Goal: Information Seeking & Learning: Learn about a topic

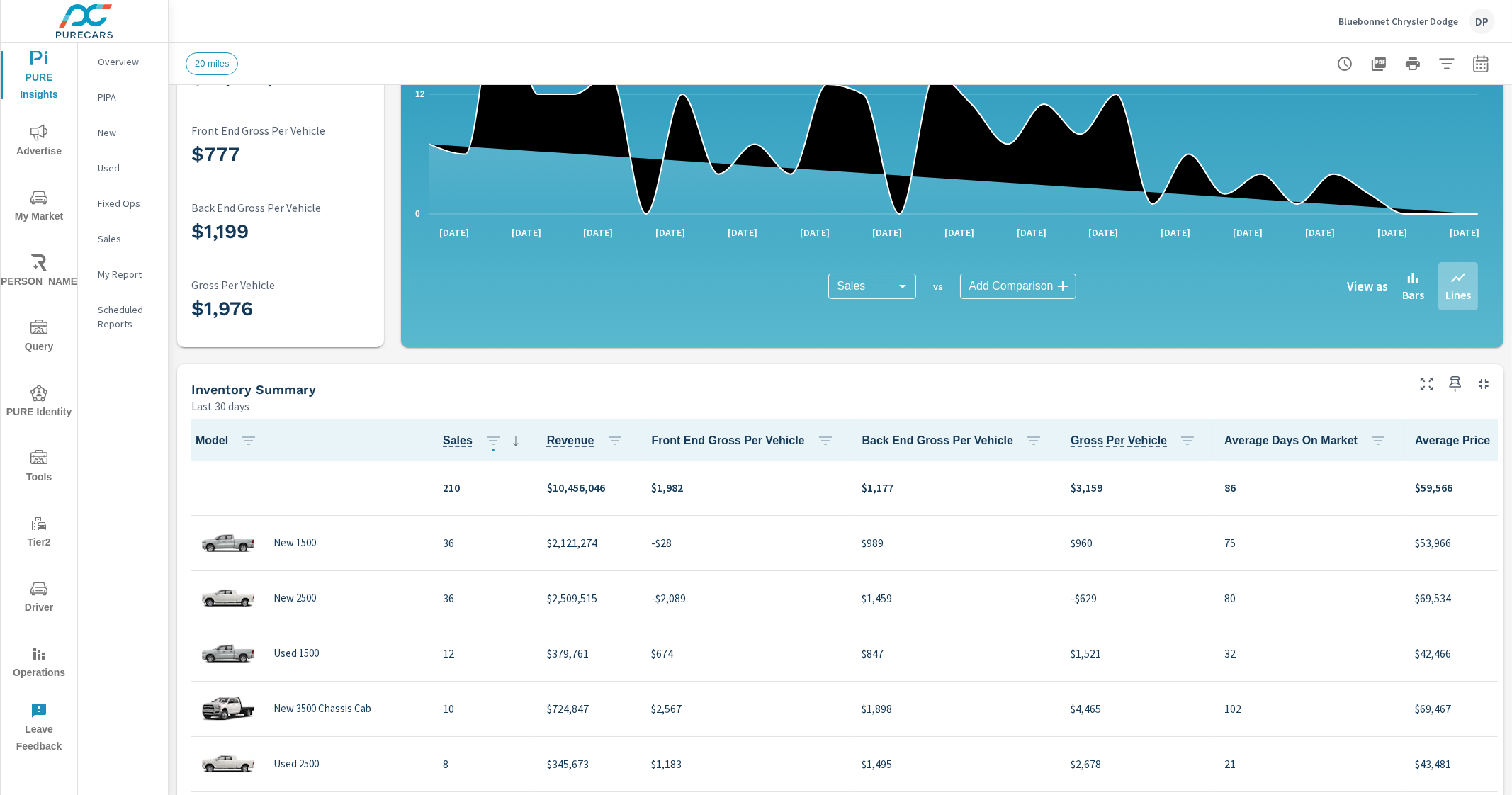
scroll to position [186, 0]
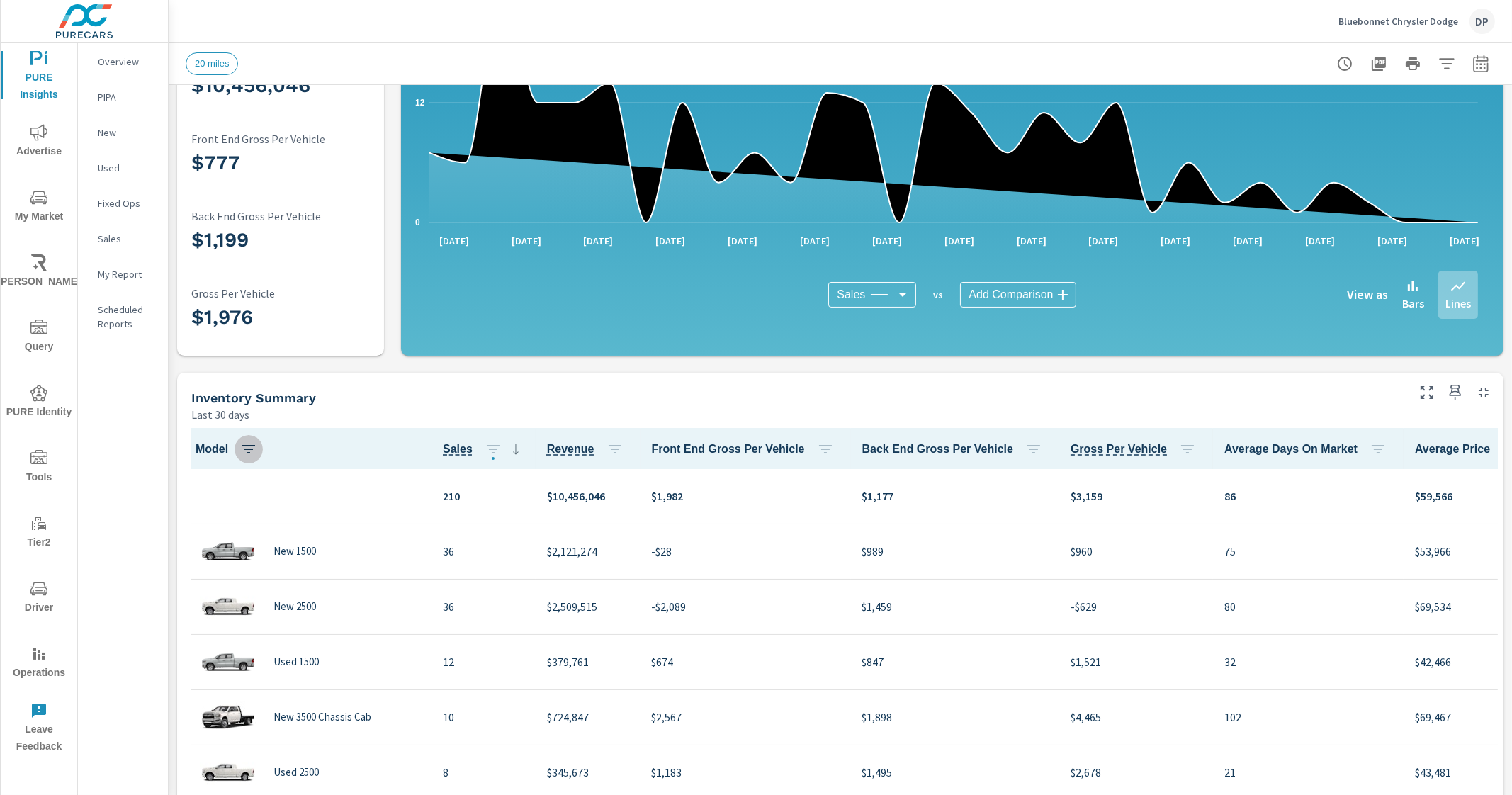
click at [243, 445] on icon "button" at bounding box center [248, 449] width 17 height 17
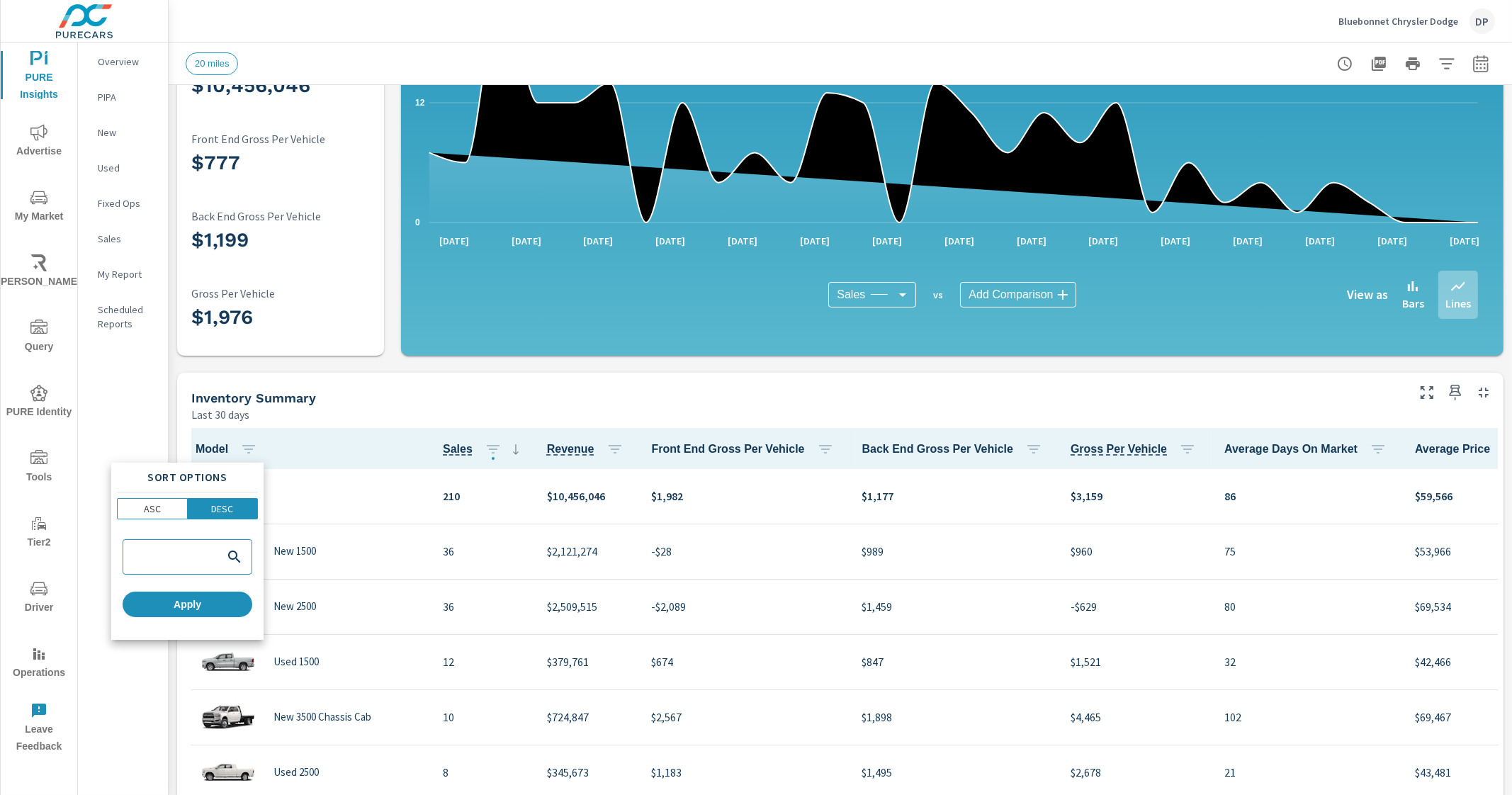
click at [245, 444] on div at bounding box center [756, 397] width 1512 height 795
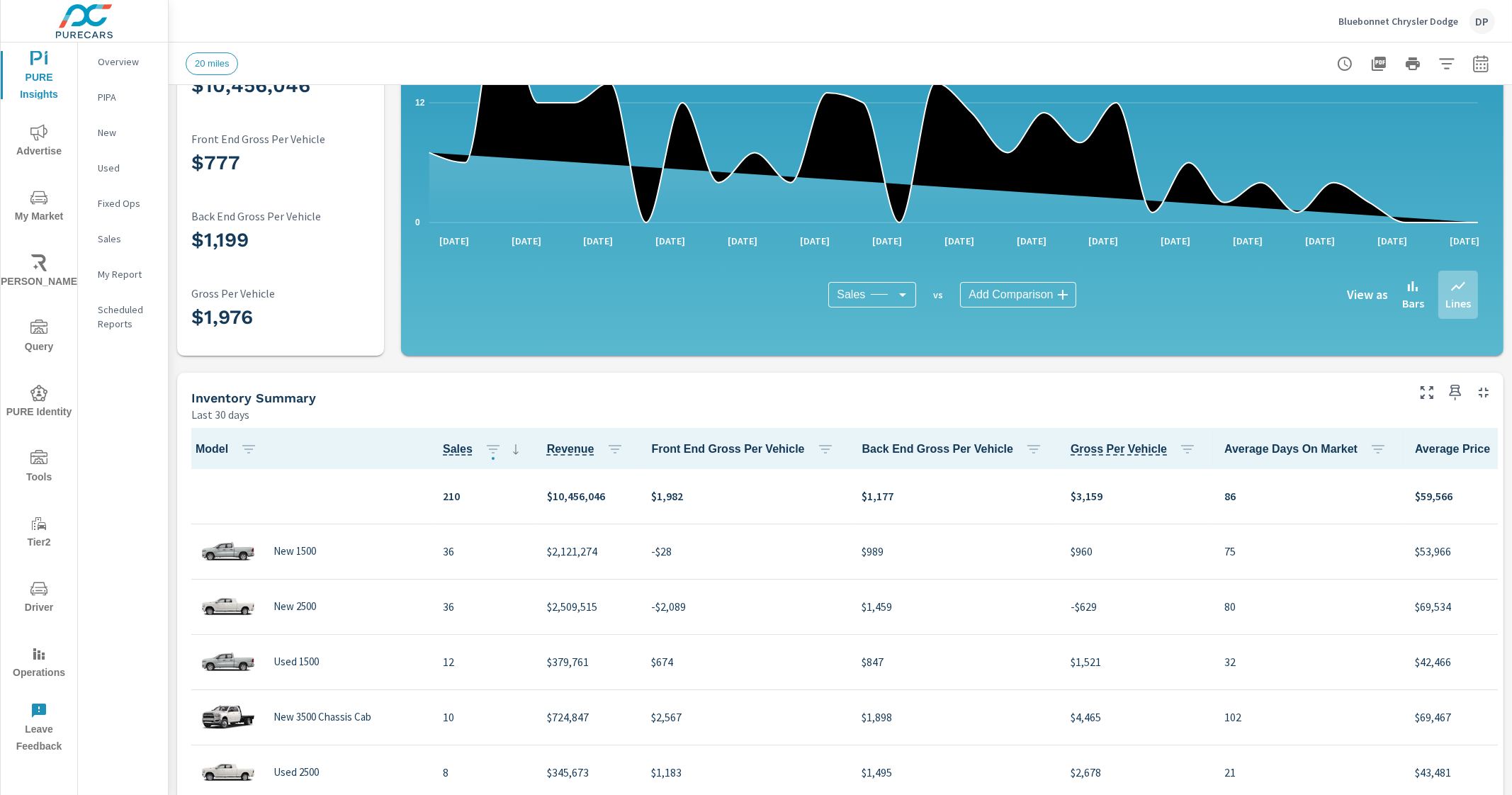
click at [1512, 453] on icon "button" at bounding box center [1534, 448] width 17 height 17
click at [1446, 547] on span "Customize columns..." at bounding box center [1446, 543] width 89 height 14
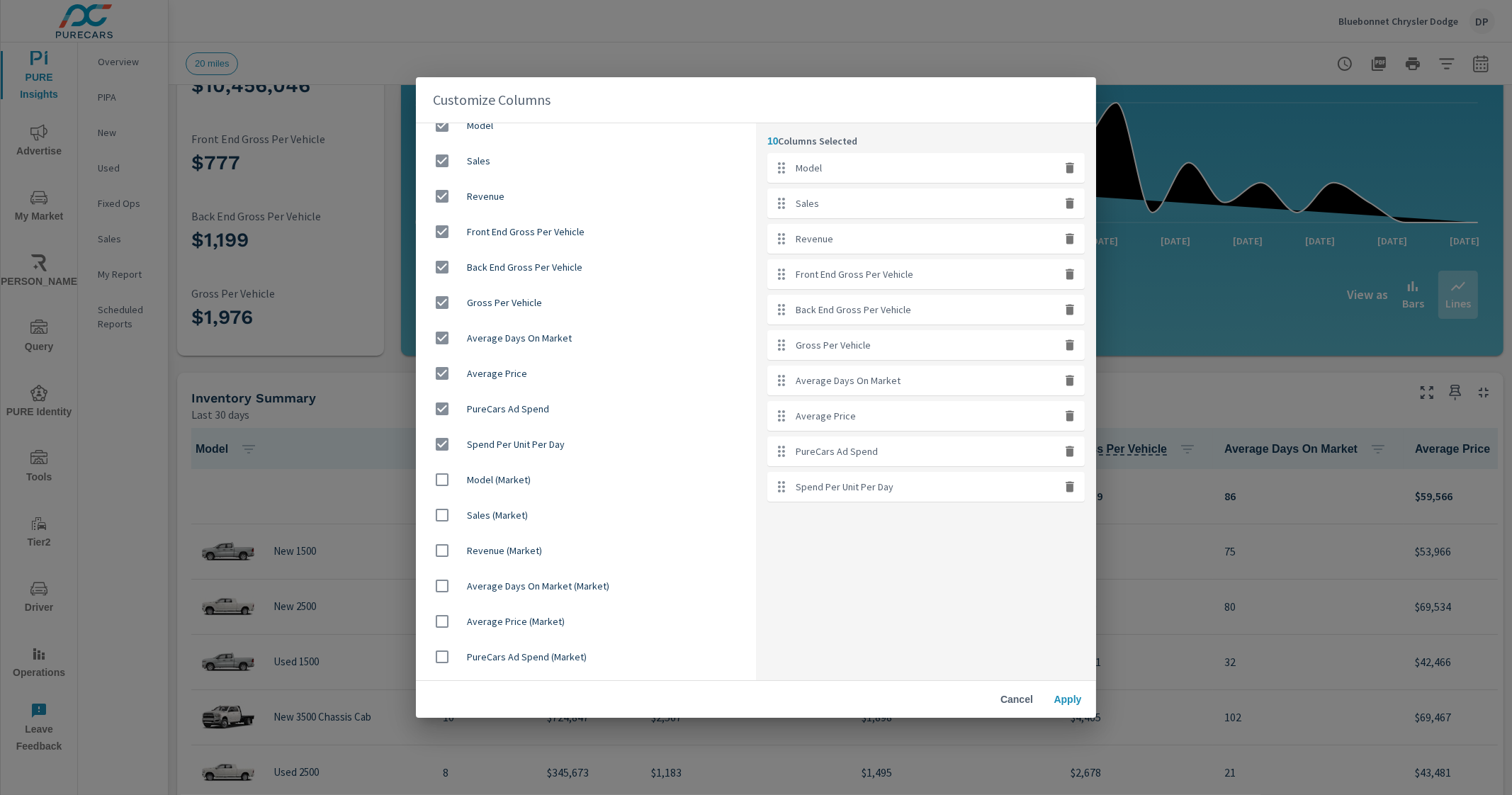
scroll to position [45, 0]
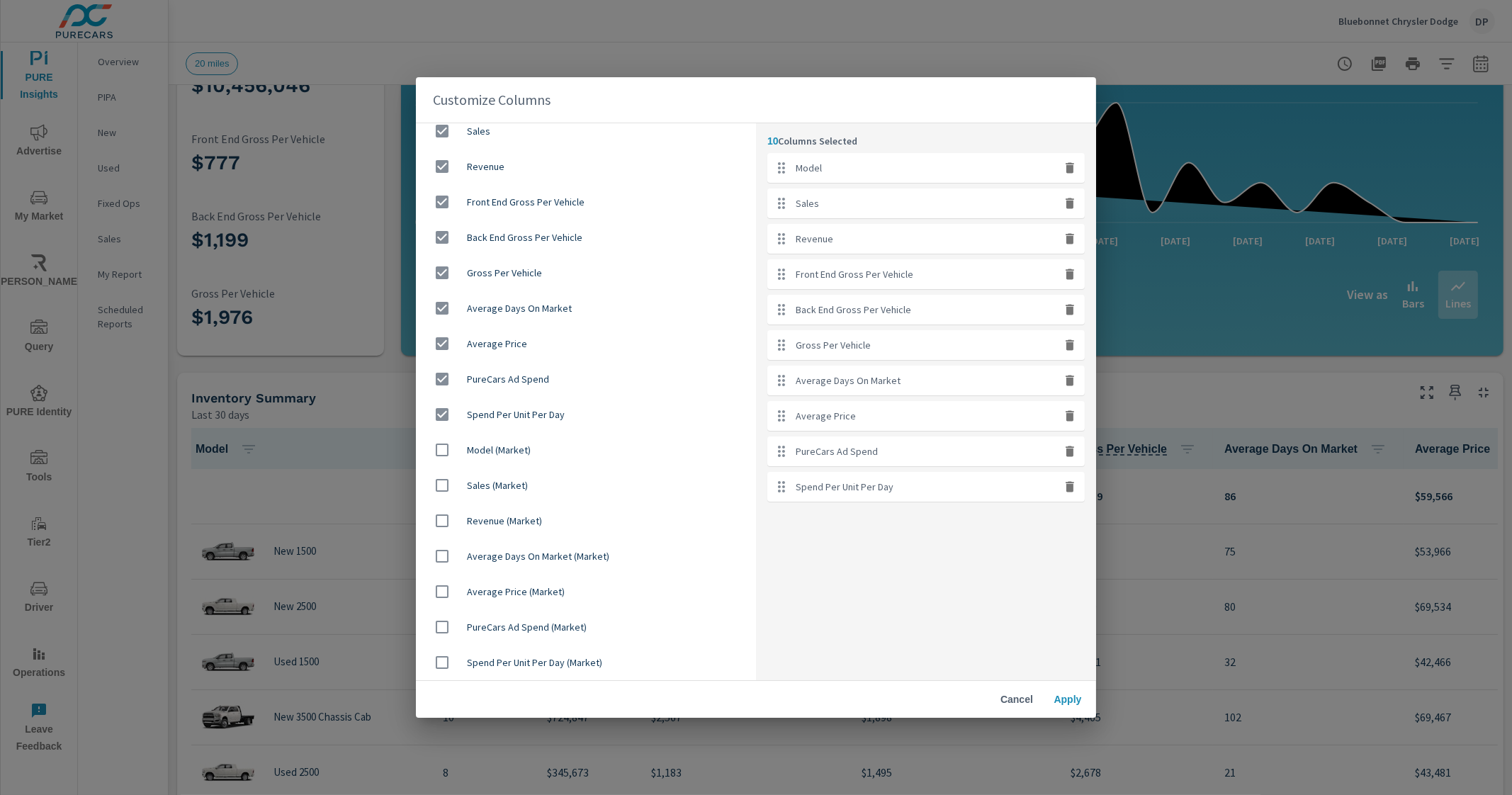
click at [1184, 57] on div "Customize Columns Model Sales Revenue Front End Gross Per Vehicle Back End Gros…" at bounding box center [756, 397] width 1512 height 795
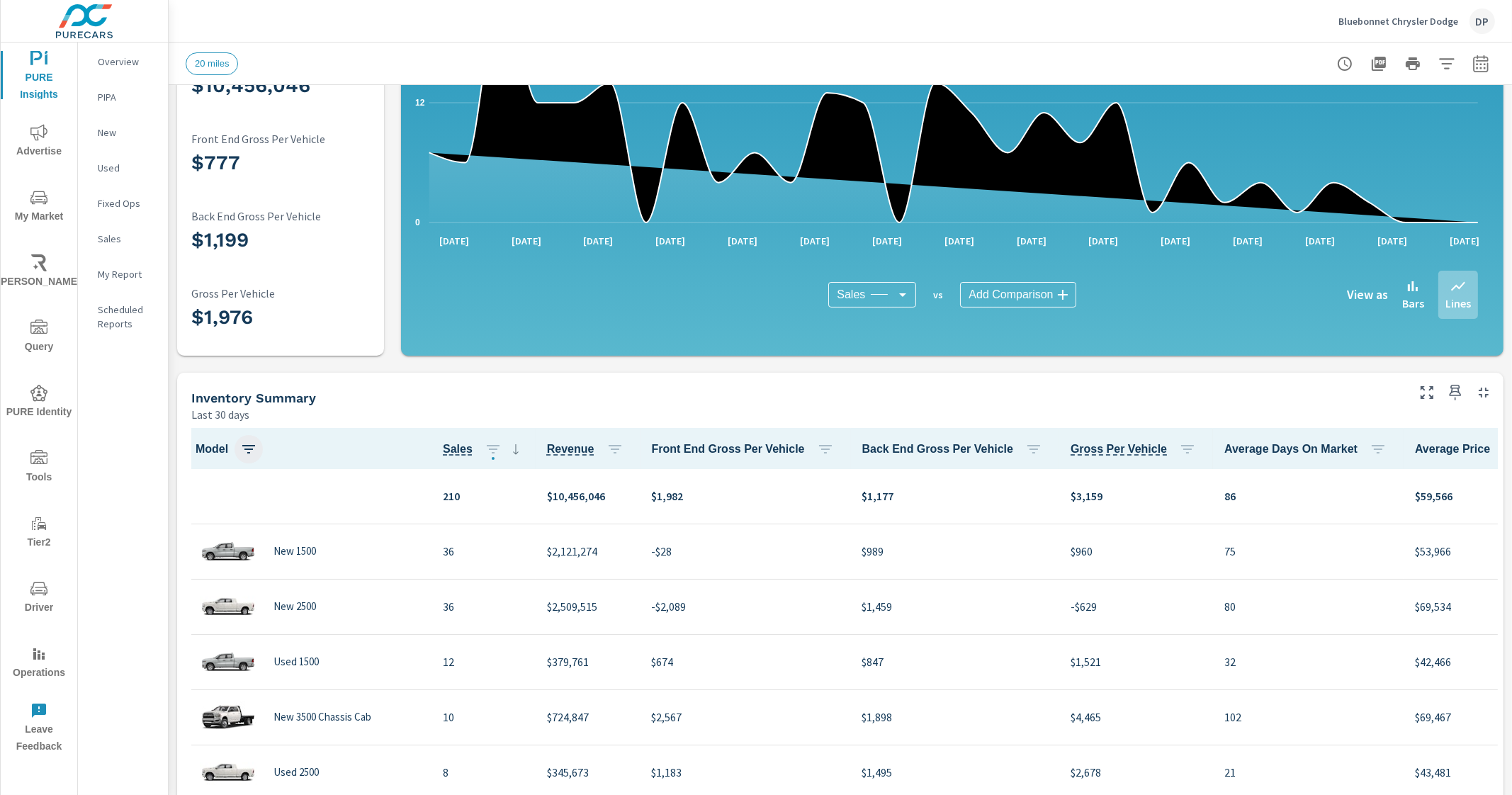
click at [249, 445] on icon "button" at bounding box center [249, 448] width 13 height 8
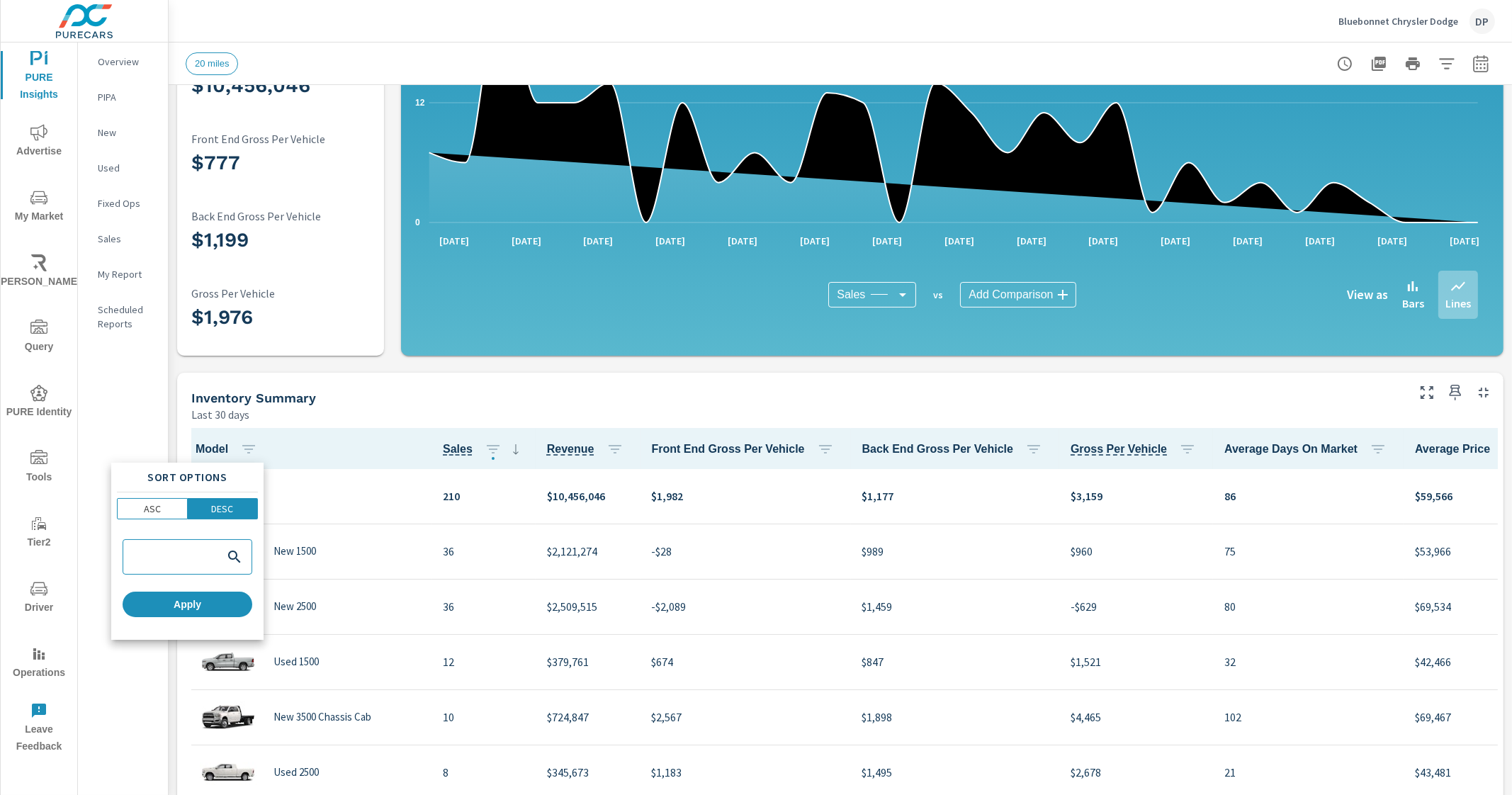
click at [491, 442] on div at bounding box center [756, 397] width 1512 height 795
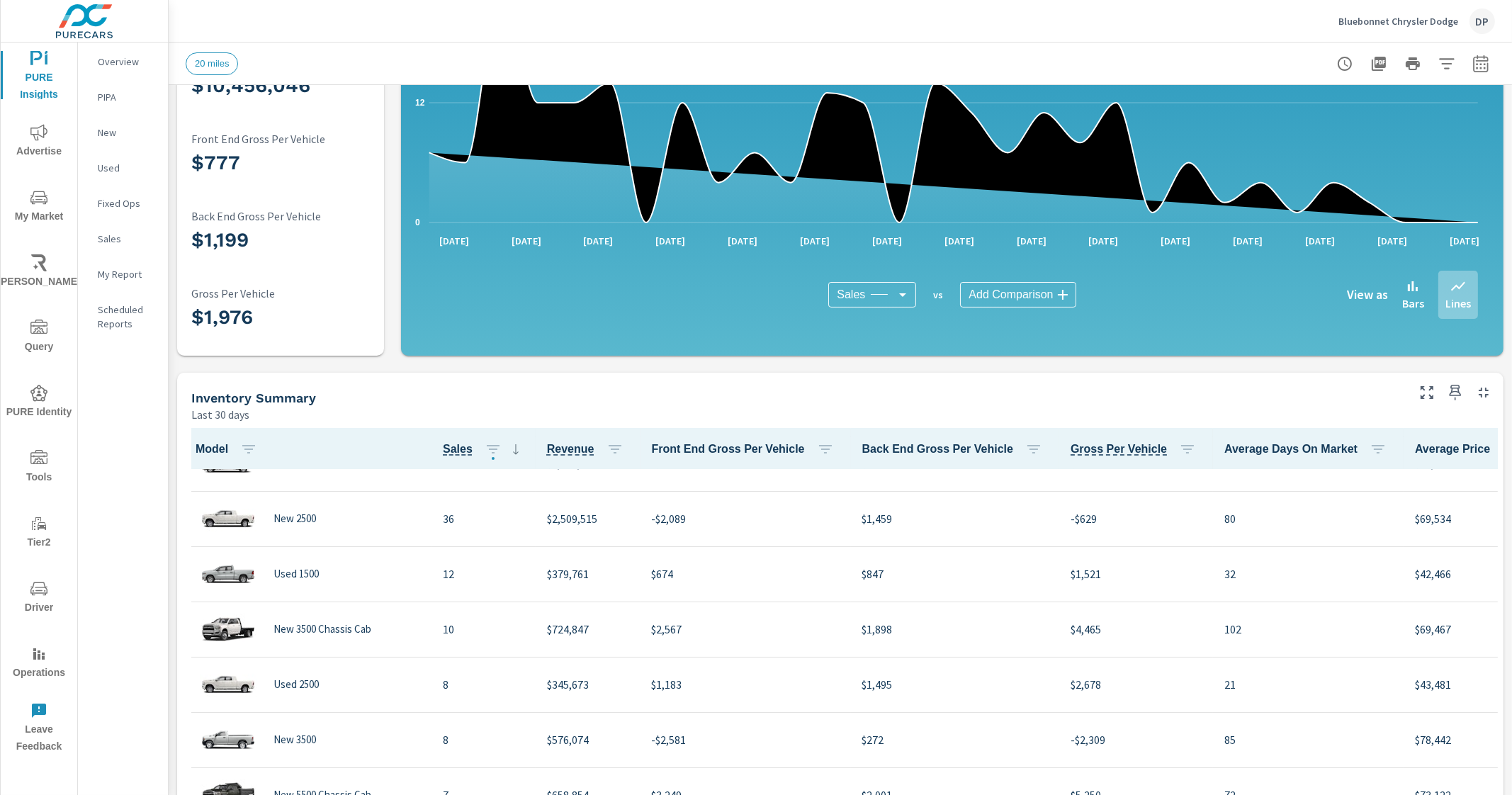
scroll to position [0, 0]
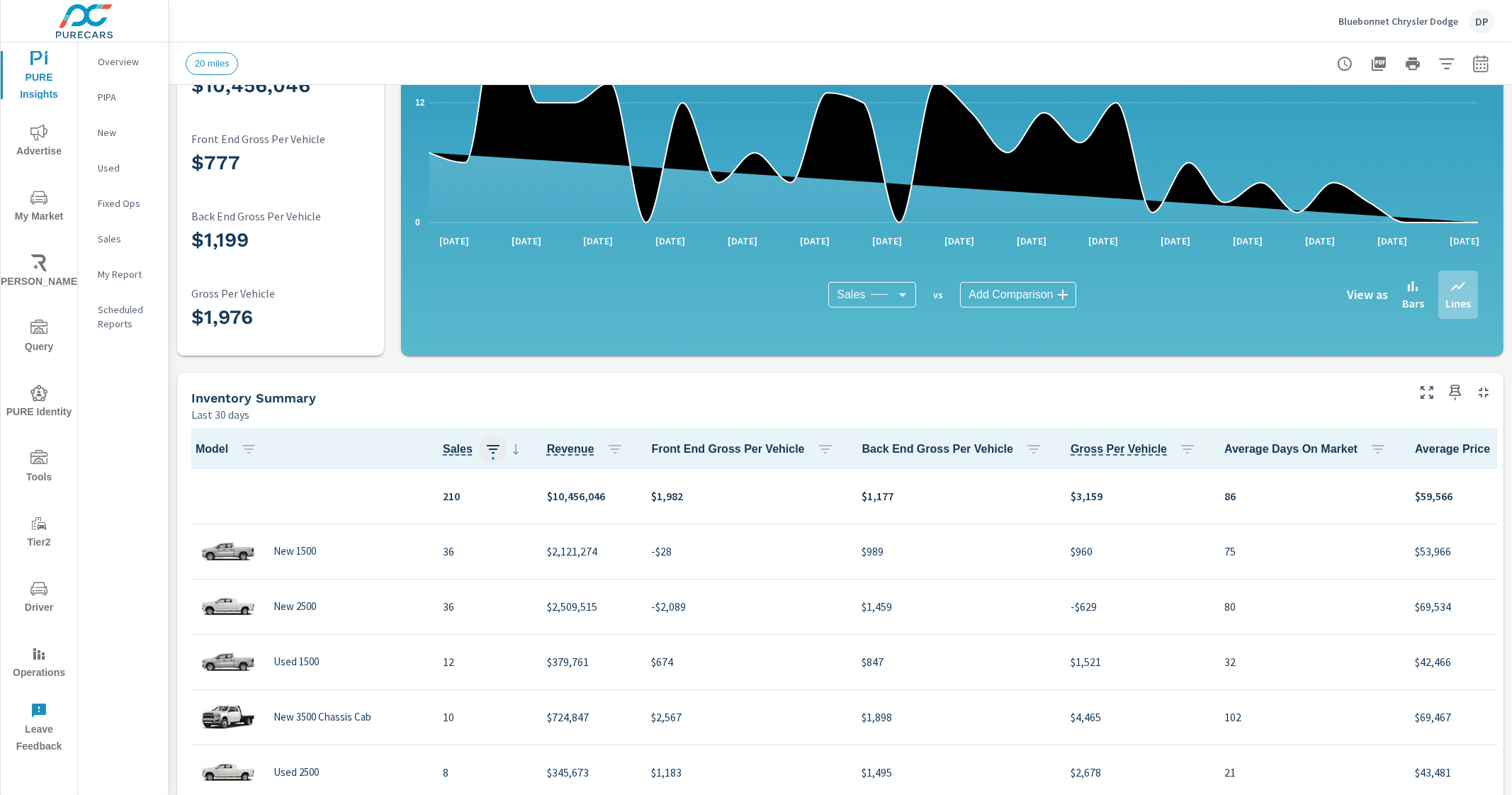
click at [495, 451] on icon "button" at bounding box center [493, 449] width 17 height 17
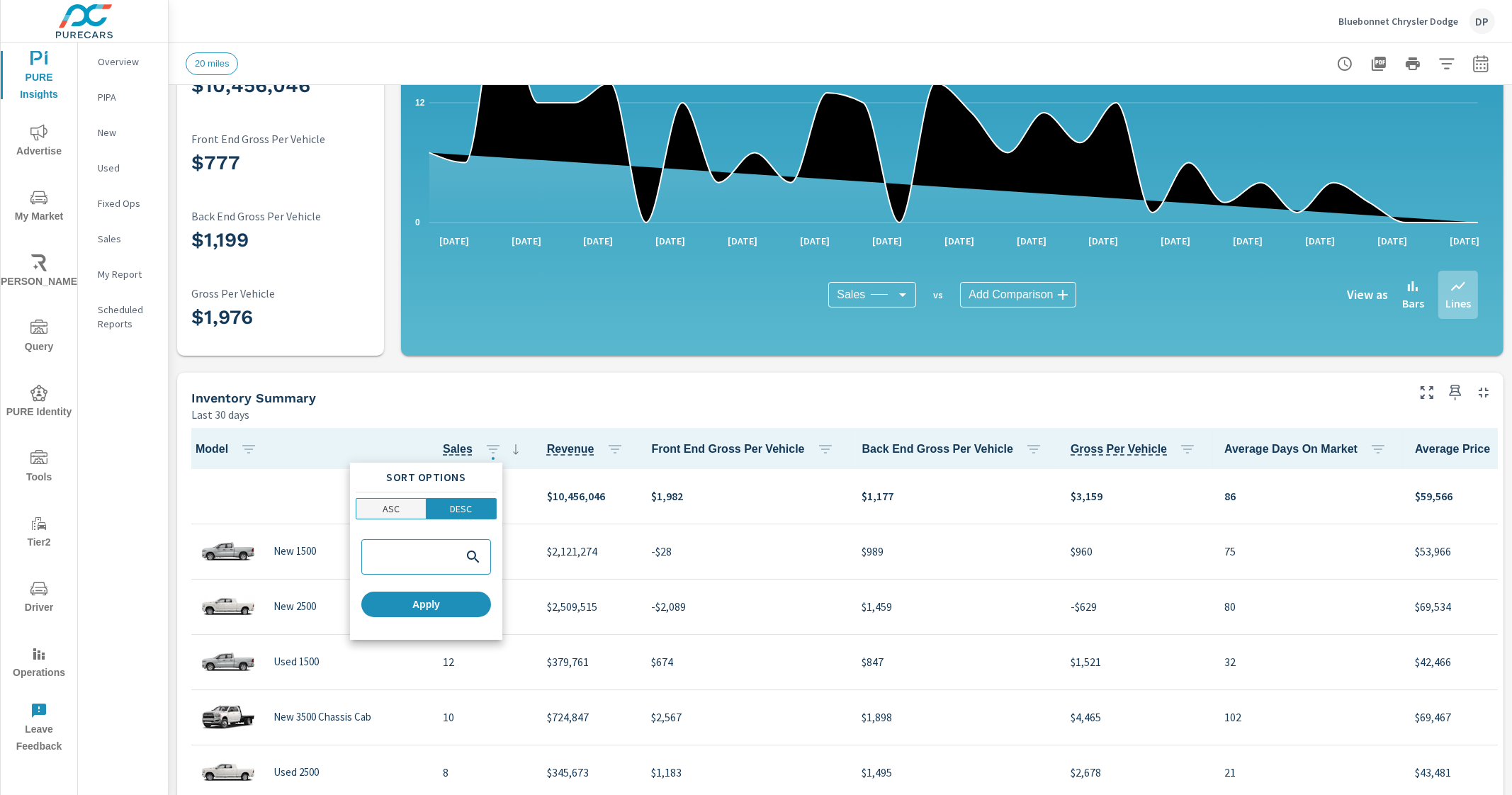
click at [409, 506] on span "ASC" at bounding box center [392, 508] width 61 height 14
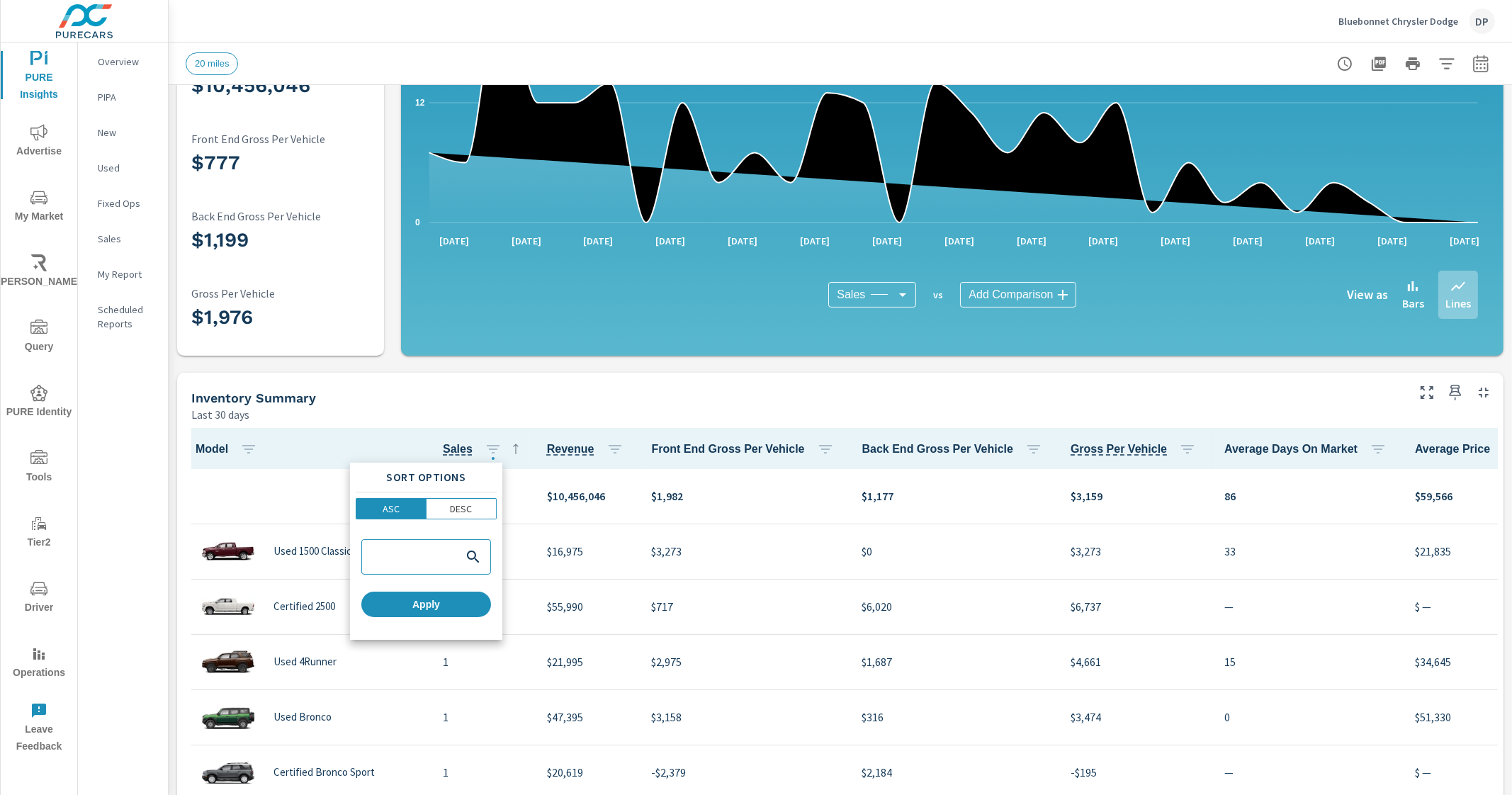
click at [452, 398] on div at bounding box center [756, 397] width 1512 height 795
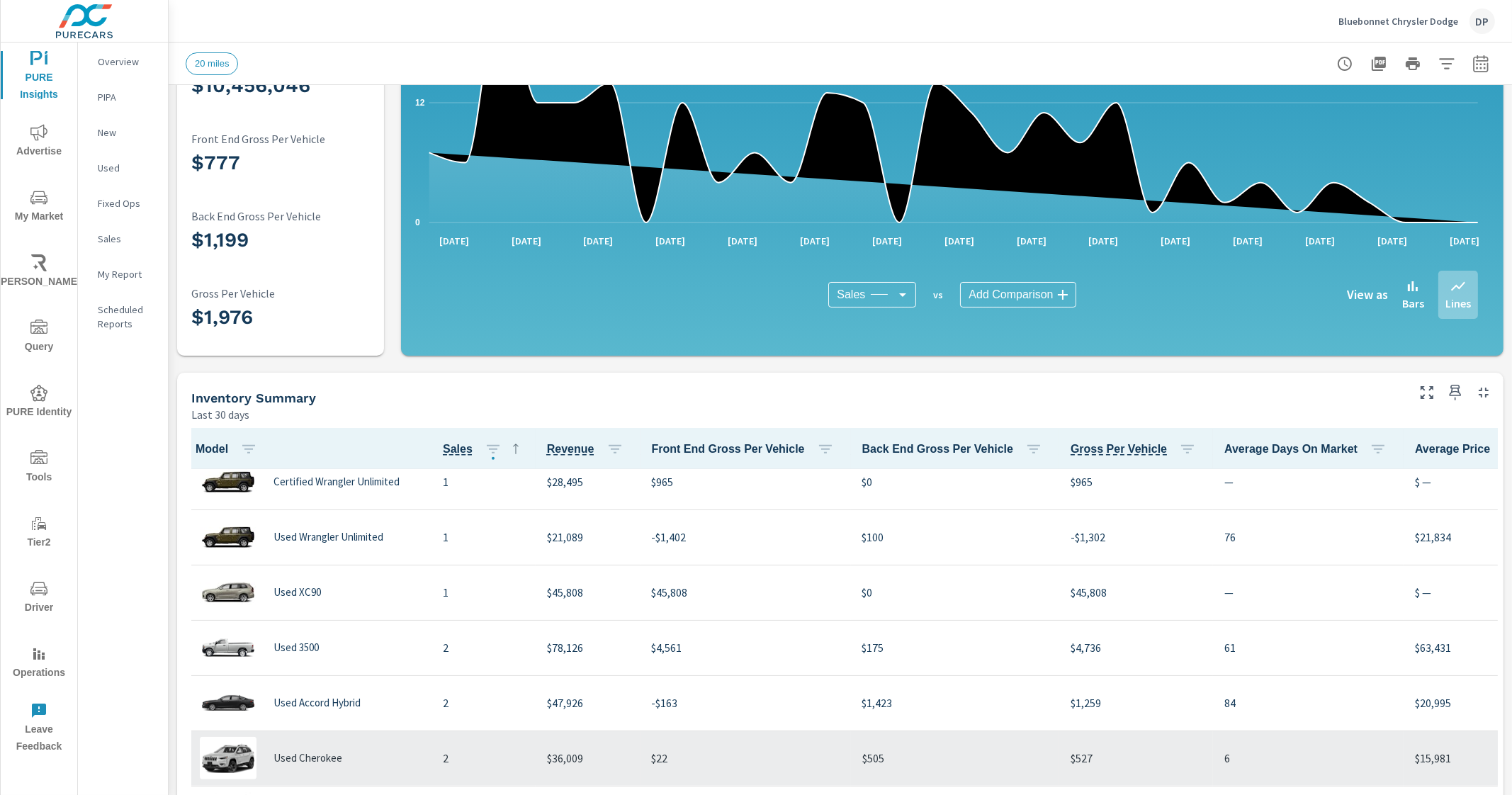
scroll to position [2773, 0]
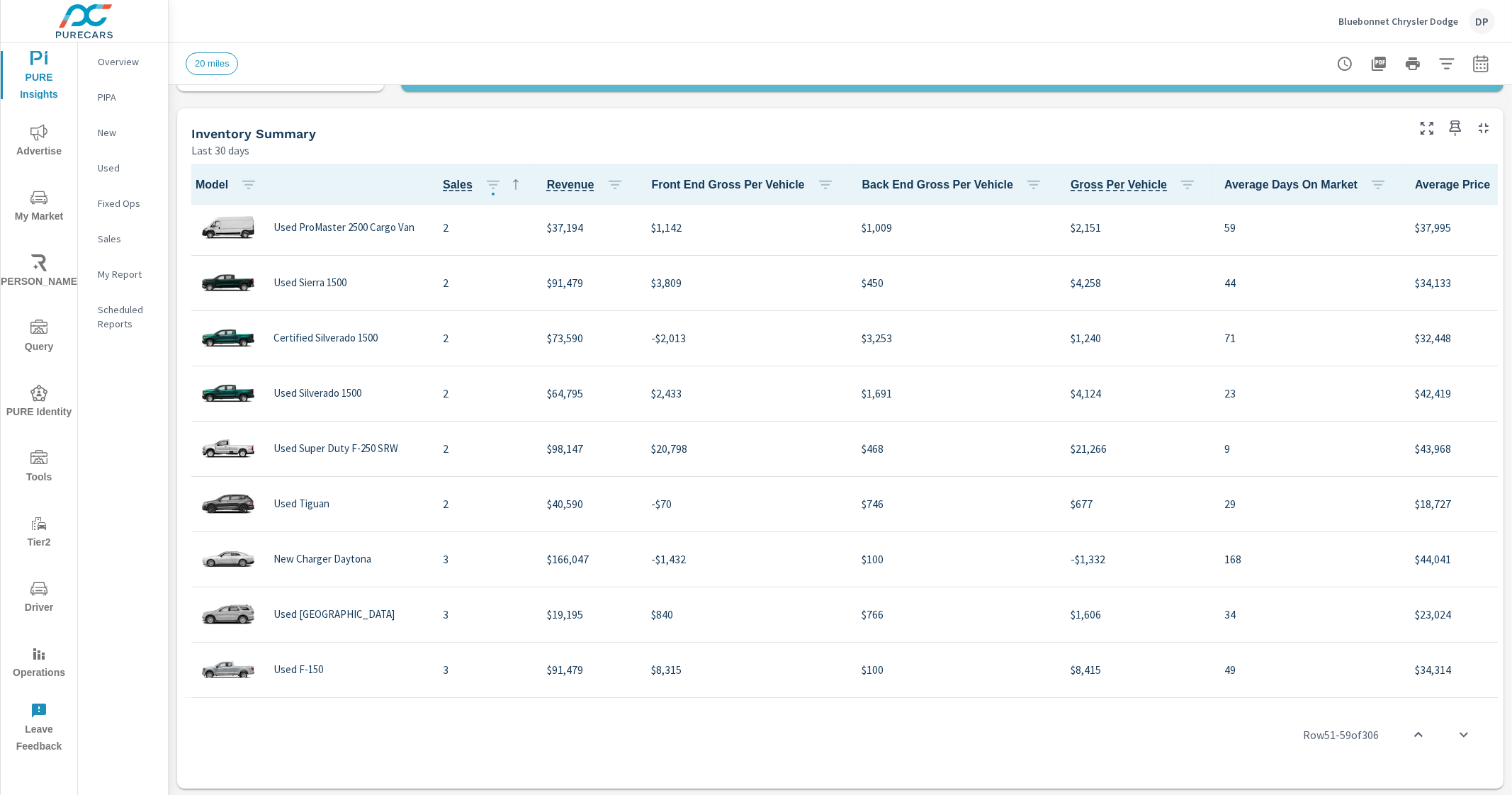
scroll to position [451, 0]
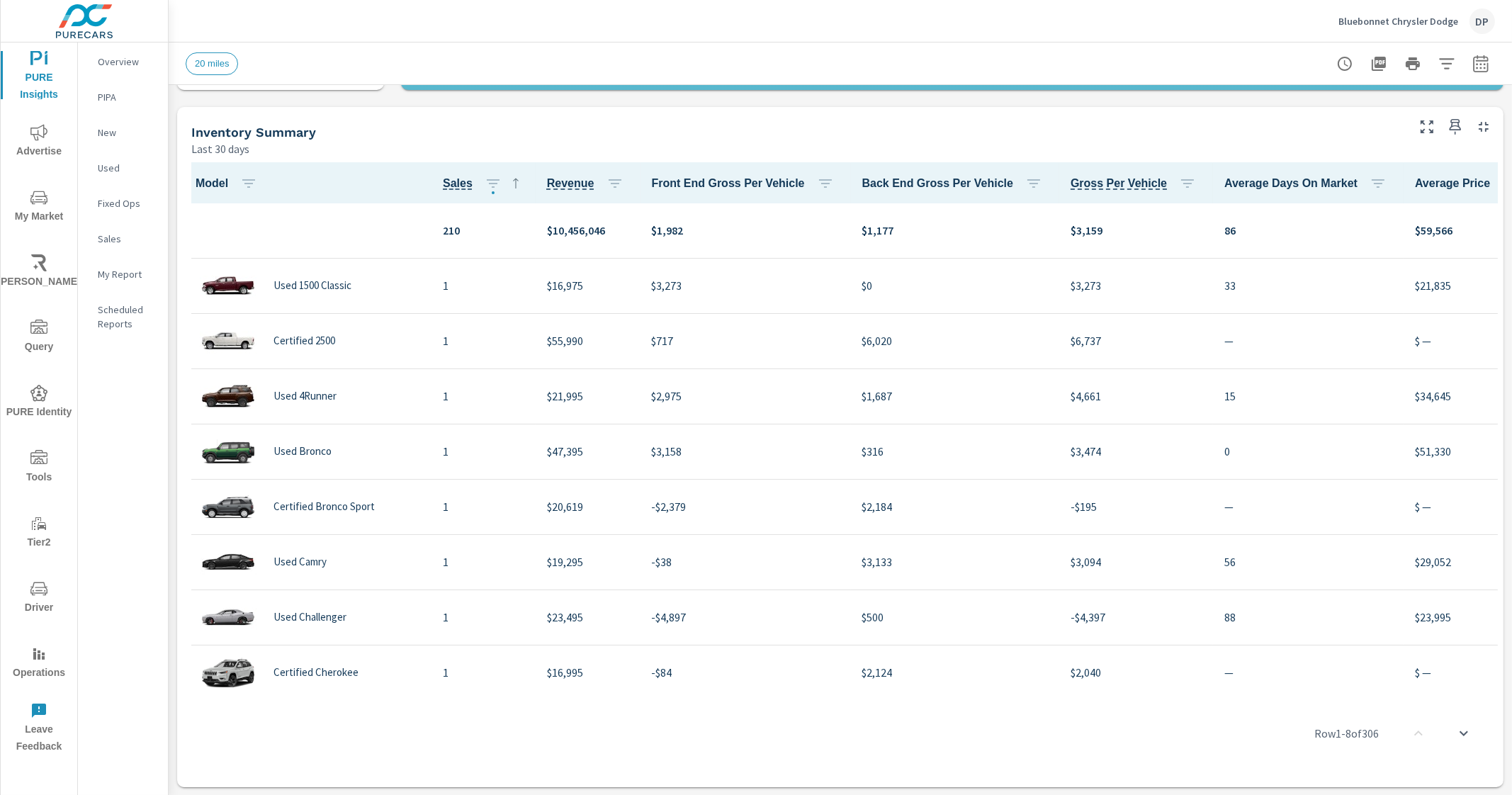
click at [1512, 179] on icon "button" at bounding box center [1534, 182] width 17 height 17
click at [1431, 277] on span "Customize columns..." at bounding box center [1446, 278] width 89 height 14
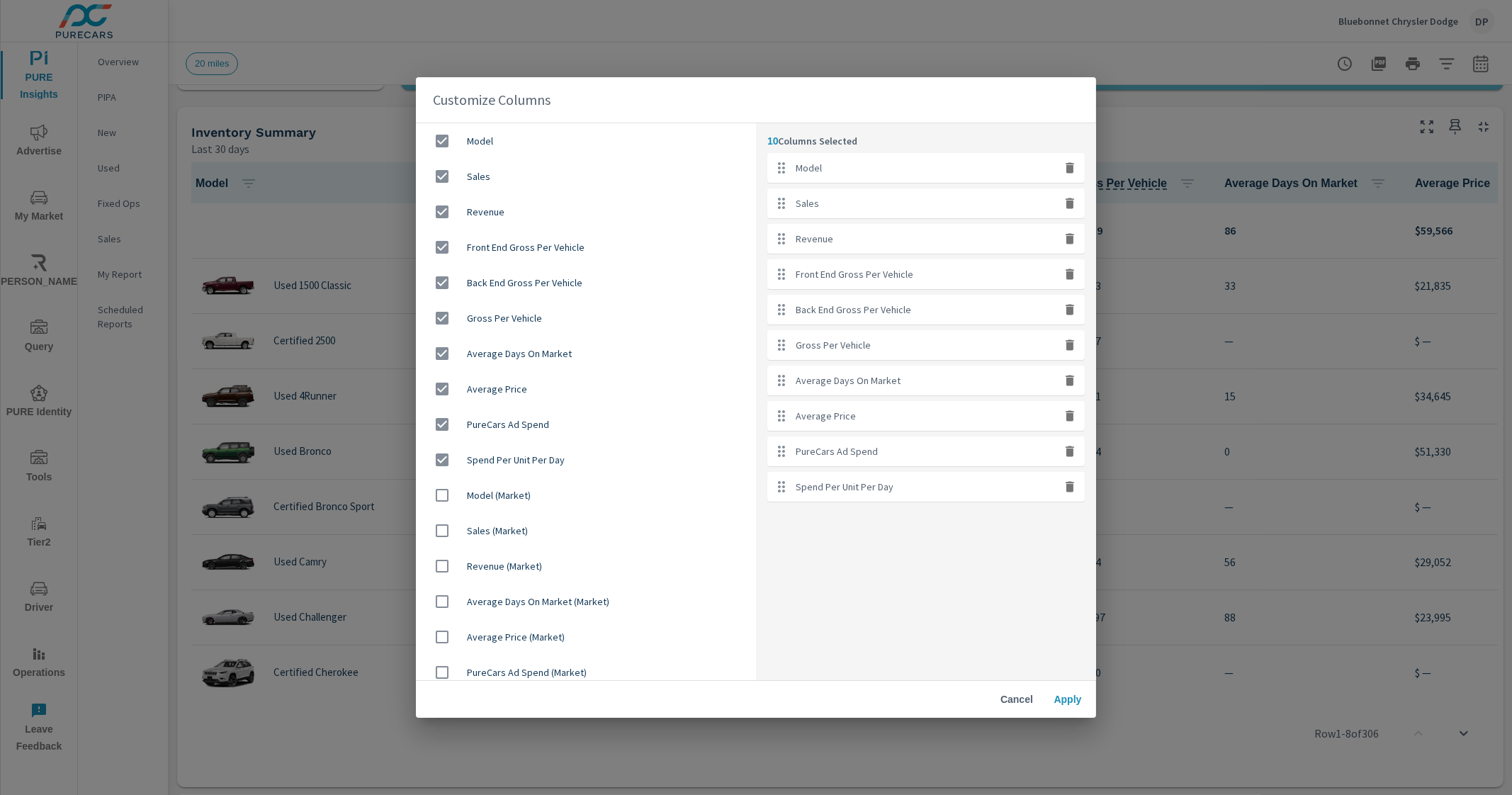
click at [441, 495] on input "checkbox" at bounding box center [442, 495] width 30 height 30
checkbox input "true"
click at [1079, 701] on span "Apply" at bounding box center [1068, 699] width 34 height 13
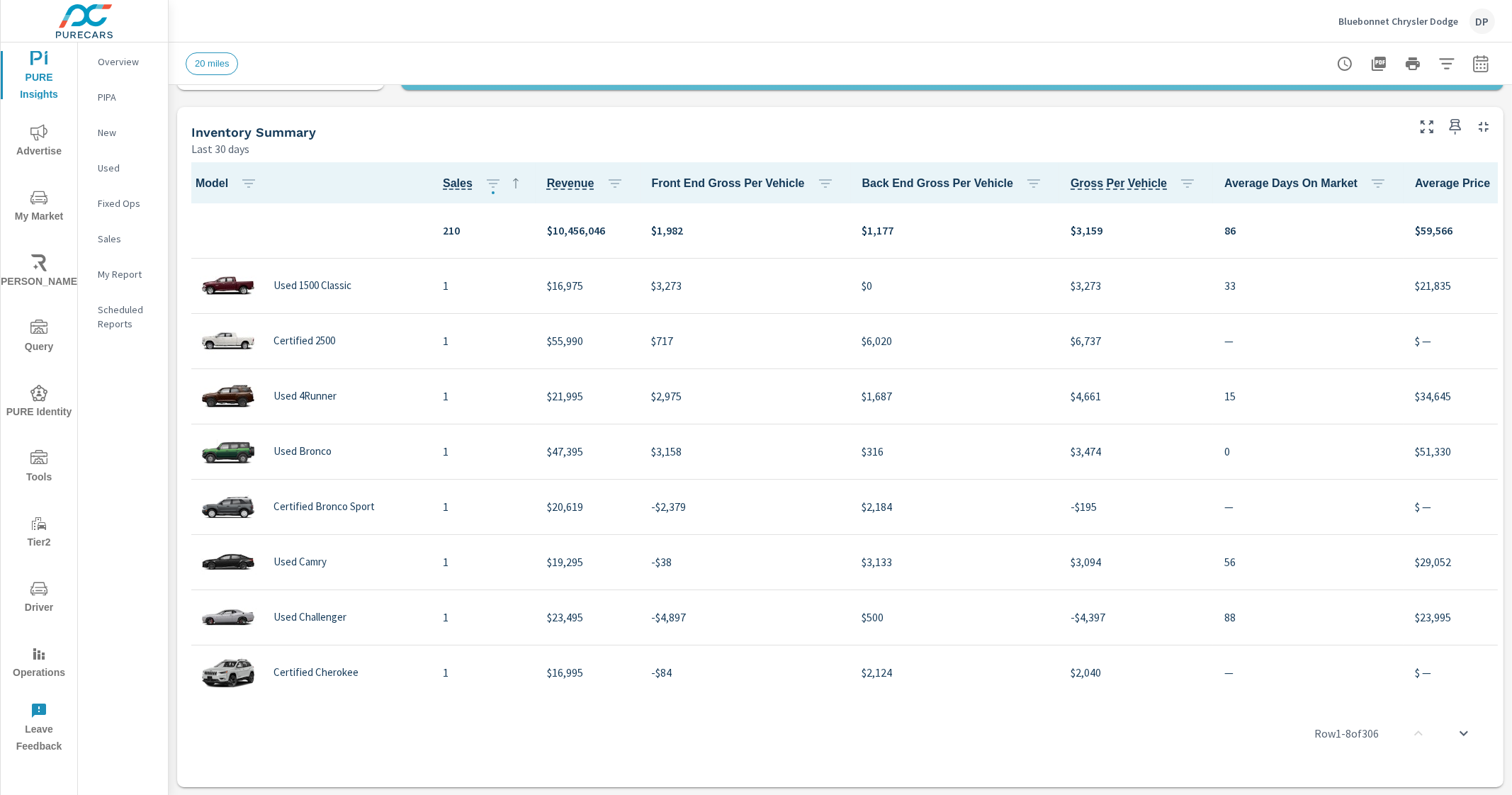
drag, startPoint x: 905, startPoint y: 691, endPoint x: 951, endPoint y: 693, distance: 46.0
click at [951, 693] on div "Row 1 - 8 of 306" at bounding box center [841, 733] width 1315 height 85
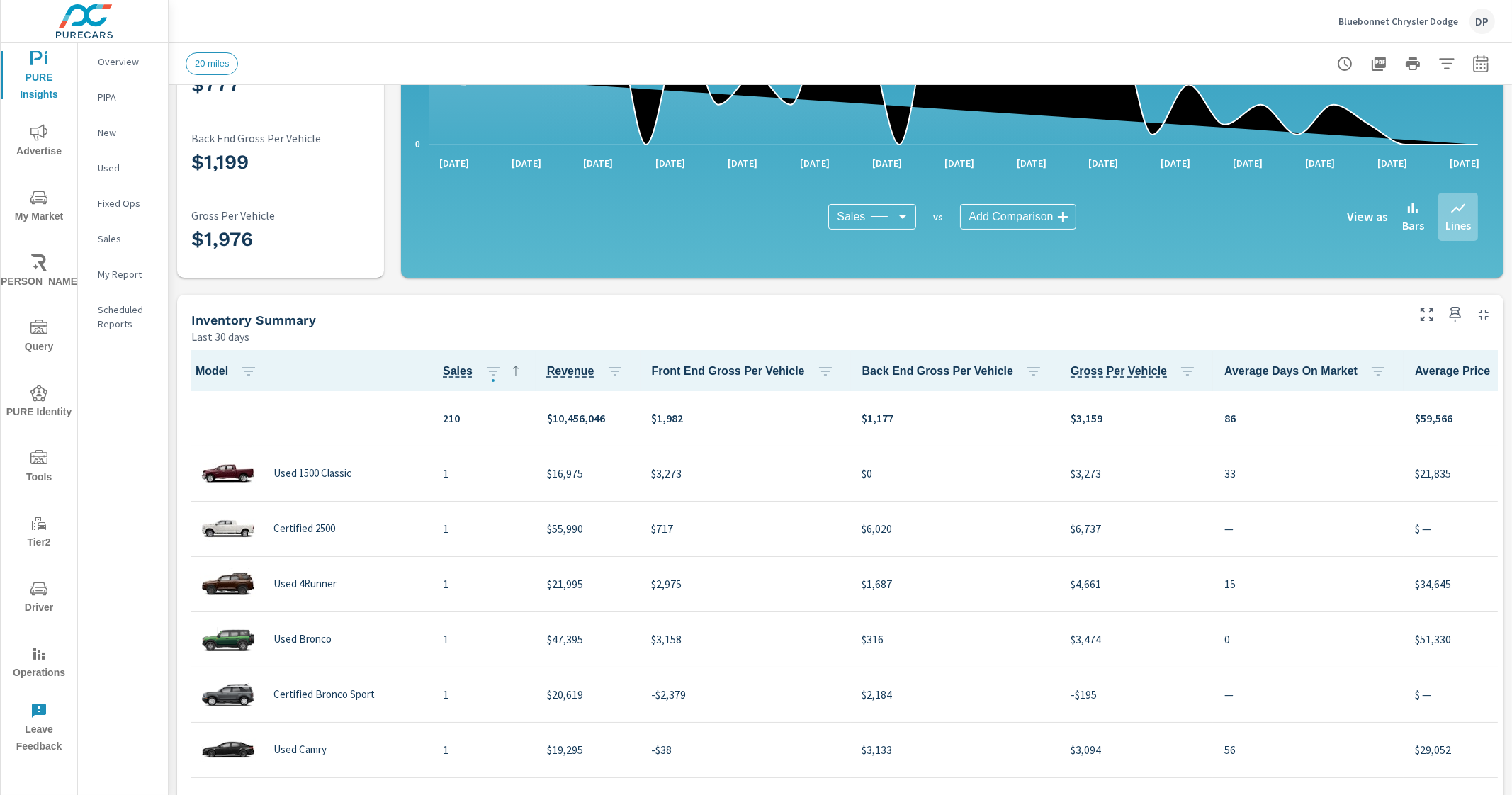
scroll to position [274, 0]
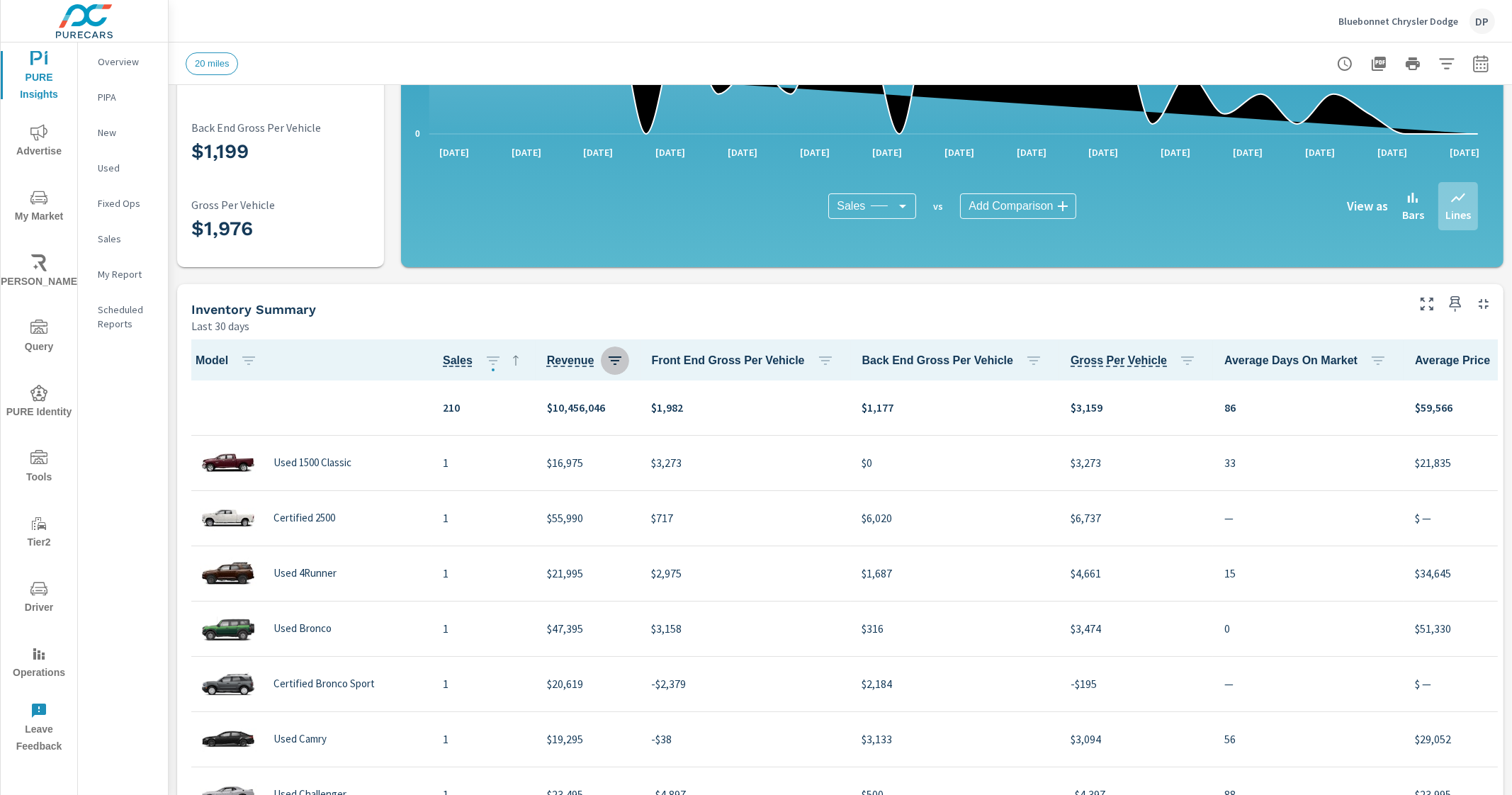
click at [612, 359] on icon "button" at bounding box center [615, 360] width 17 height 17
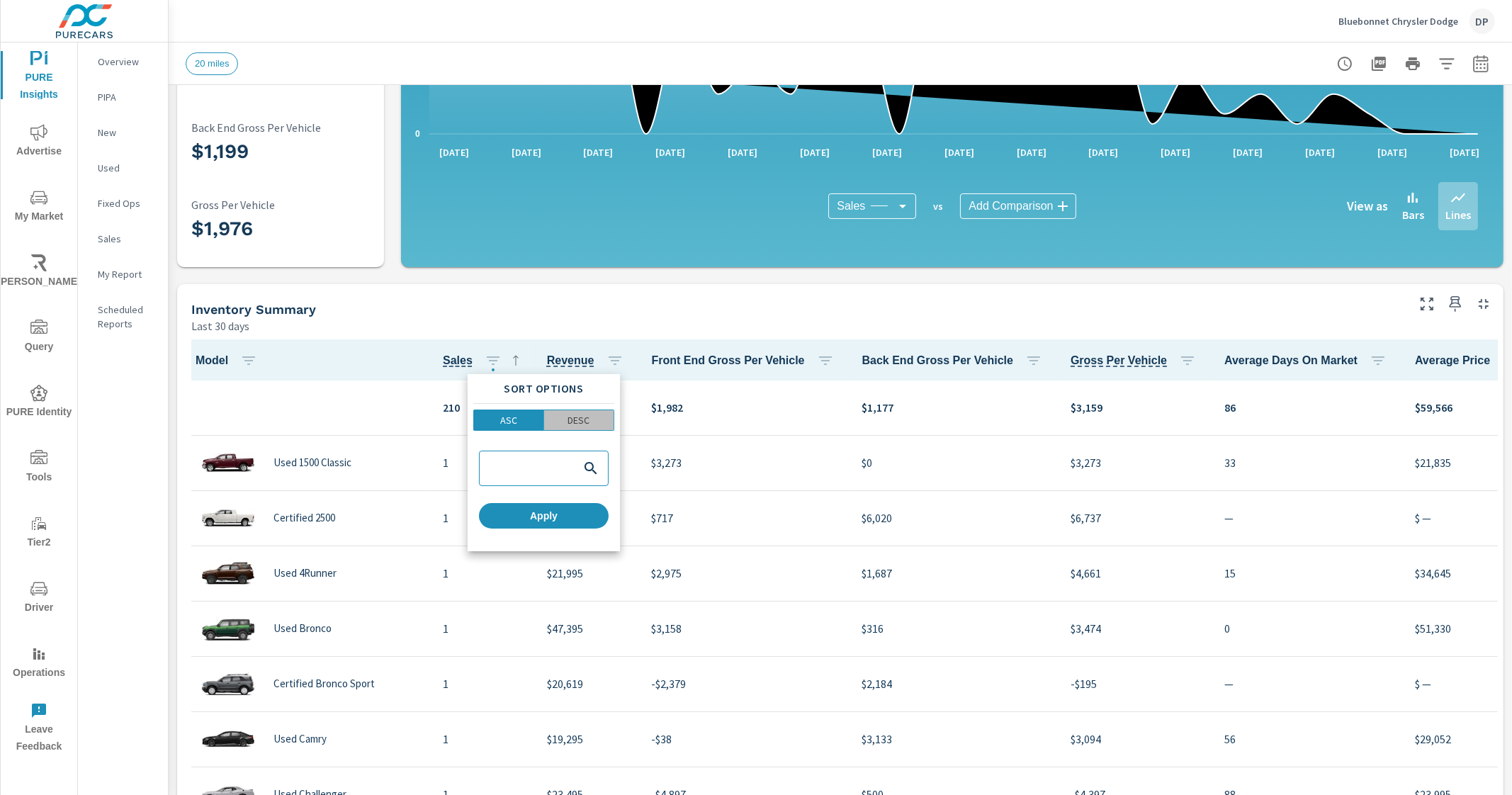
click at [597, 415] on span "DESC" at bounding box center [579, 420] width 62 height 14
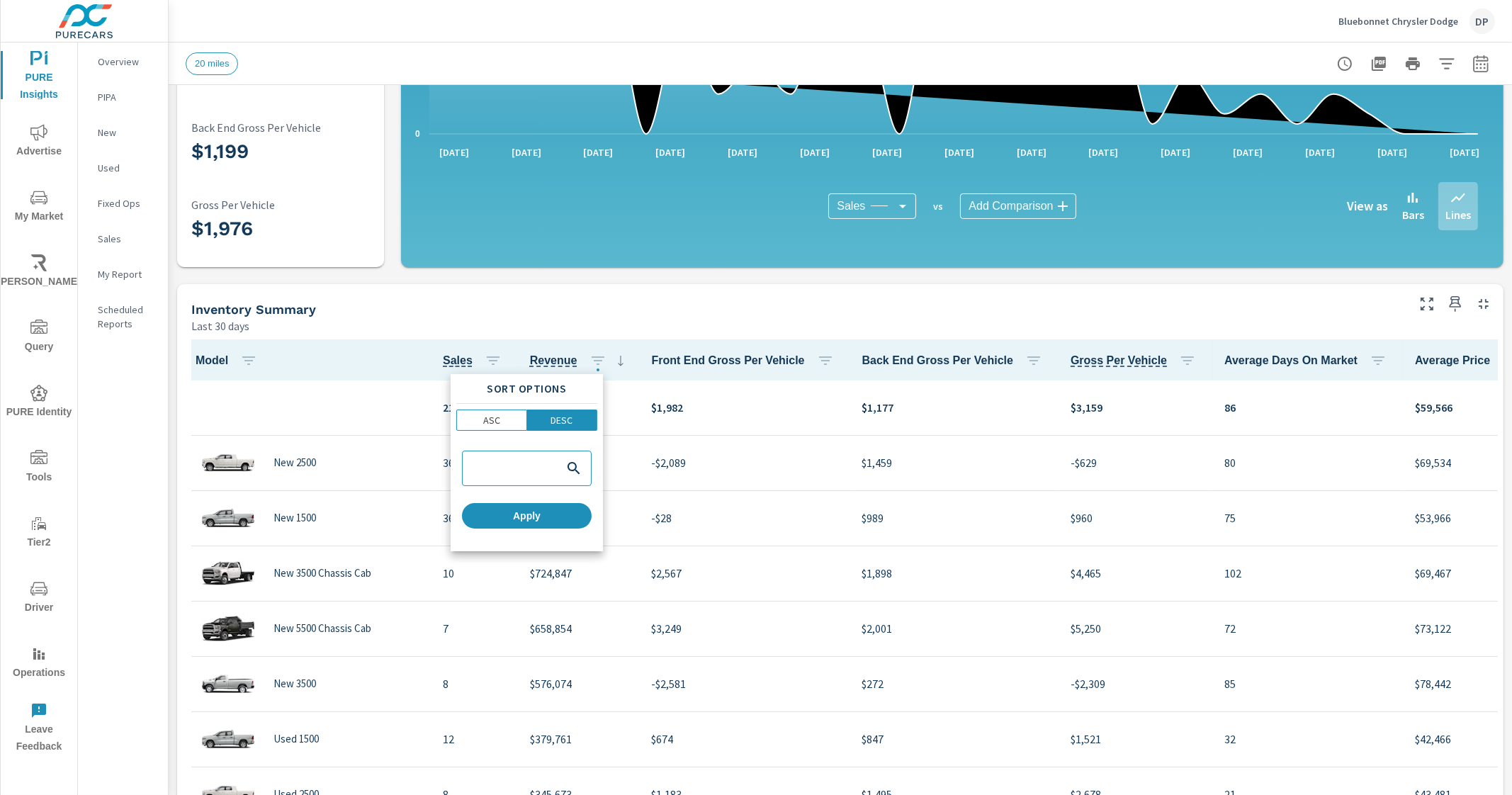
click at [656, 321] on div at bounding box center [756, 397] width 1512 height 795
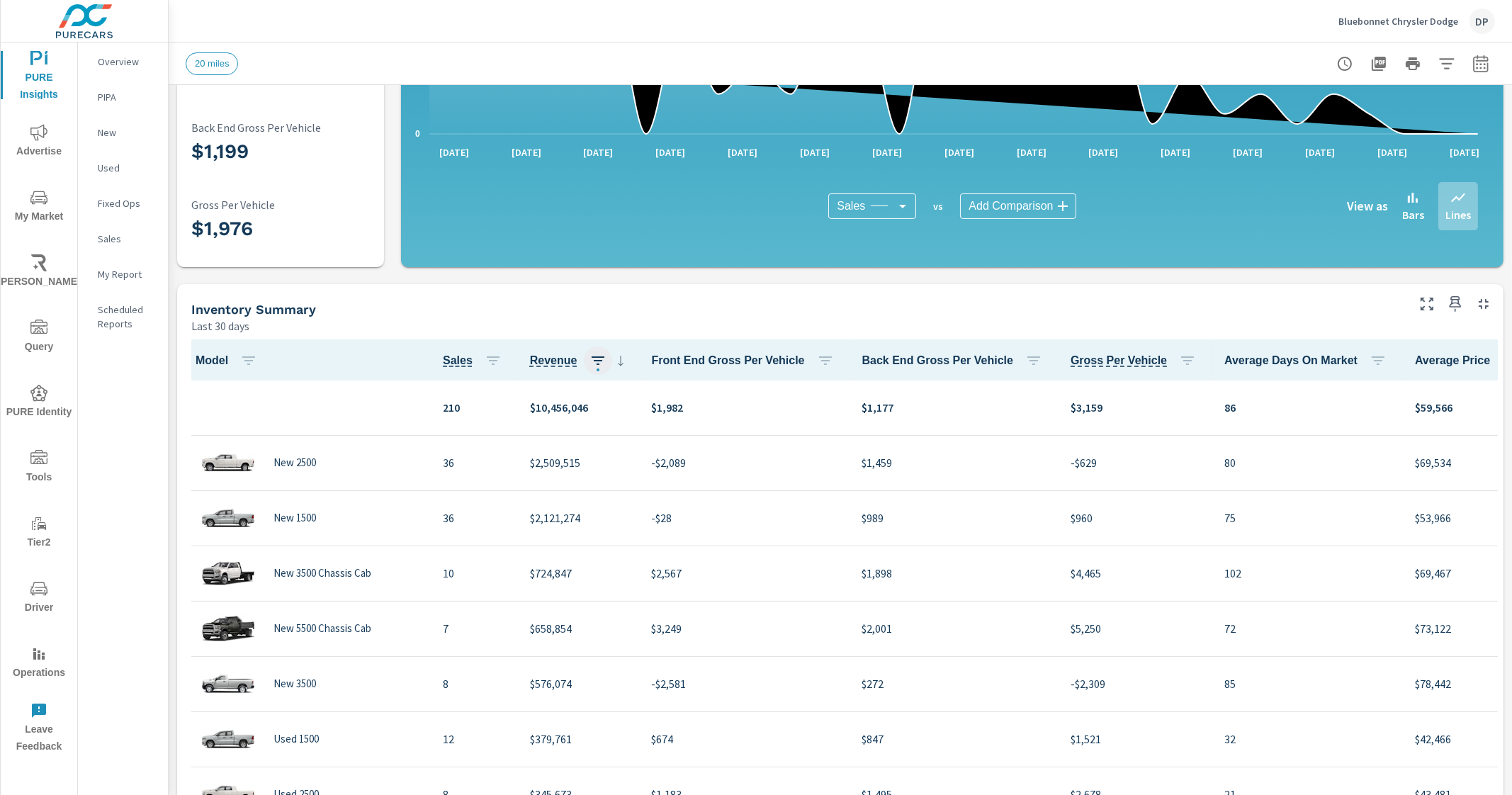
click at [589, 362] on icon "button" at bounding box center [597, 360] width 17 height 17
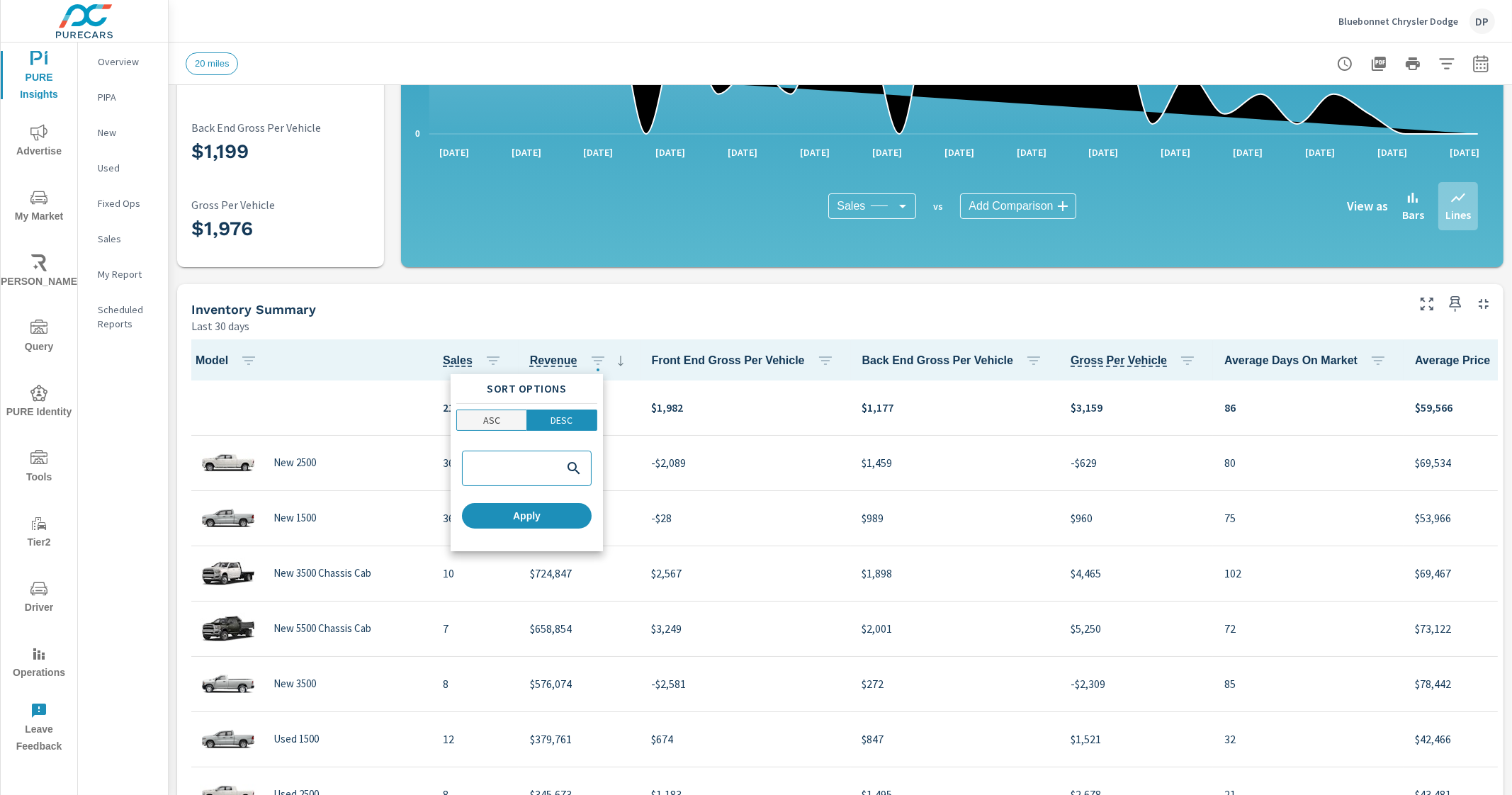
click at [500, 413] on p "ASC" at bounding box center [491, 420] width 17 height 14
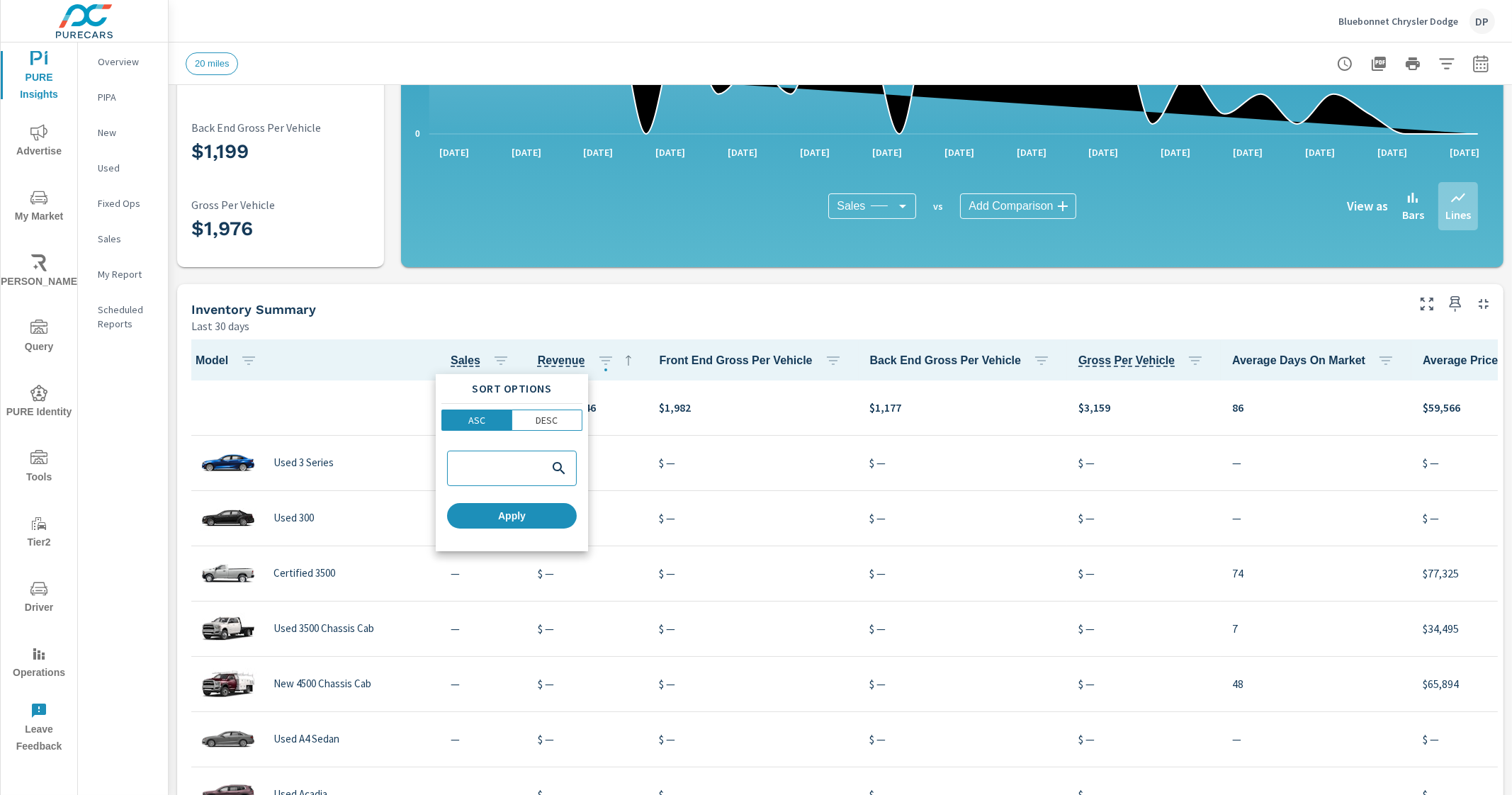
click at [644, 321] on div at bounding box center [756, 397] width 1512 height 795
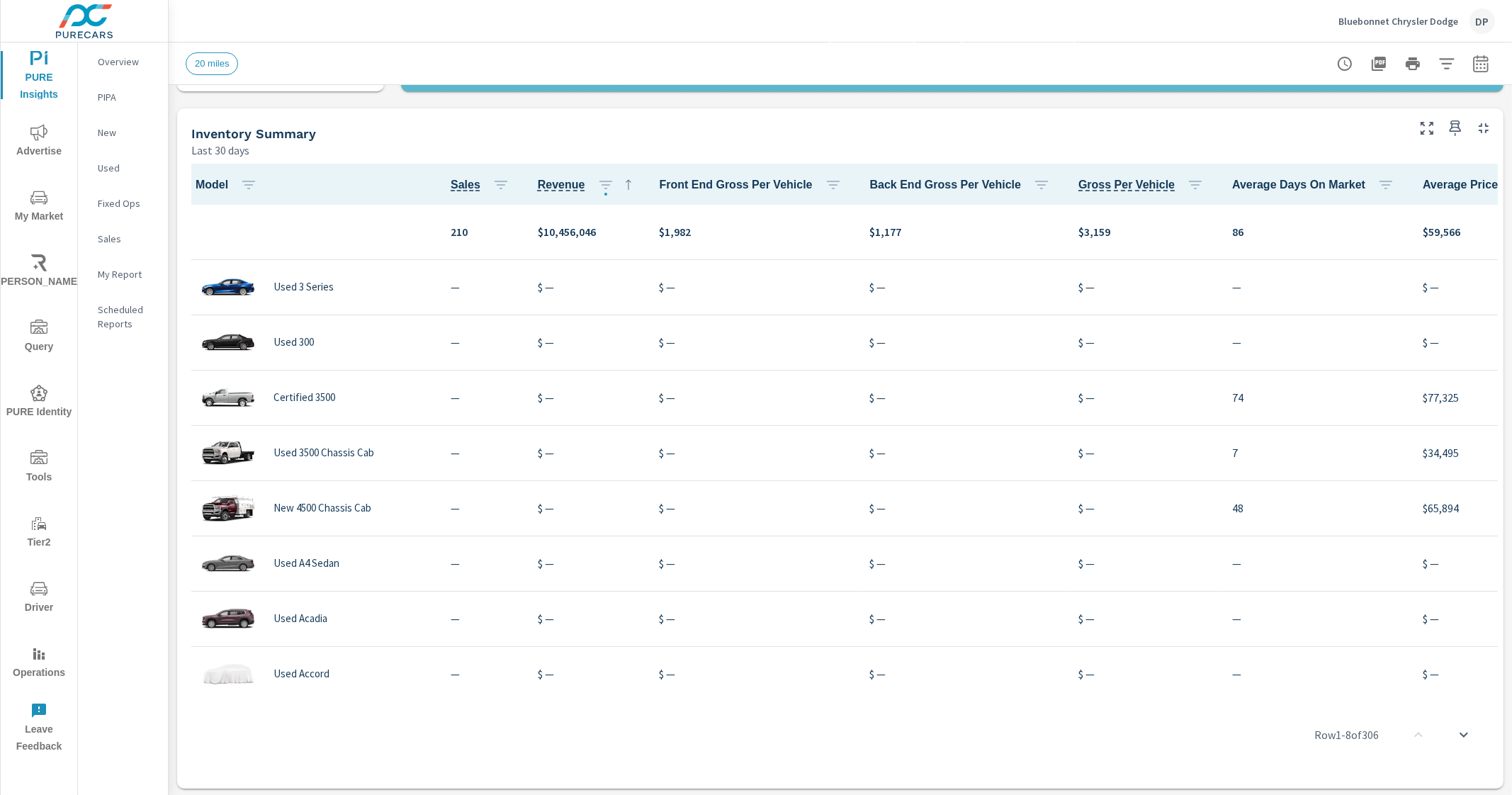
scroll to position [451, 0]
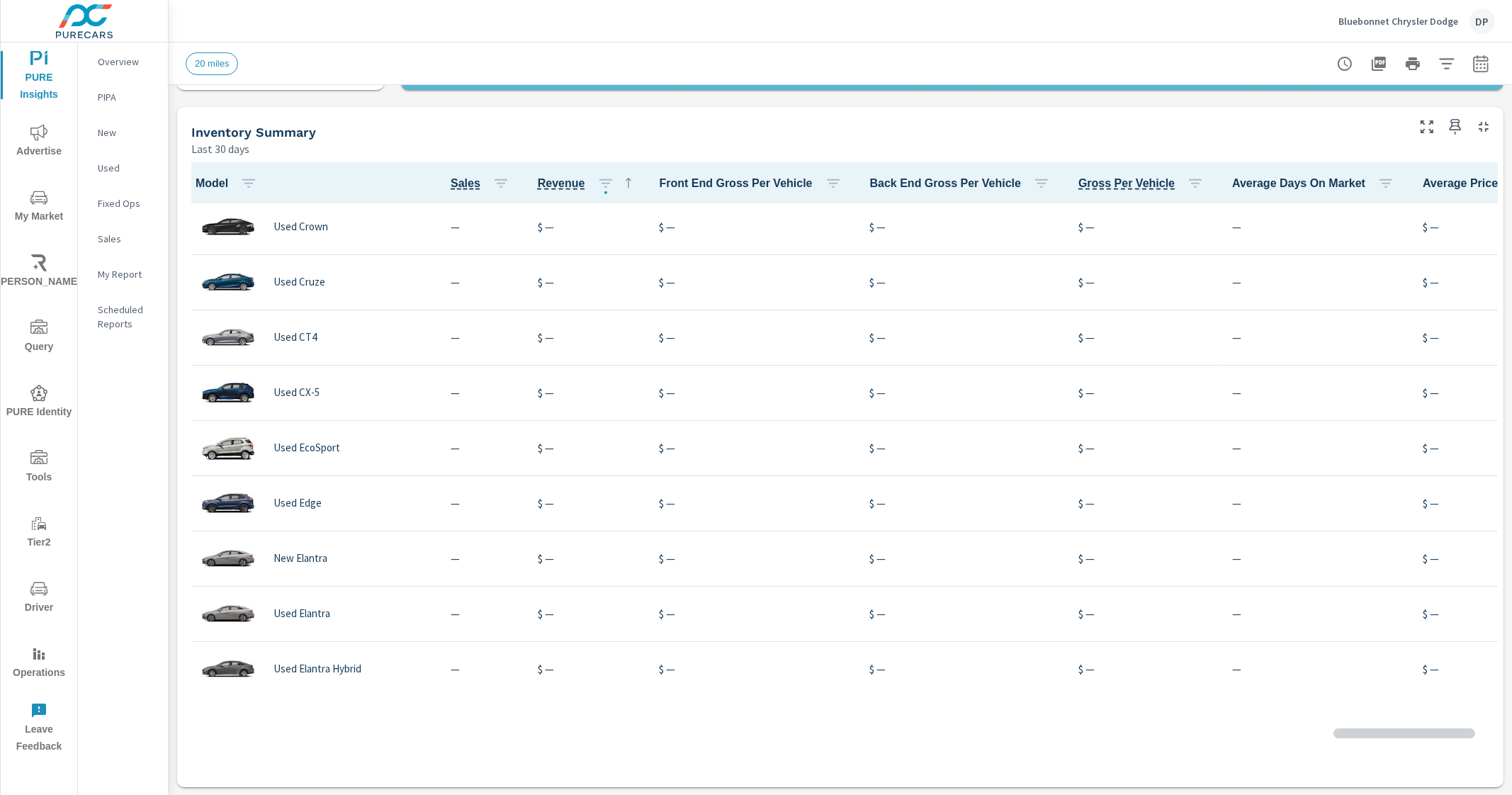
scroll to position [3048, 0]
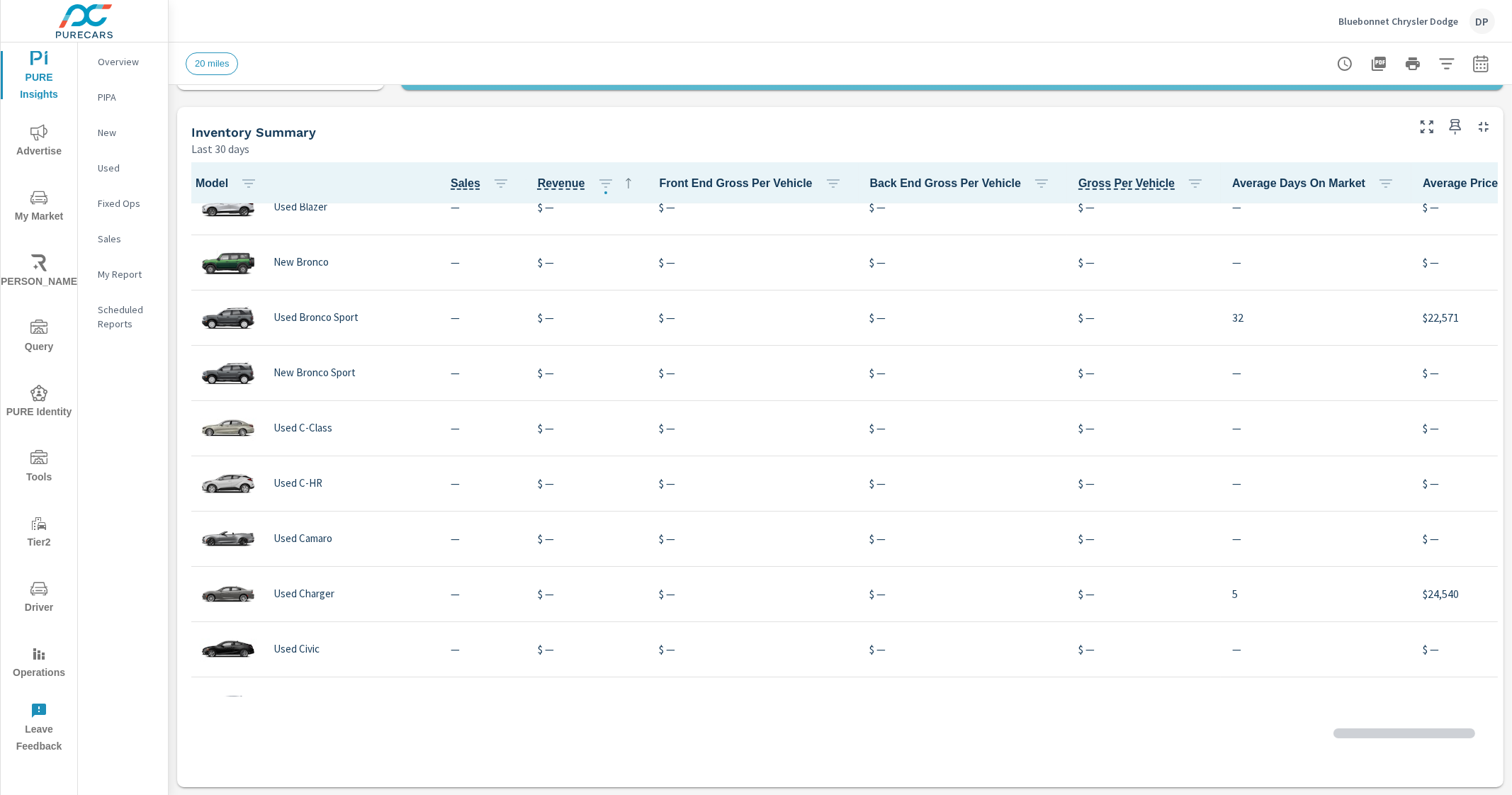
scroll to position [354, 0]
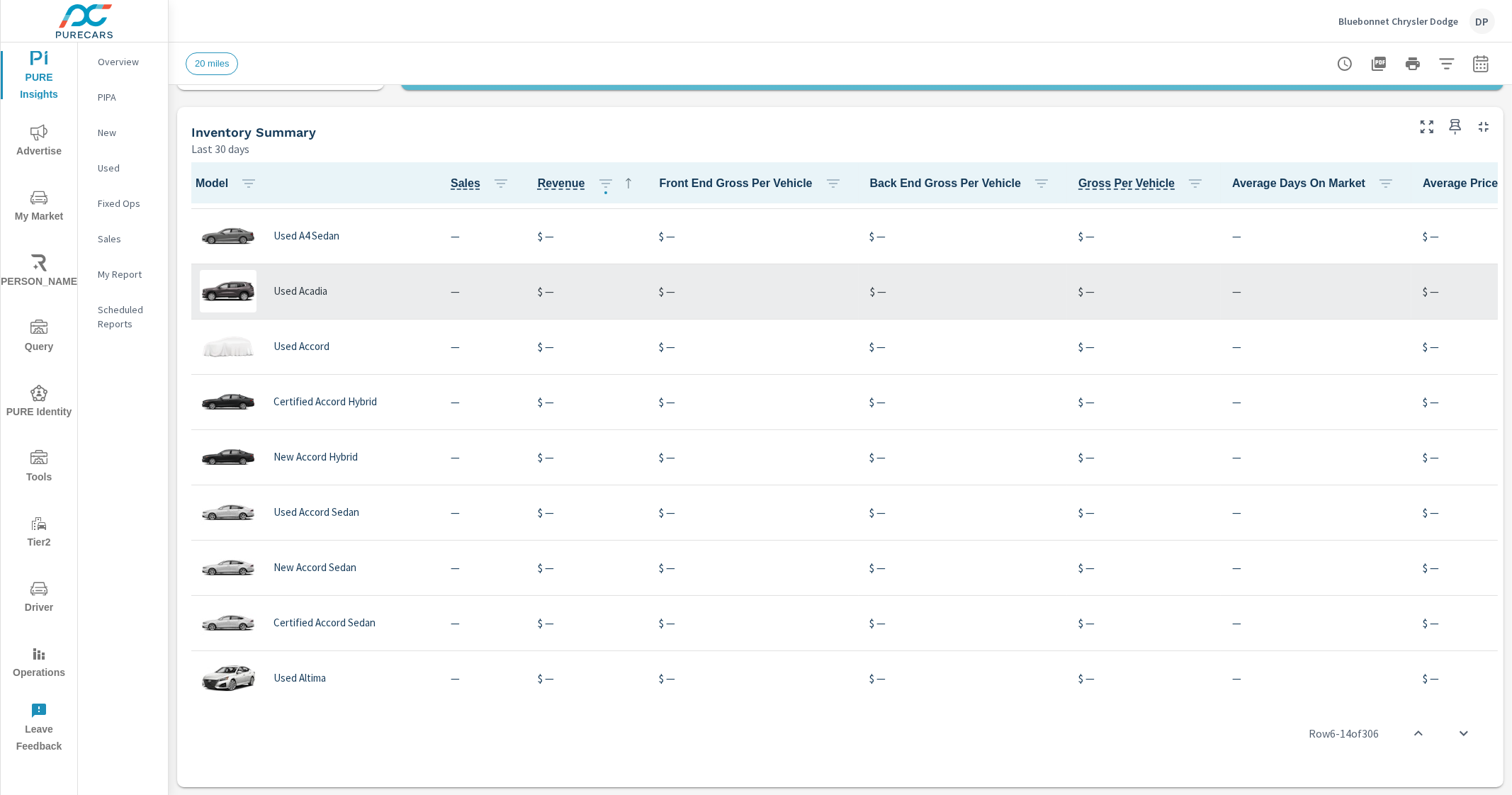
scroll to position [63, 0]
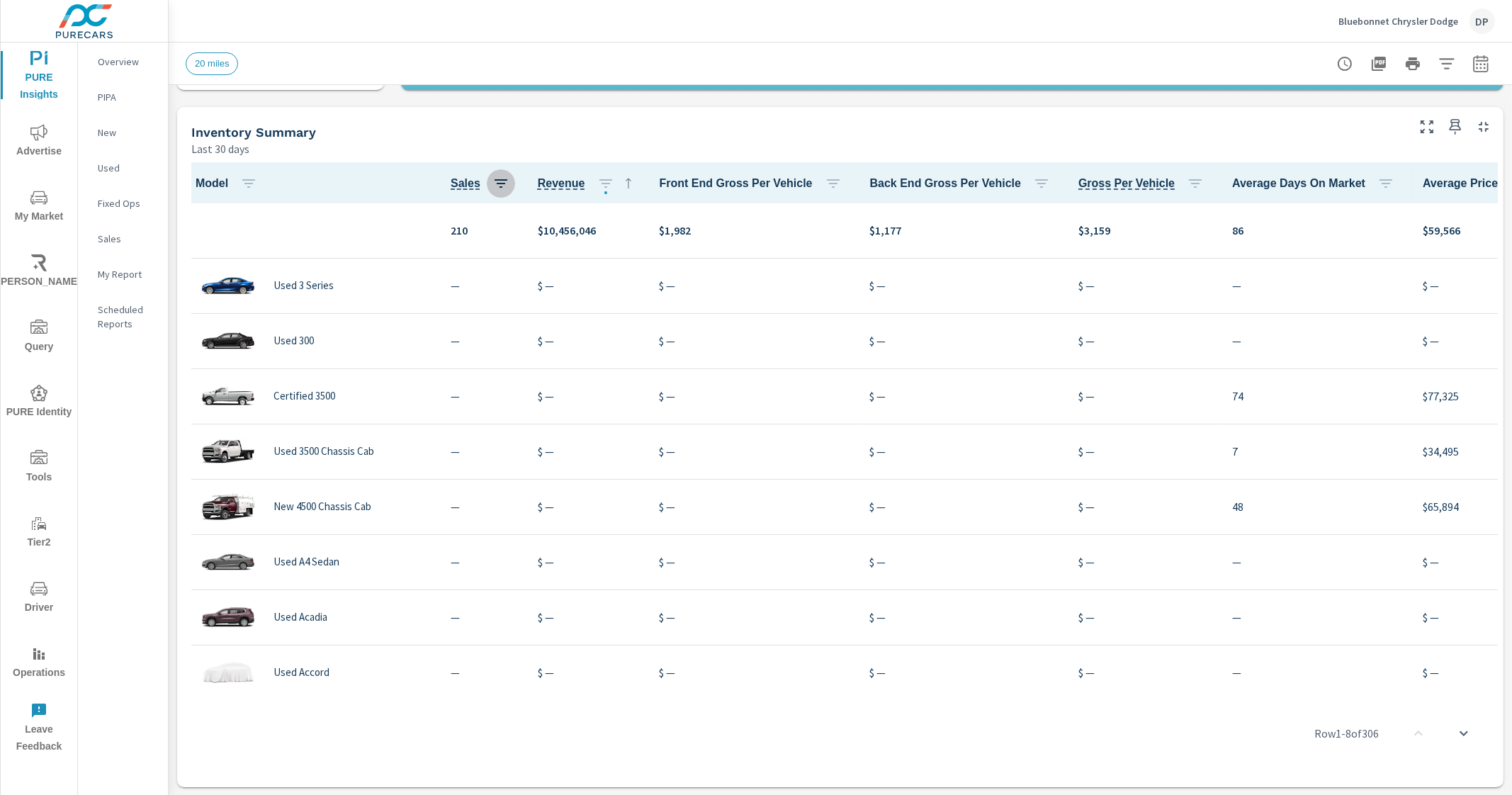
click at [492, 185] on icon "button" at bounding box center [500, 183] width 17 height 17
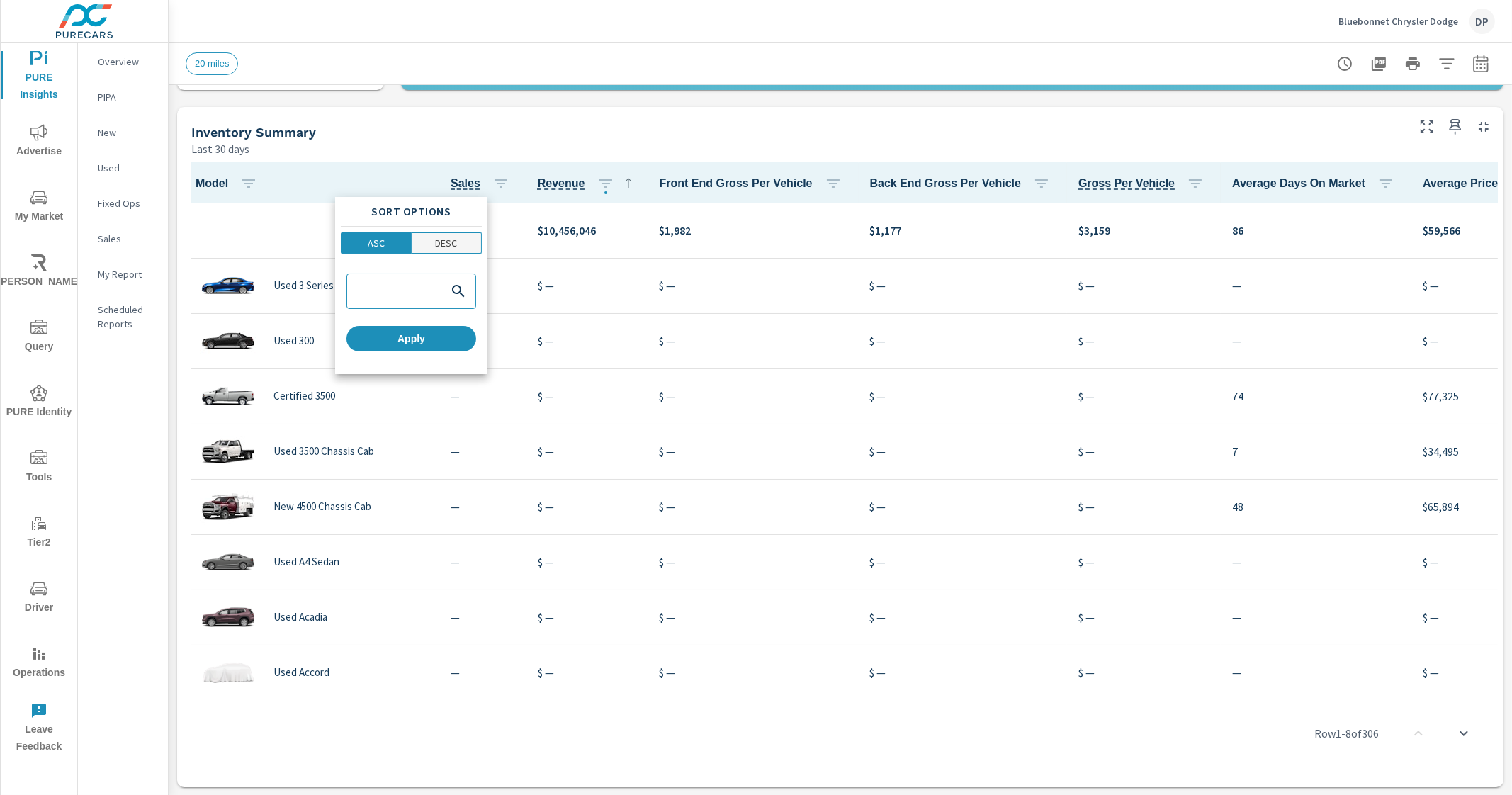
click at [437, 239] on p "DESC" at bounding box center [446, 243] width 22 height 14
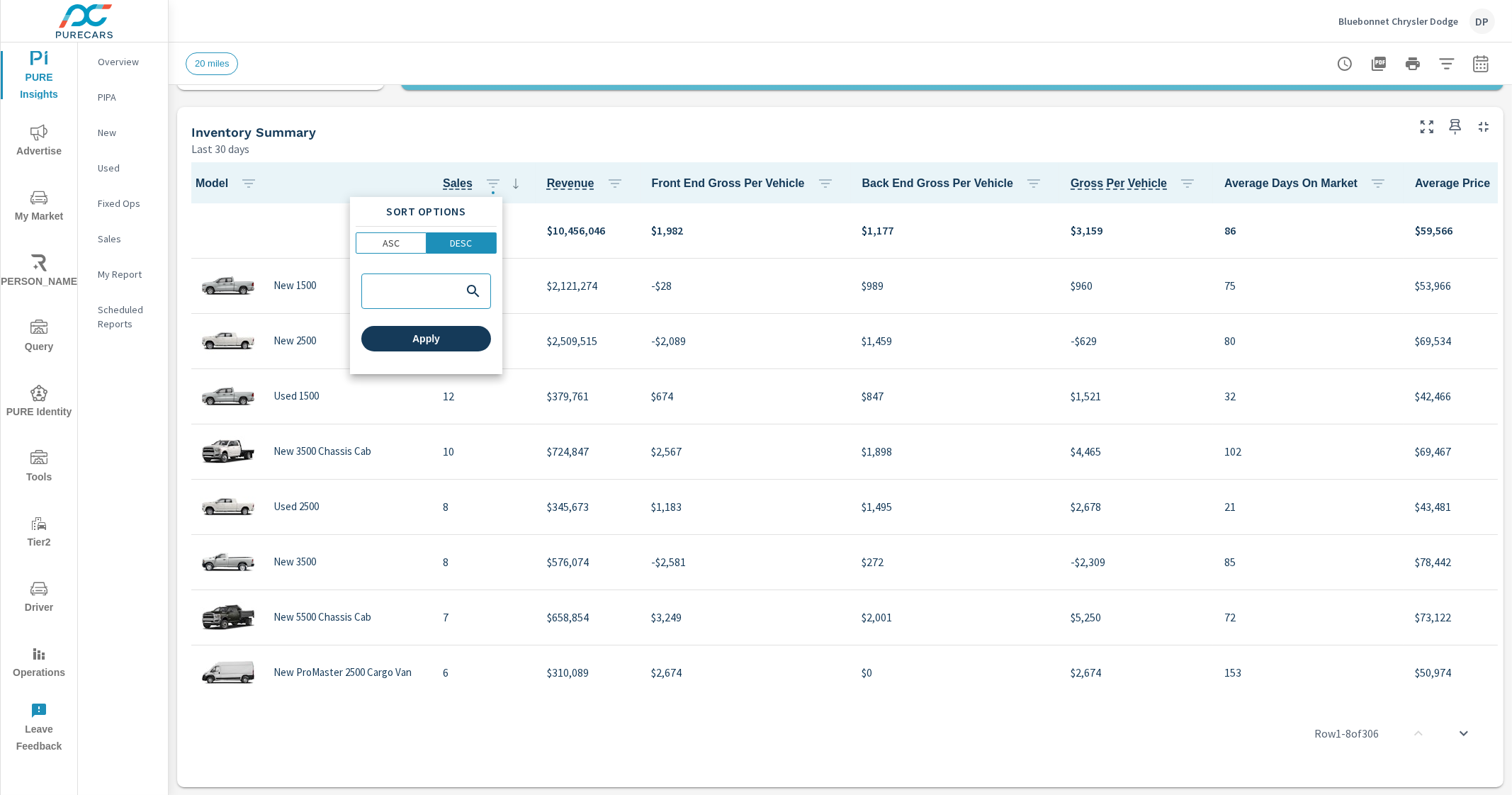
click at [428, 345] on button "Apply" at bounding box center [426, 339] width 129 height 25
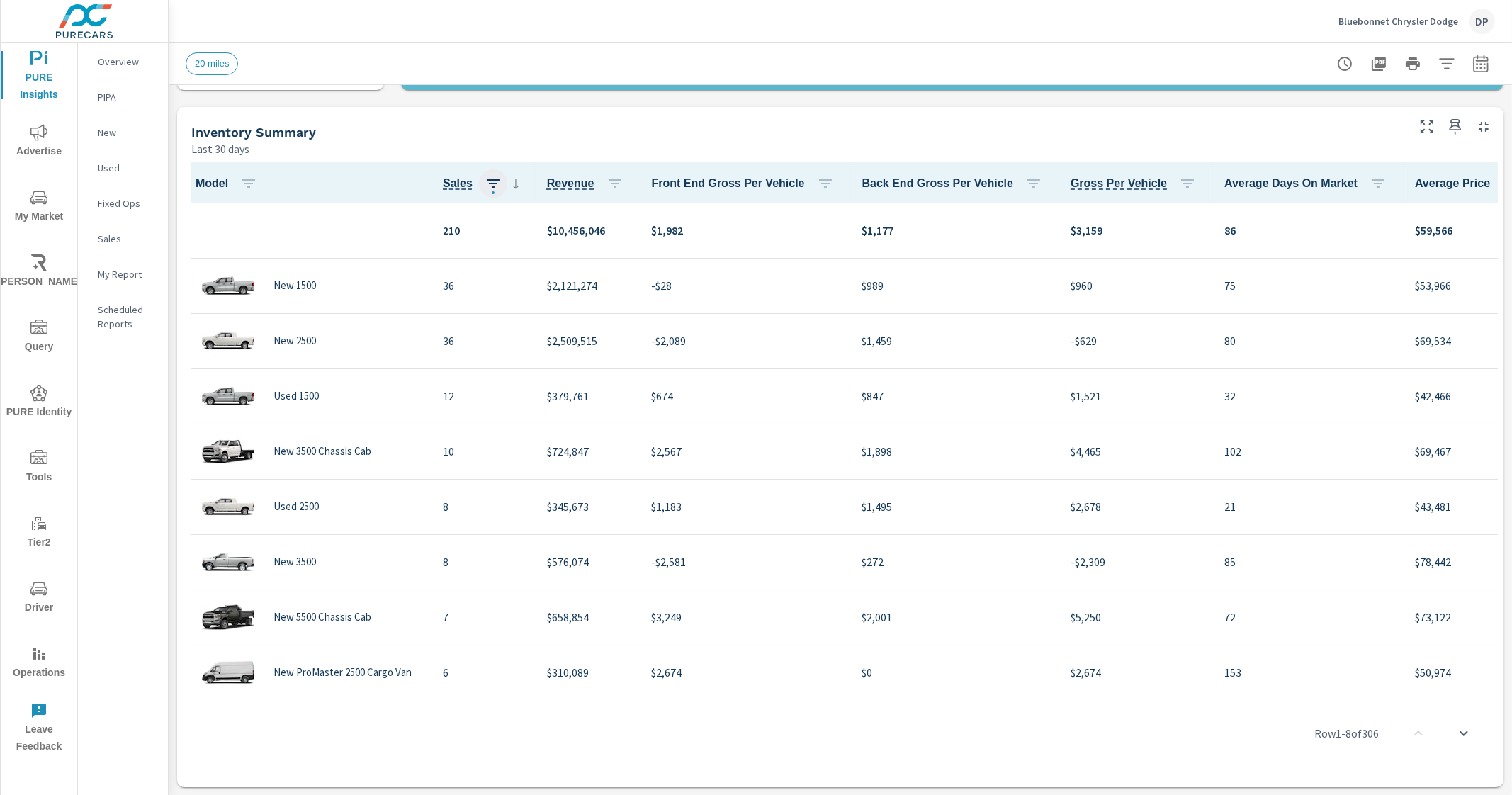
click at [491, 186] on icon "button" at bounding box center [493, 183] width 17 height 17
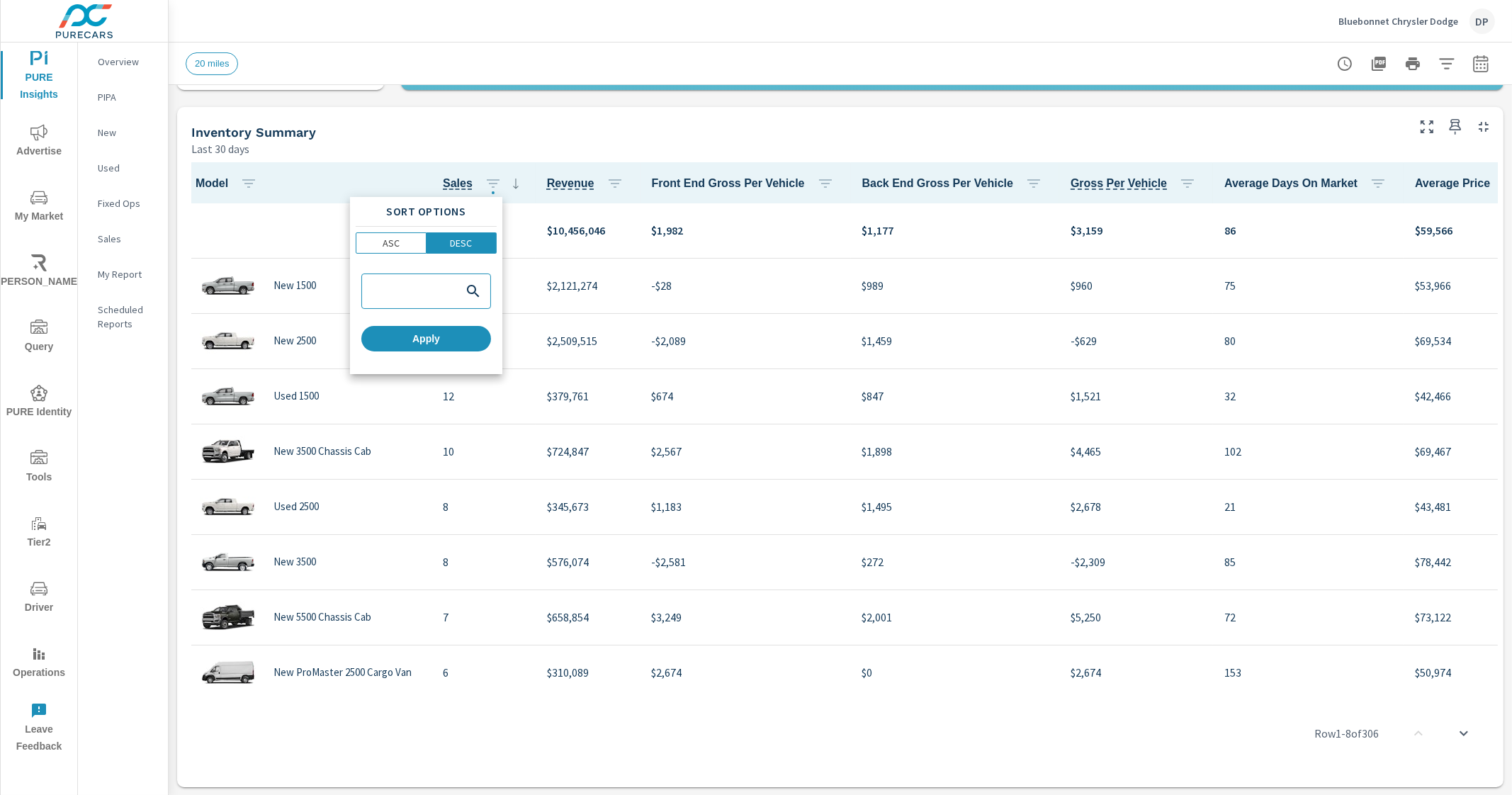
click at [502, 122] on div at bounding box center [756, 397] width 1512 height 795
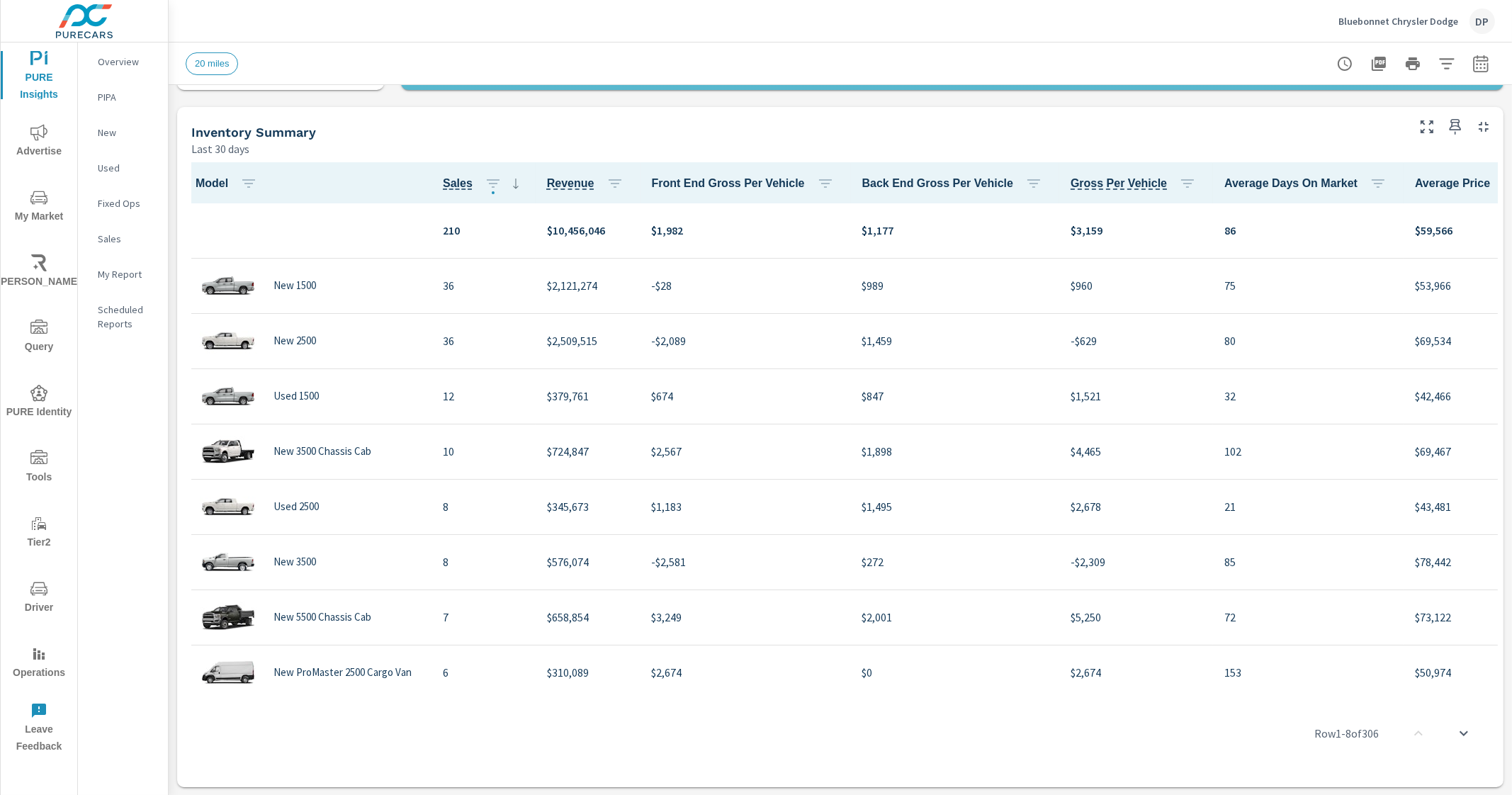
drag, startPoint x: 762, startPoint y: 691, endPoint x: 1125, endPoint y: 700, distance: 363.1
click at [1125, 700] on div "Row 1 - 8 of 306" at bounding box center [841, 733] width 1315 height 85
drag, startPoint x: 972, startPoint y: 693, endPoint x: 1050, endPoint y: 693, distance: 78.0
click at [1050, 693] on div "Row 1 - 8 of 306" at bounding box center [841, 733] width 1315 height 85
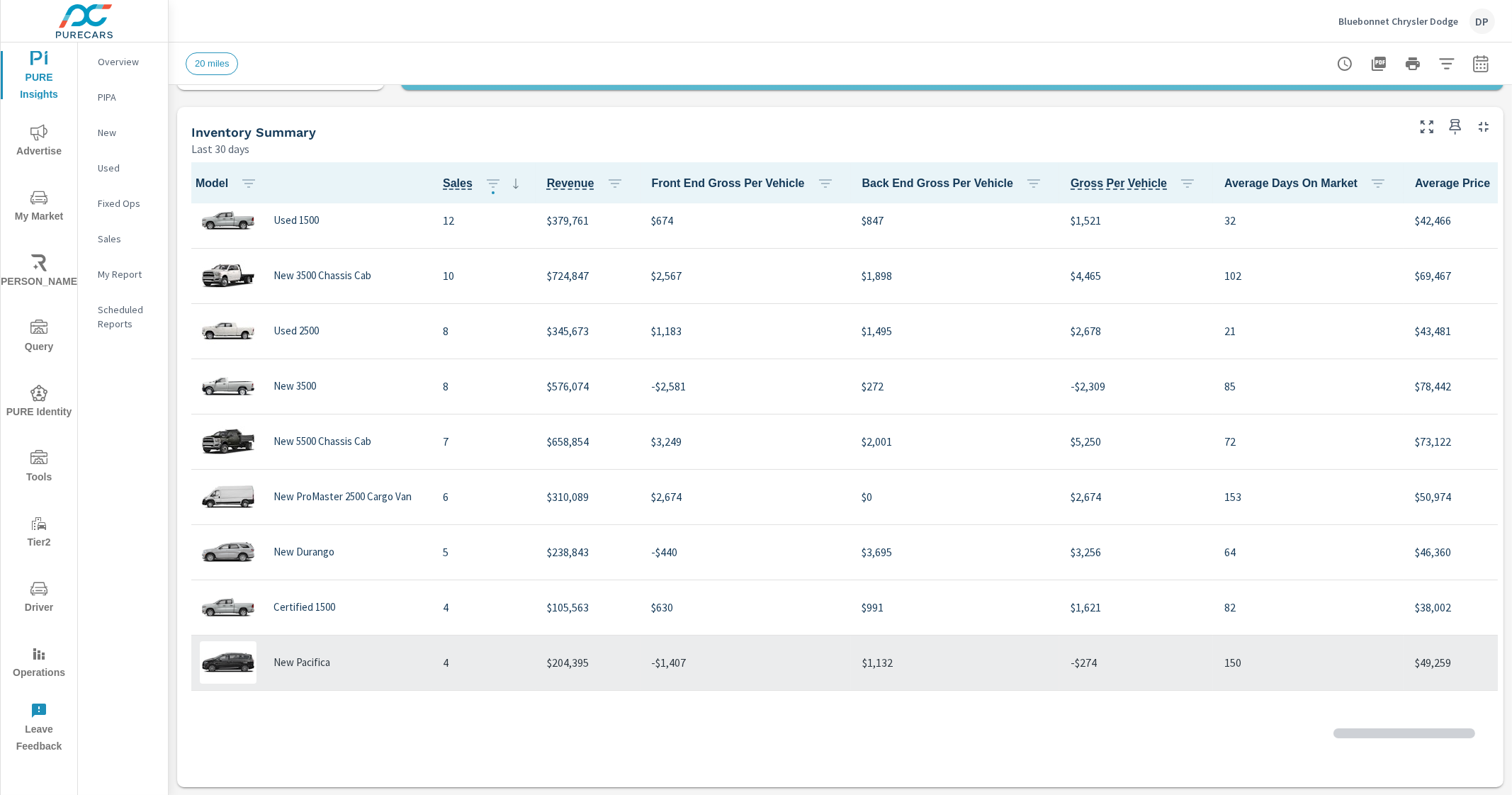
scroll to position [177, 0]
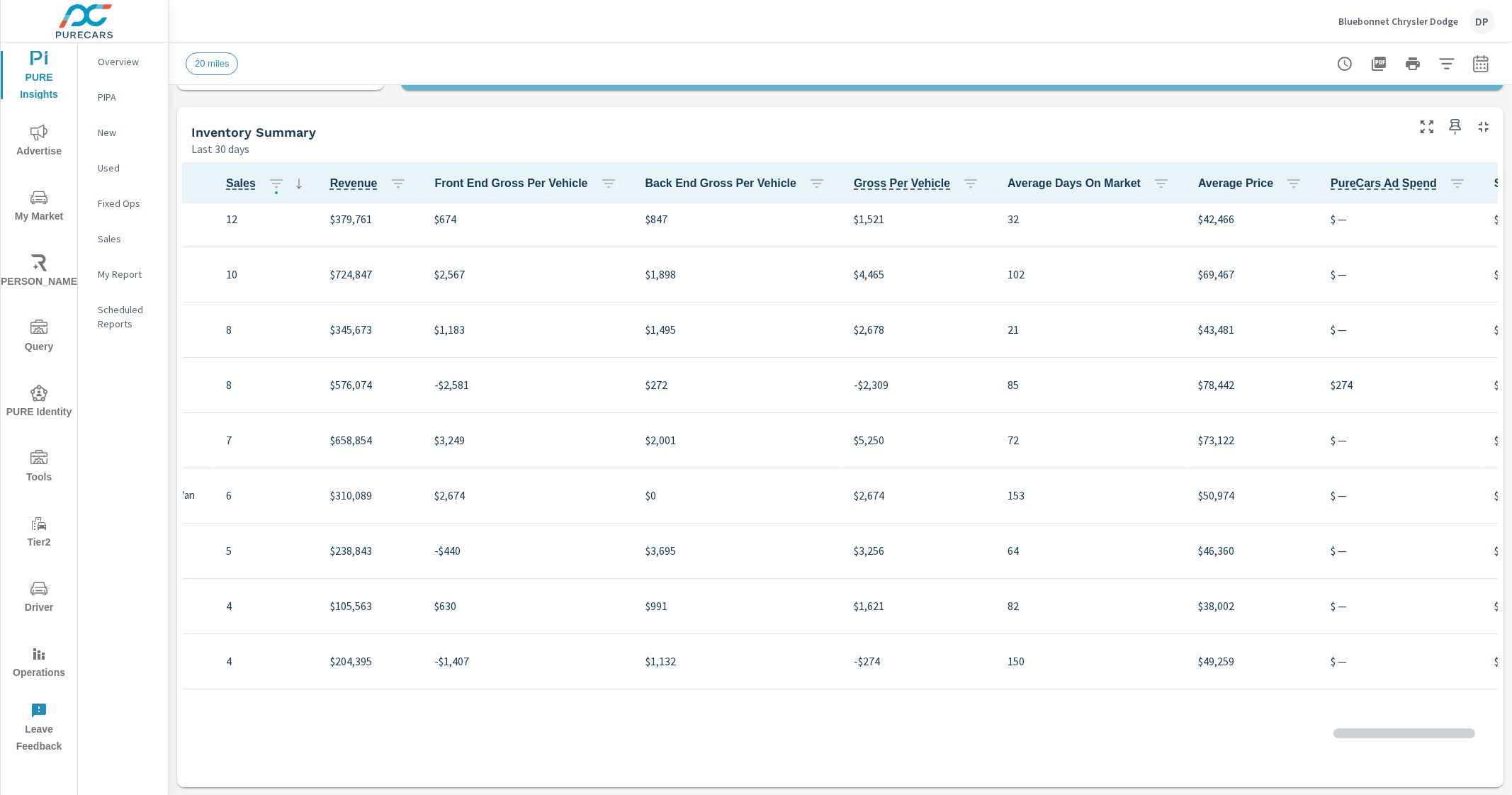
scroll to position [177, 591]
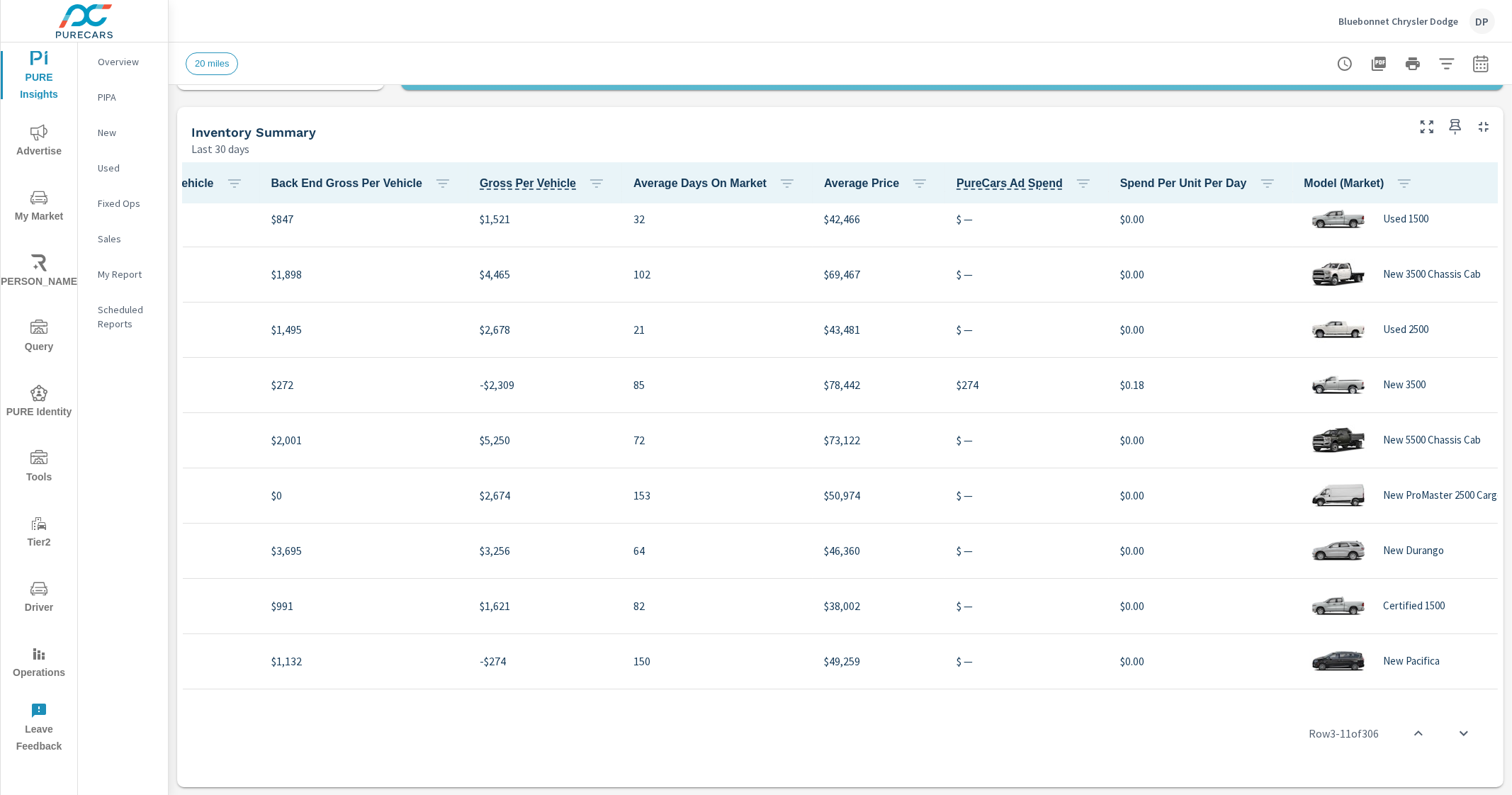
click at [1512, 179] on icon "button" at bounding box center [1522, 183] width 3 height 12
click at [1442, 281] on span "Customize columns..." at bounding box center [1446, 278] width 89 height 14
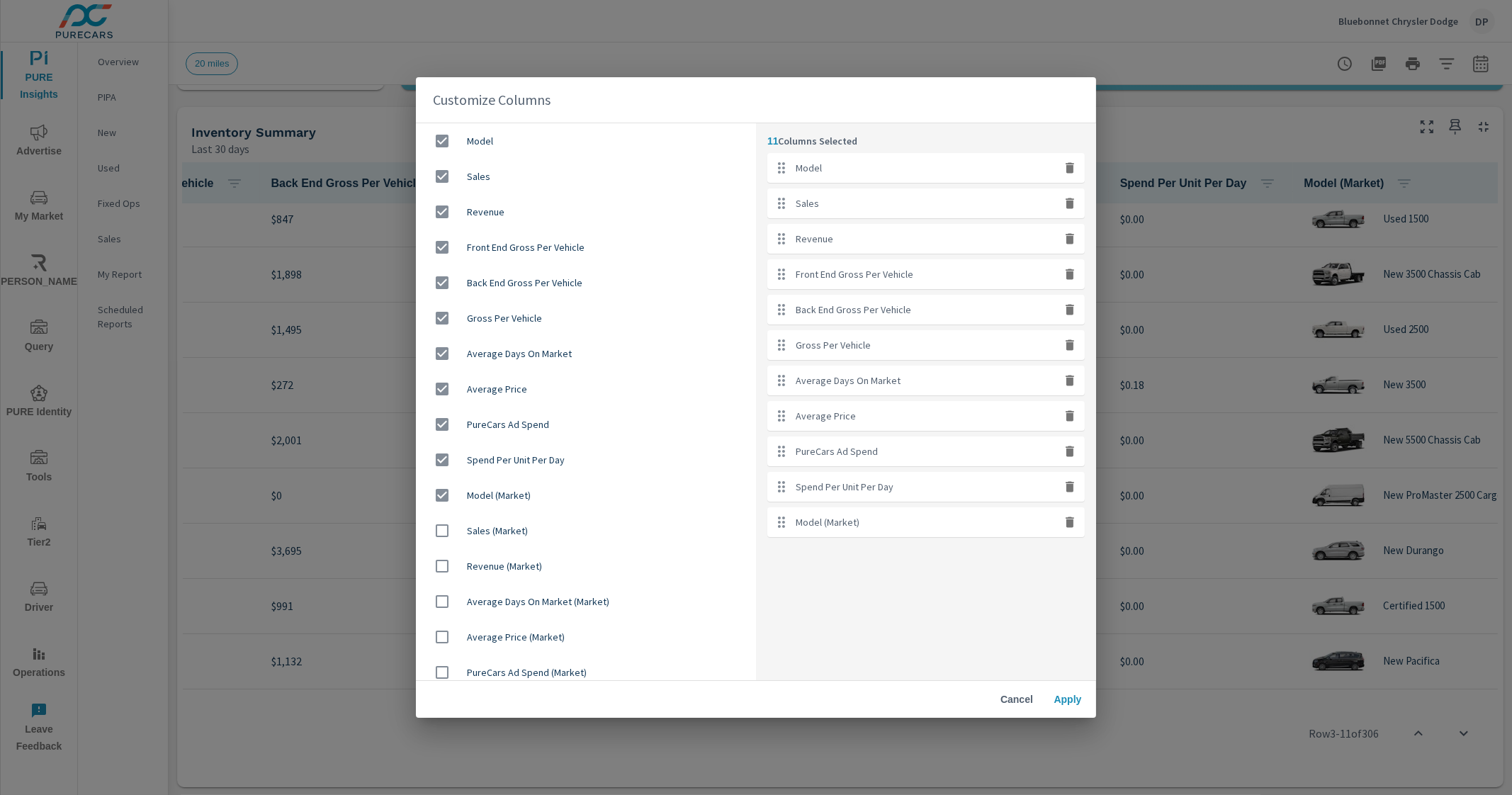
click at [441, 487] on input "checkbox" at bounding box center [442, 495] width 30 height 30
checkbox input "false"
click at [1069, 694] on span "Apply" at bounding box center [1068, 699] width 34 height 13
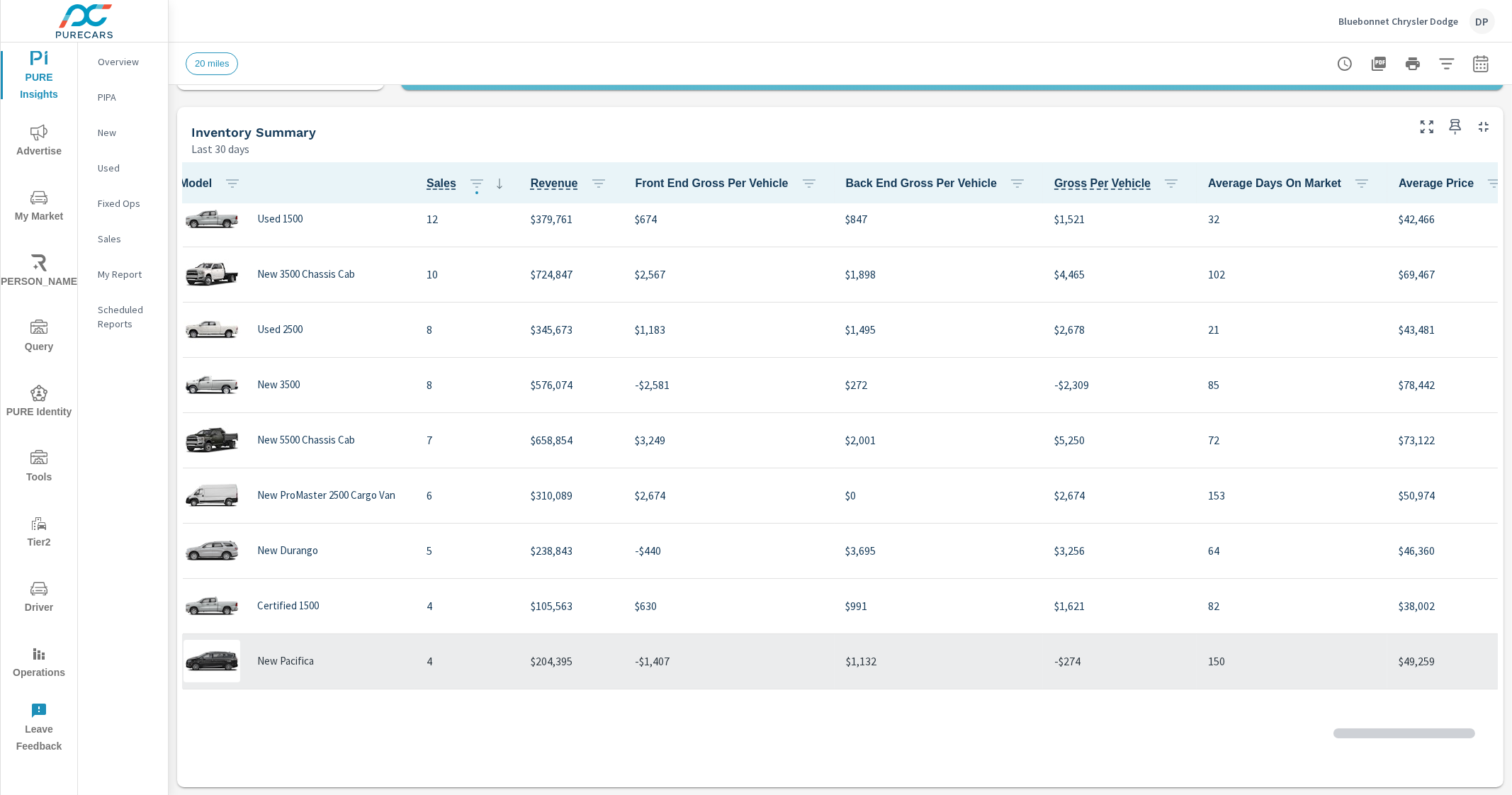
scroll to position [177, 0]
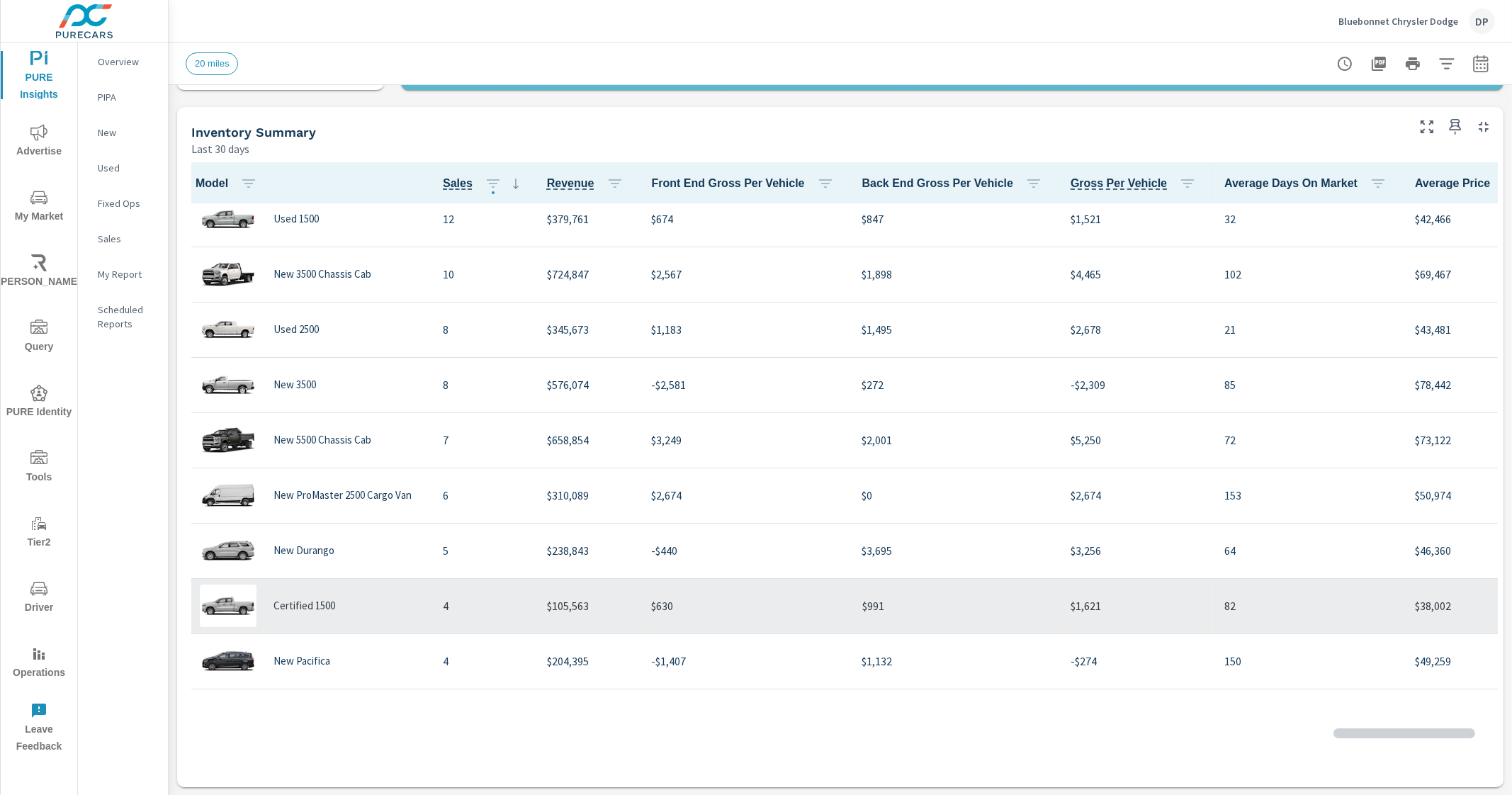
drag, startPoint x: 1026, startPoint y: 690, endPoint x: 411, endPoint y: 580, distance: 624.8
click at [428, 615] on div "Model Sales Revenue Front End Gross Per Vehicle Back End Gross Per Vehicle Gros…" at bounding box center [841, 472] width 1315 height 619
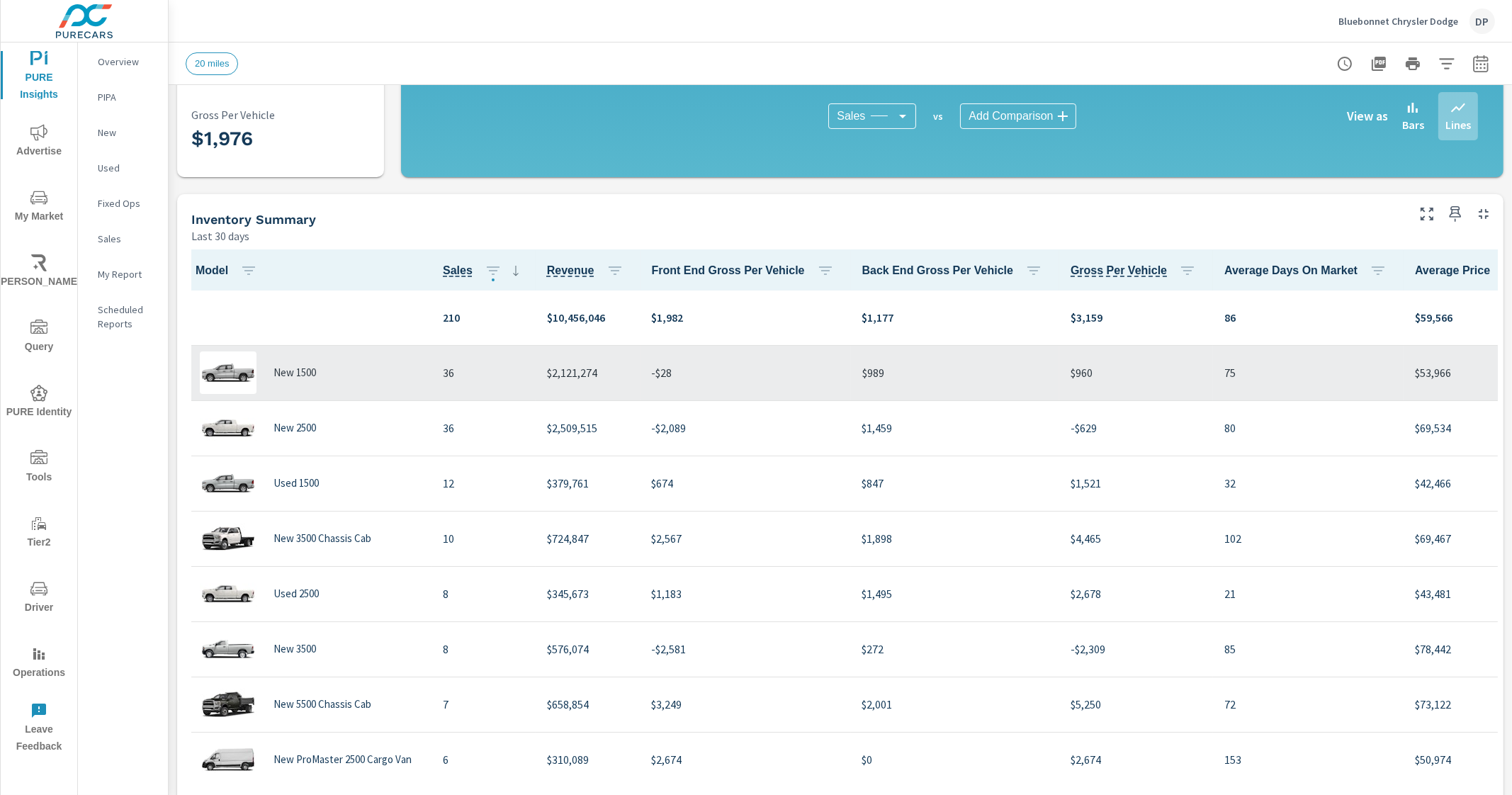
scroll to position [363, 0]
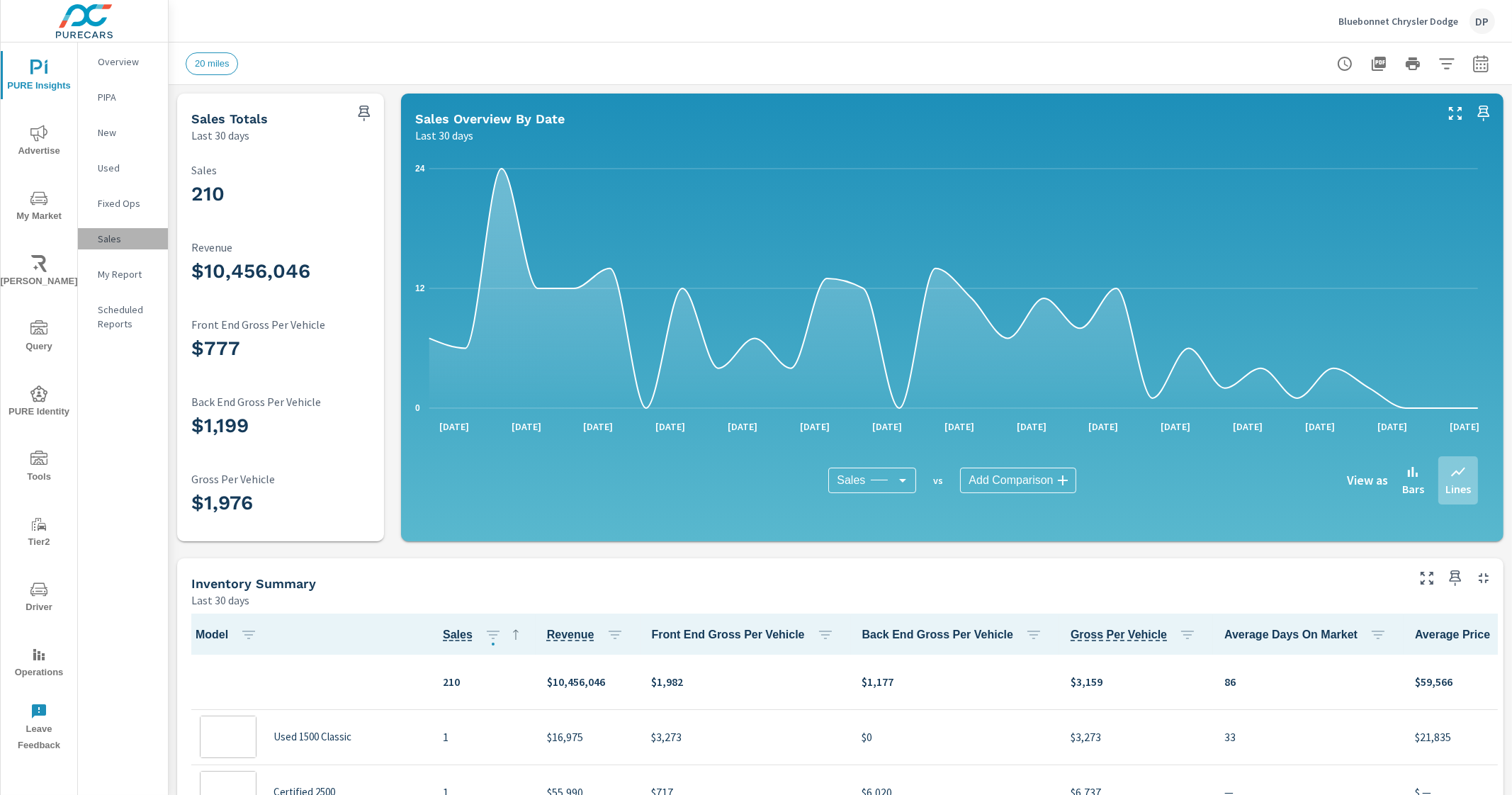
click at [117, 239] on p "Sales" at bounding box center [127, 239] width 58 height 14
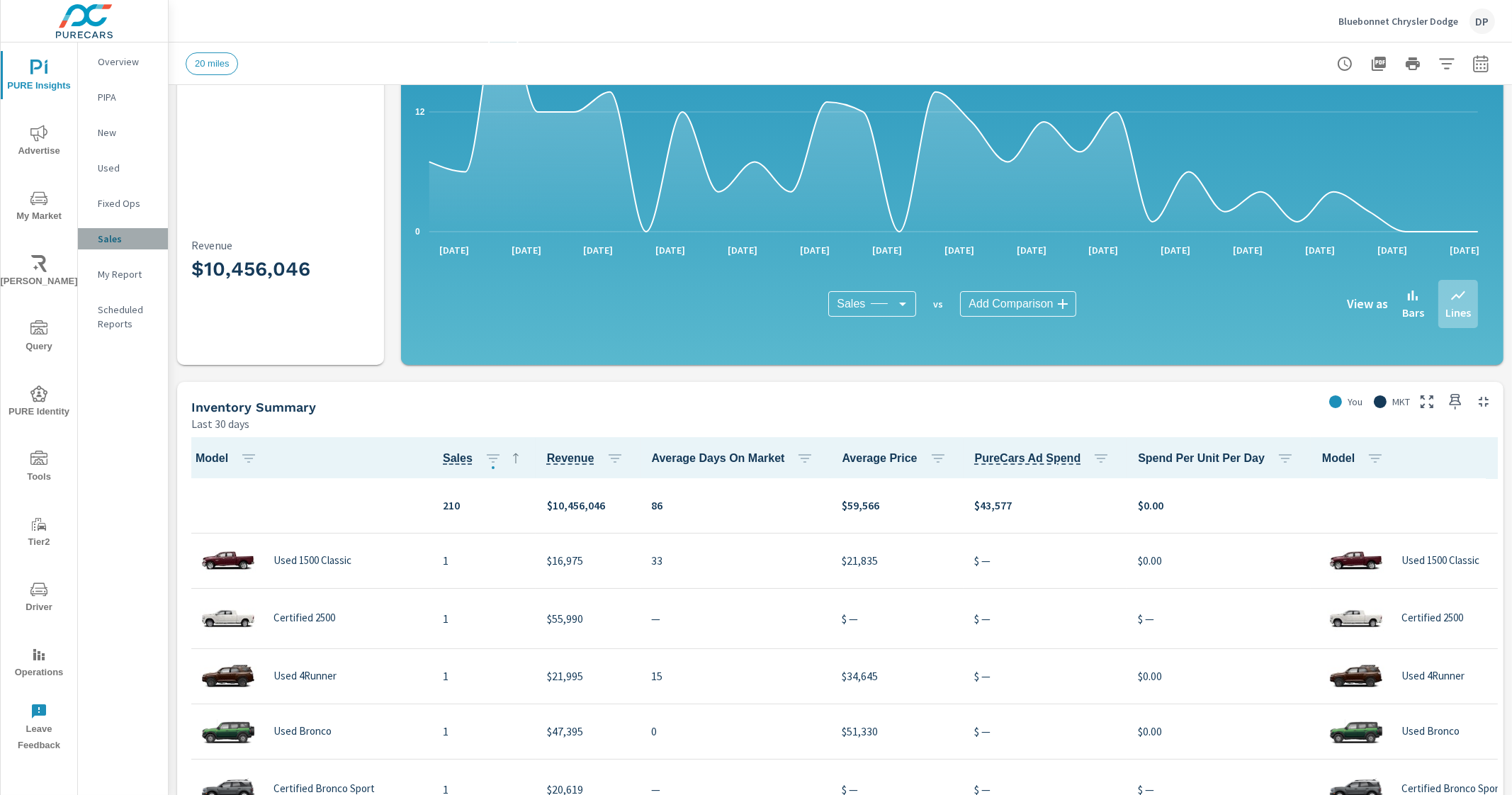
click at [116, 241] on p "Sales" at bounding box center [127, 239] width 58 height 14
click at [133, 66] on p "Overview" at bounding box center [127, 62] width 58 height 14
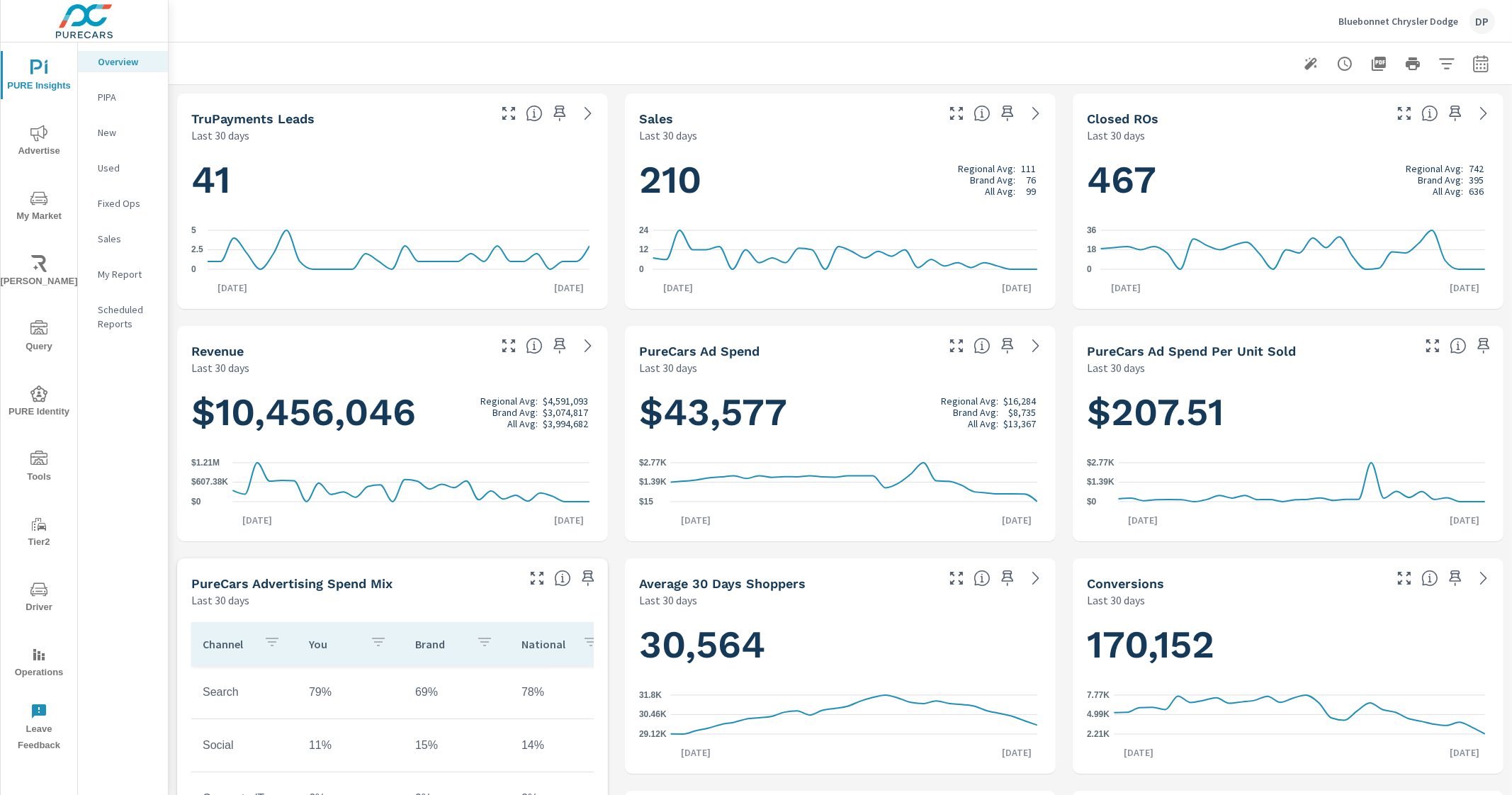
click at [111, 240] on p "Sales" at bounding box center [127, 239] width 58 height 14
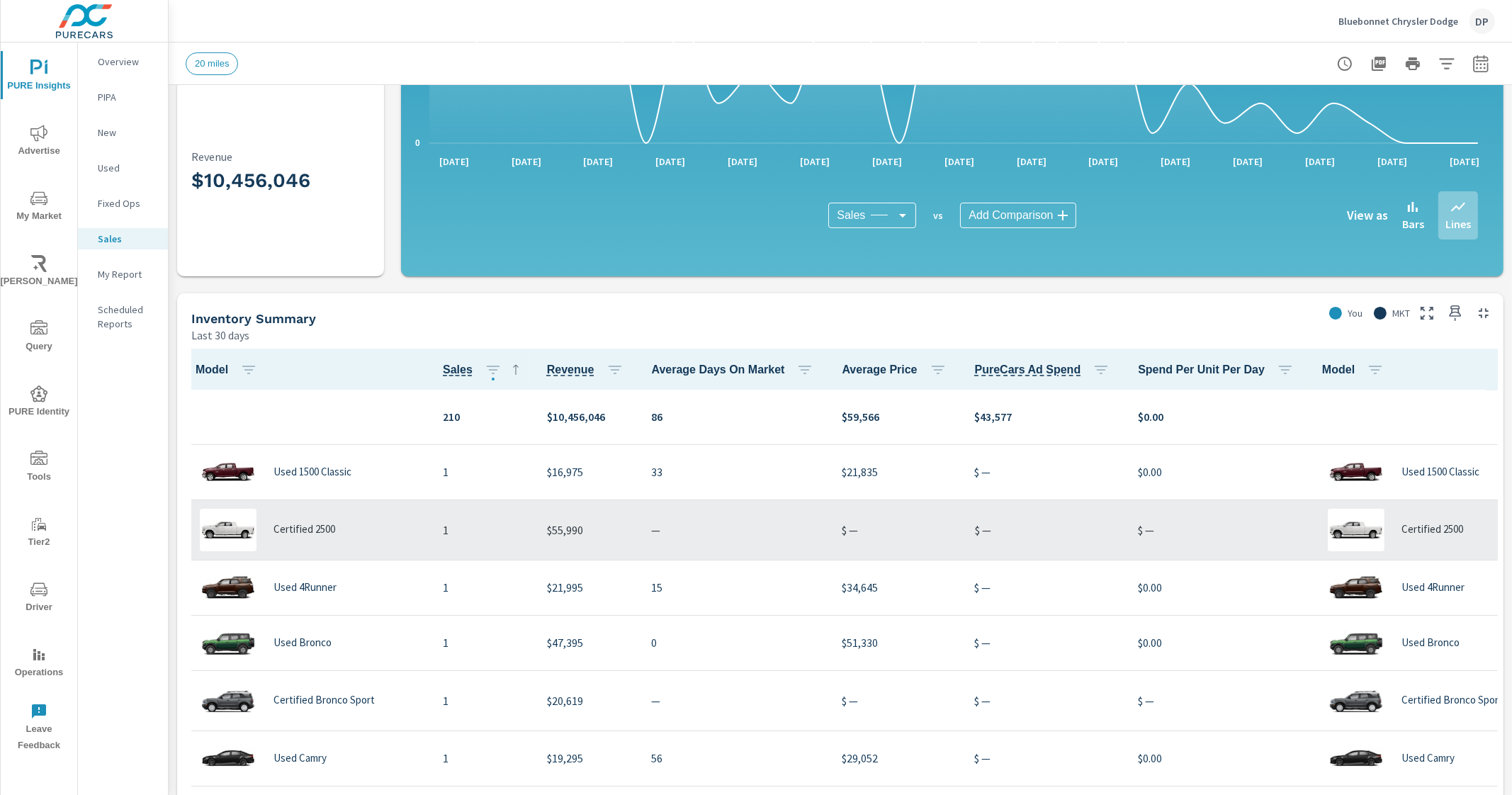
scroll to position [266, 0]
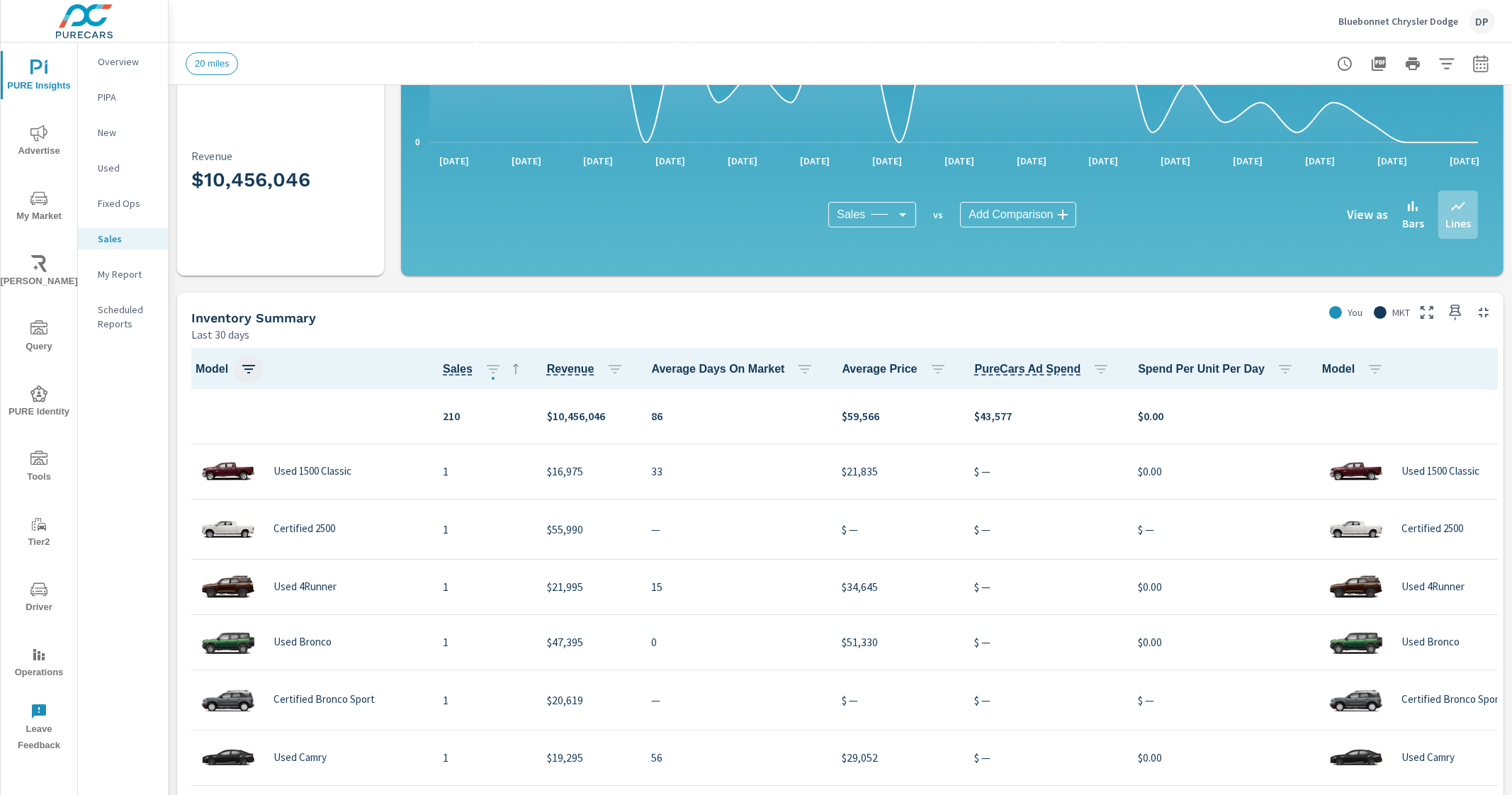
click at [252, 367] on icon "button" at bounding box center [249, 368] width 13 height 8
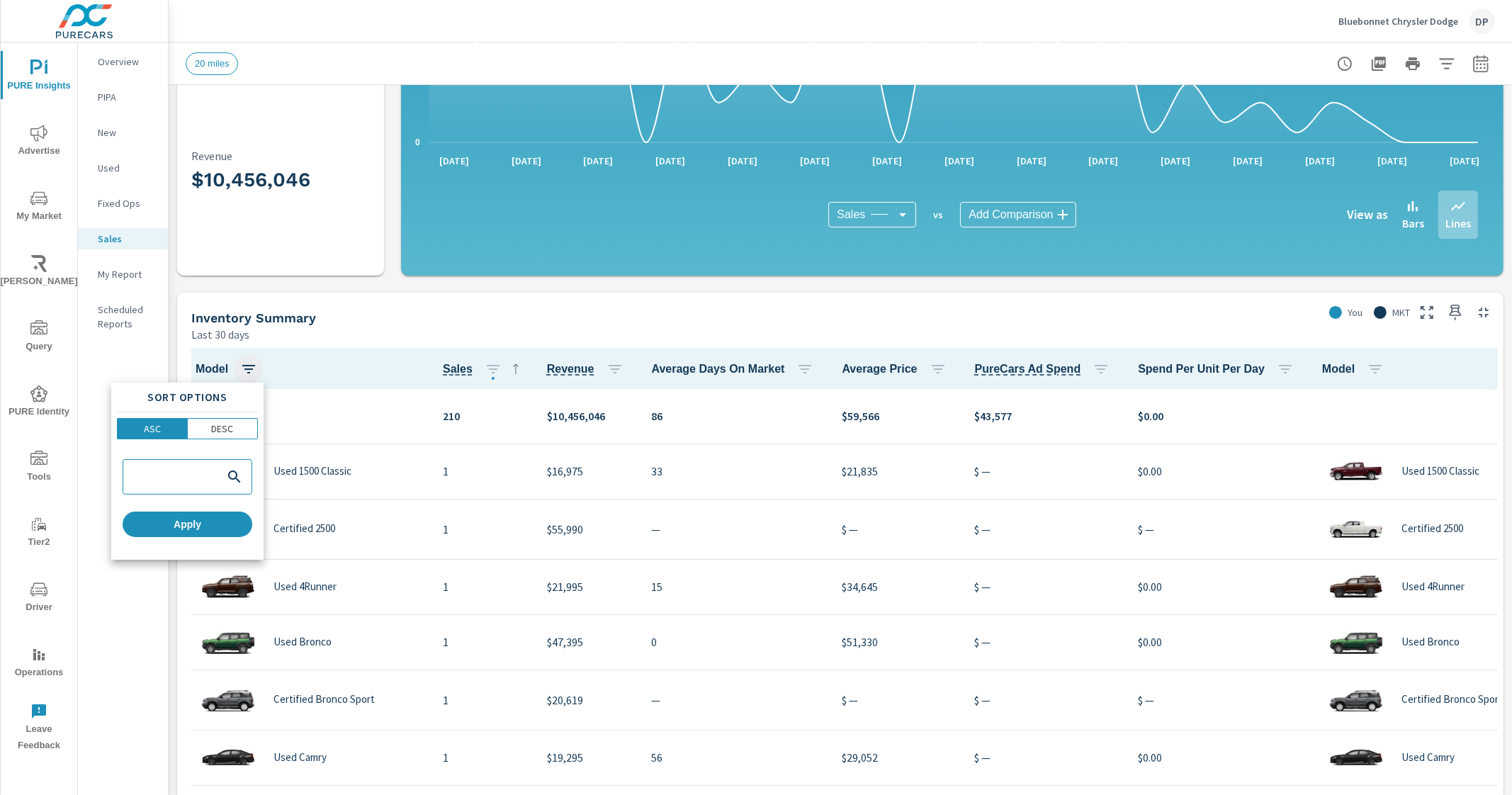
click at [252, 367] on div at bounding box center [756, 397] width 1512 height 795
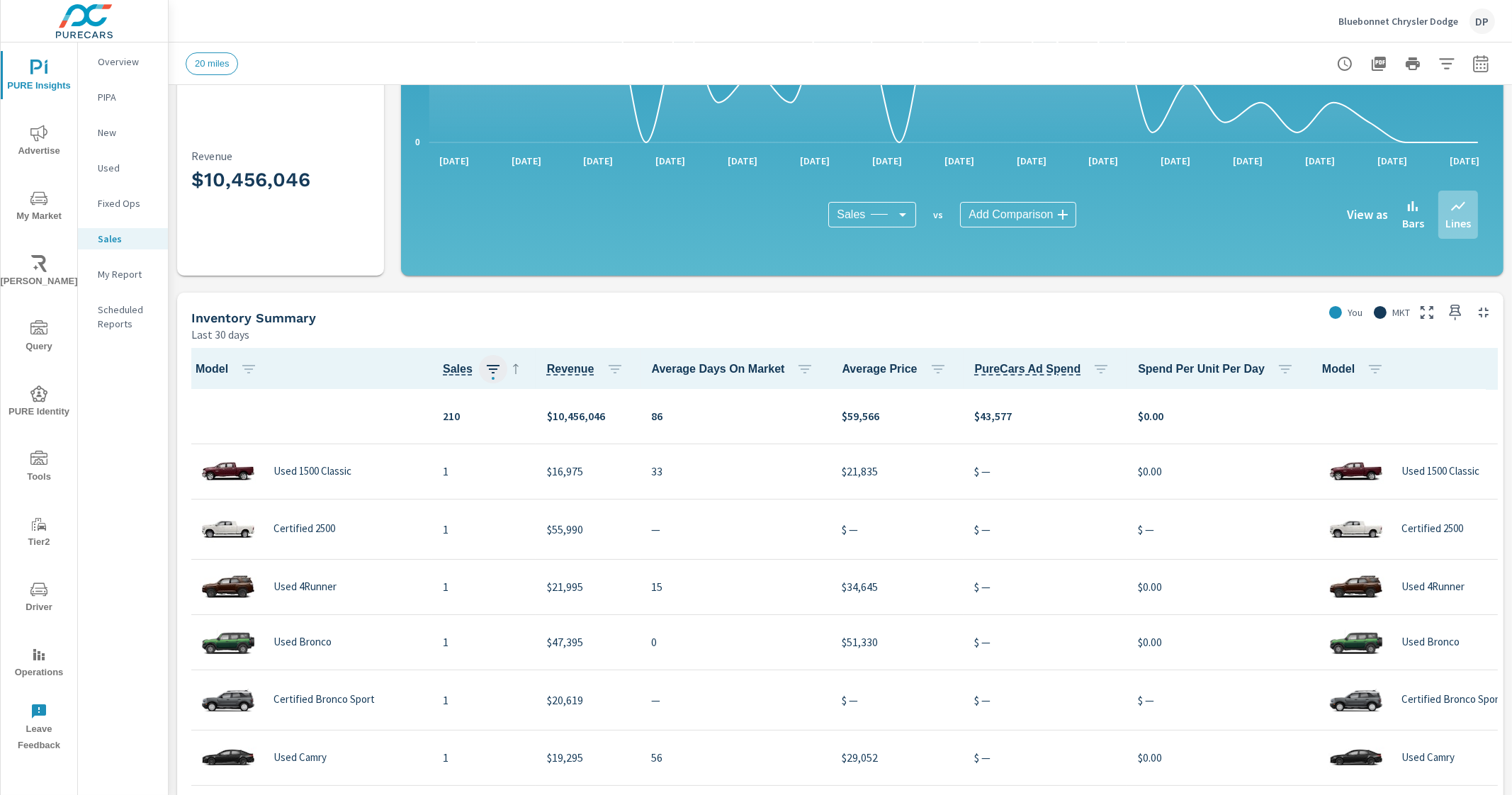
click at [491, 367] on icon "button" at bounding box center [493, 368] width 13 height 8
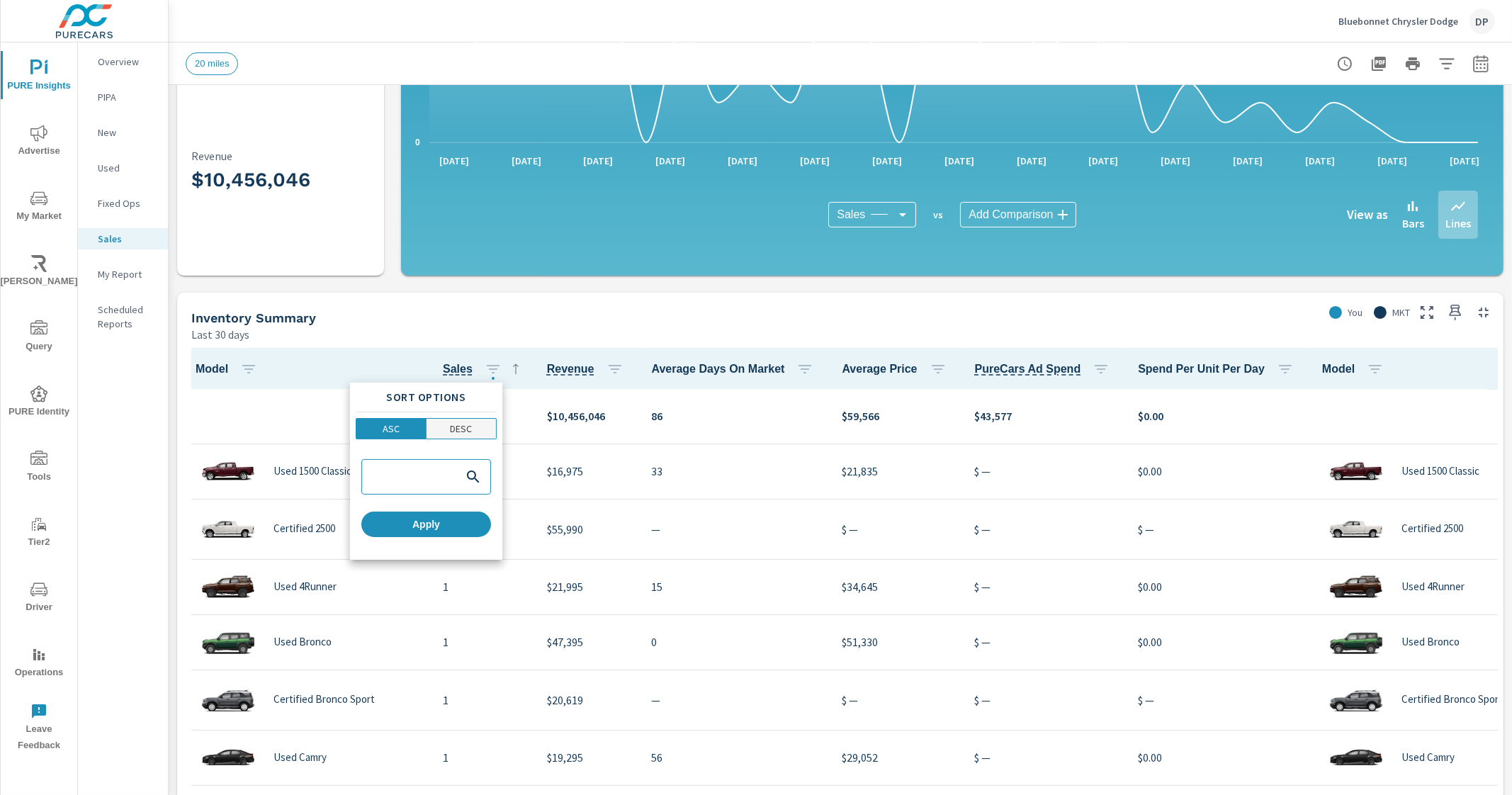
click at [454, 430] on p "DESC" at bounding box center [461, 428] width 22 height 14
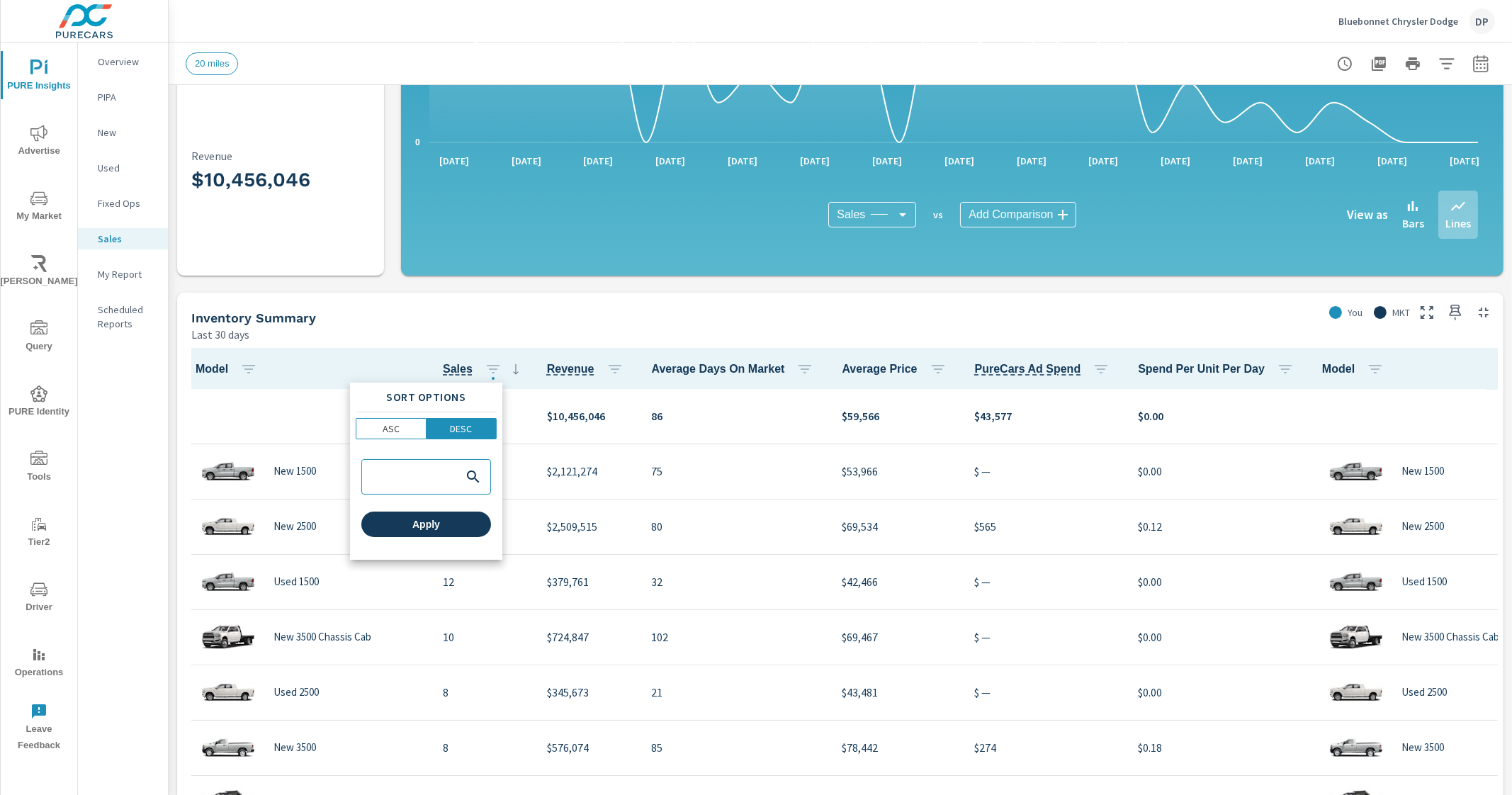
click at [422, 535] on button "Apply" at bounding box center [426, 525] width 129 height 25
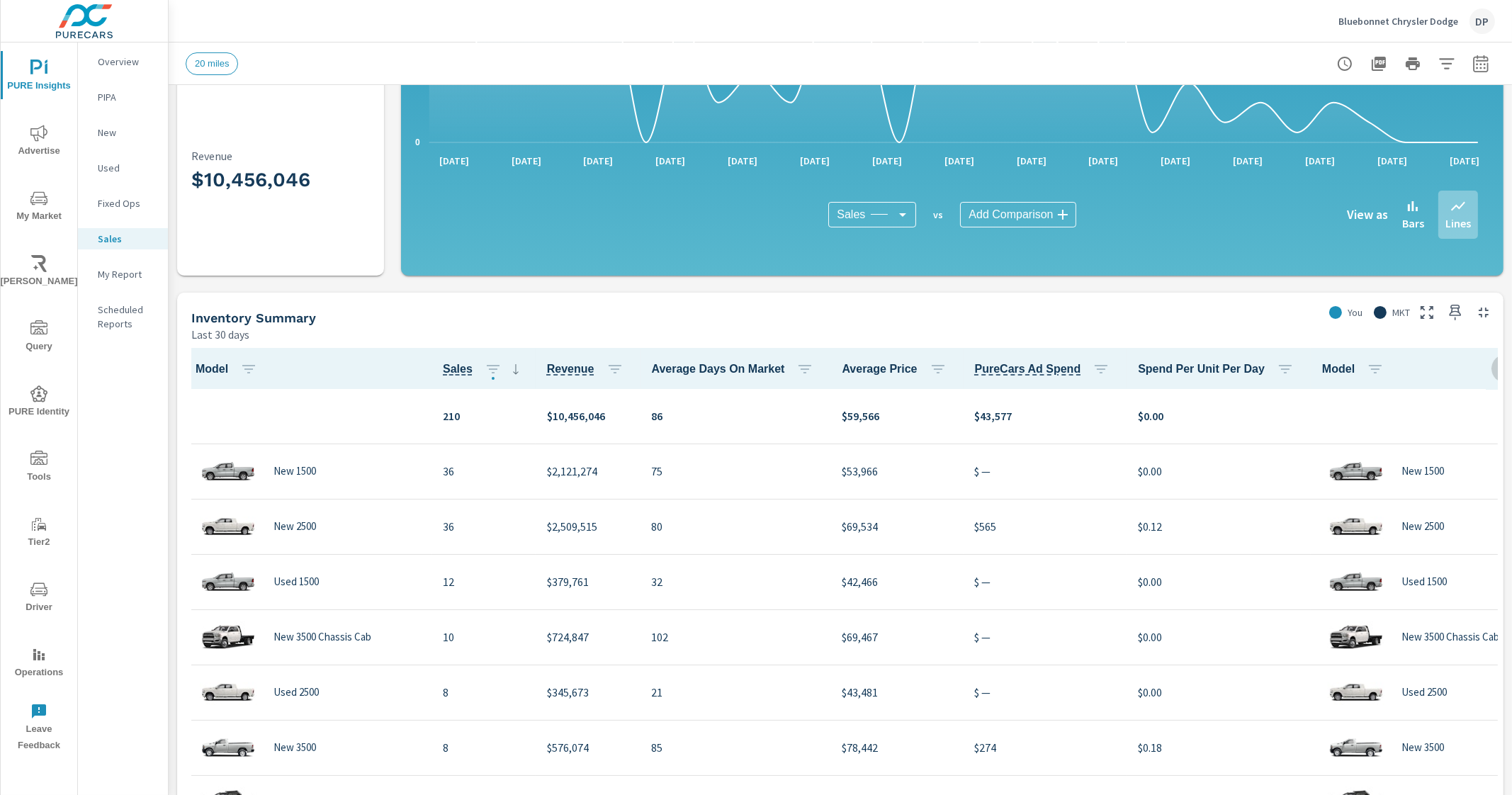
click at [1498, 374] on icon "button" at bounding box center [1506, 369] width 17 height 17
click at [1421, 459] on span "Customize columns..." at bounding box center [1446, 464] width 89 height 14
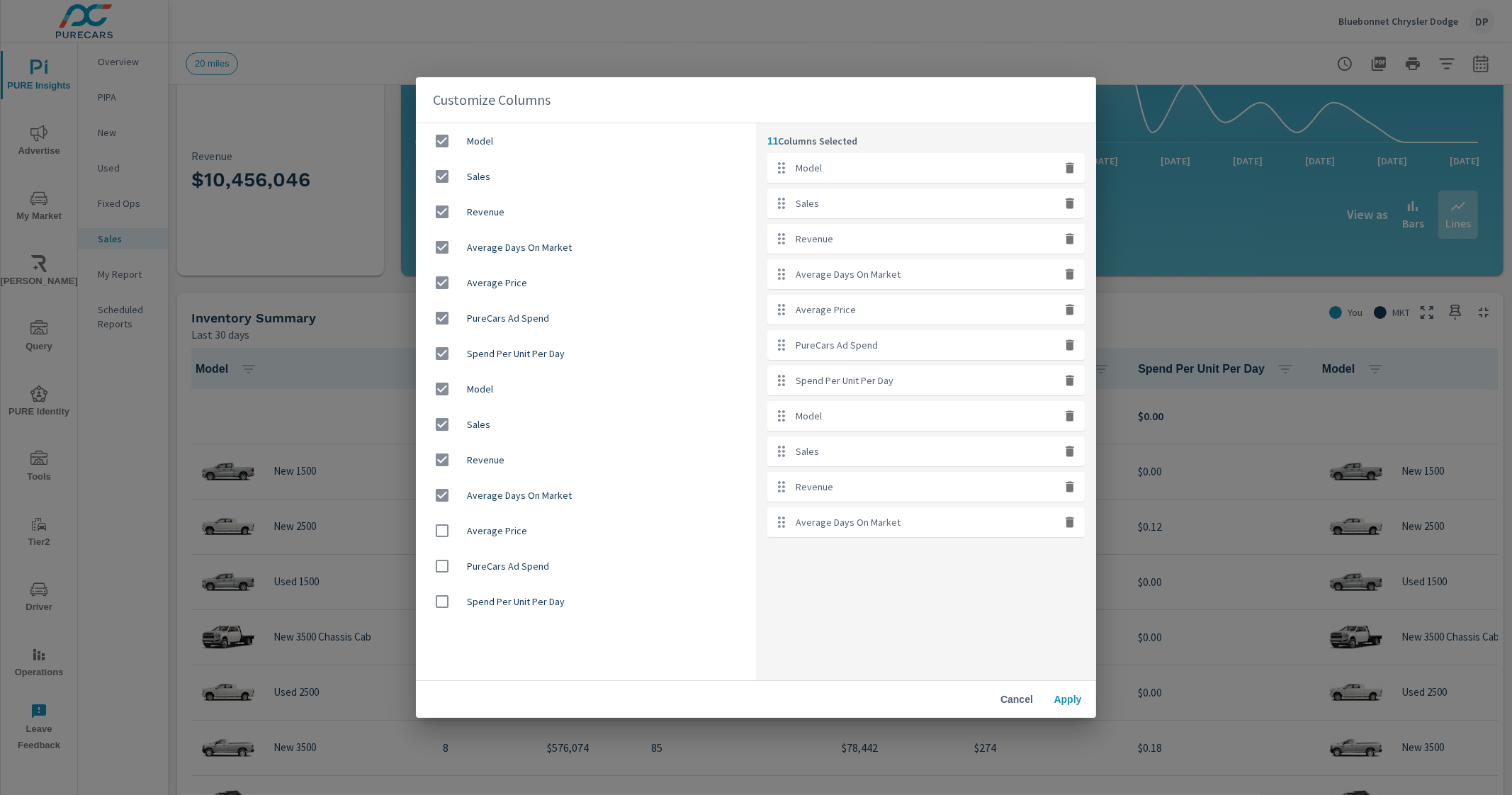
click at [1123, 45] on div "Customize Columns Model Sales Revenue Average Days On Market Average Price Pure…" at bounding box center [756, 397] width 1512 height 795
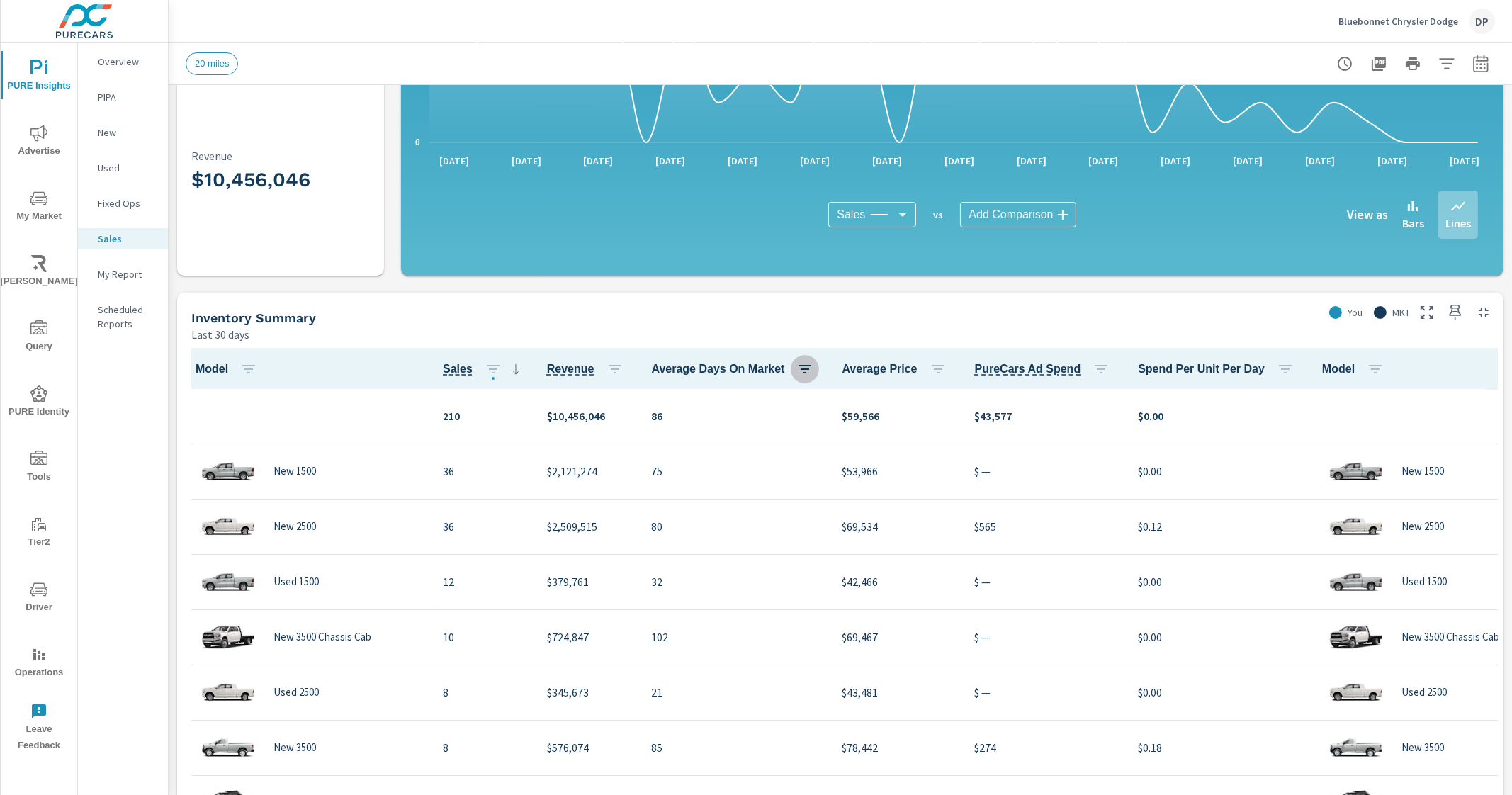
click at [797, 367] on icon "button" at bounding box center [805, 369] width 17 height 17
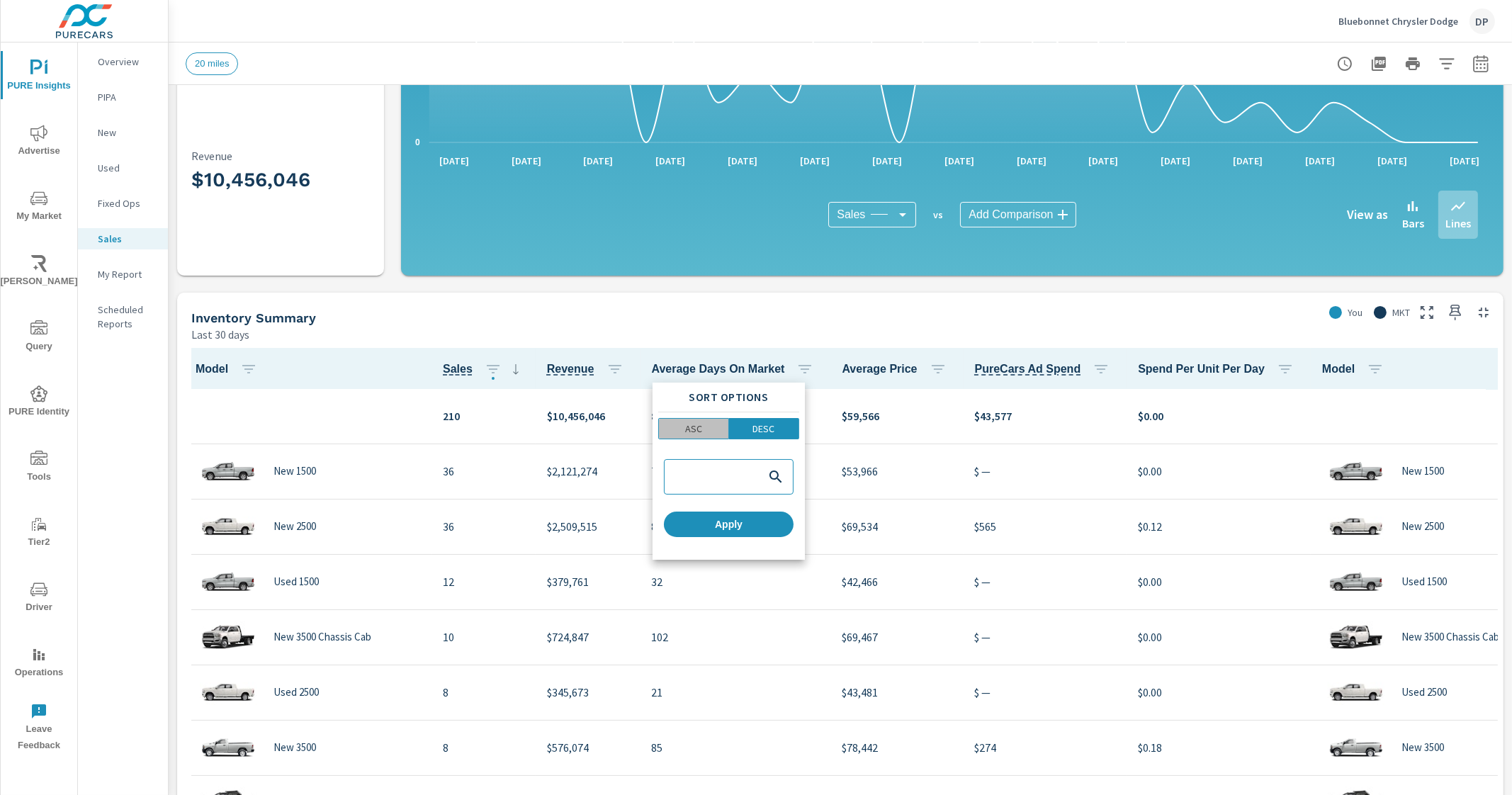
click at [700, 424] on p "ASC" at bounding box center [694, 428] width 17 height 14
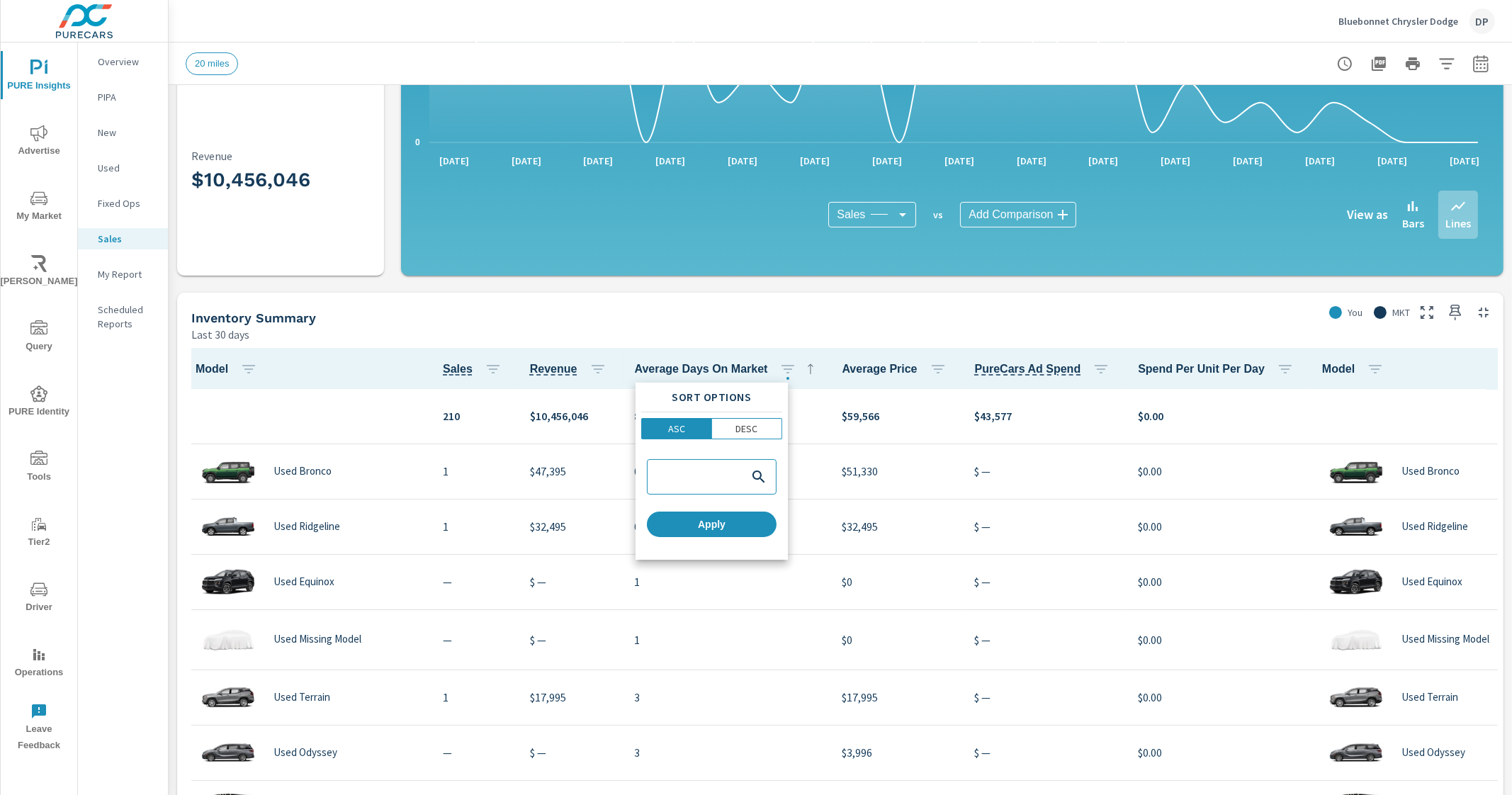
click at [785, 293] on div at bounding box center [756, 397] width 1512 height 795
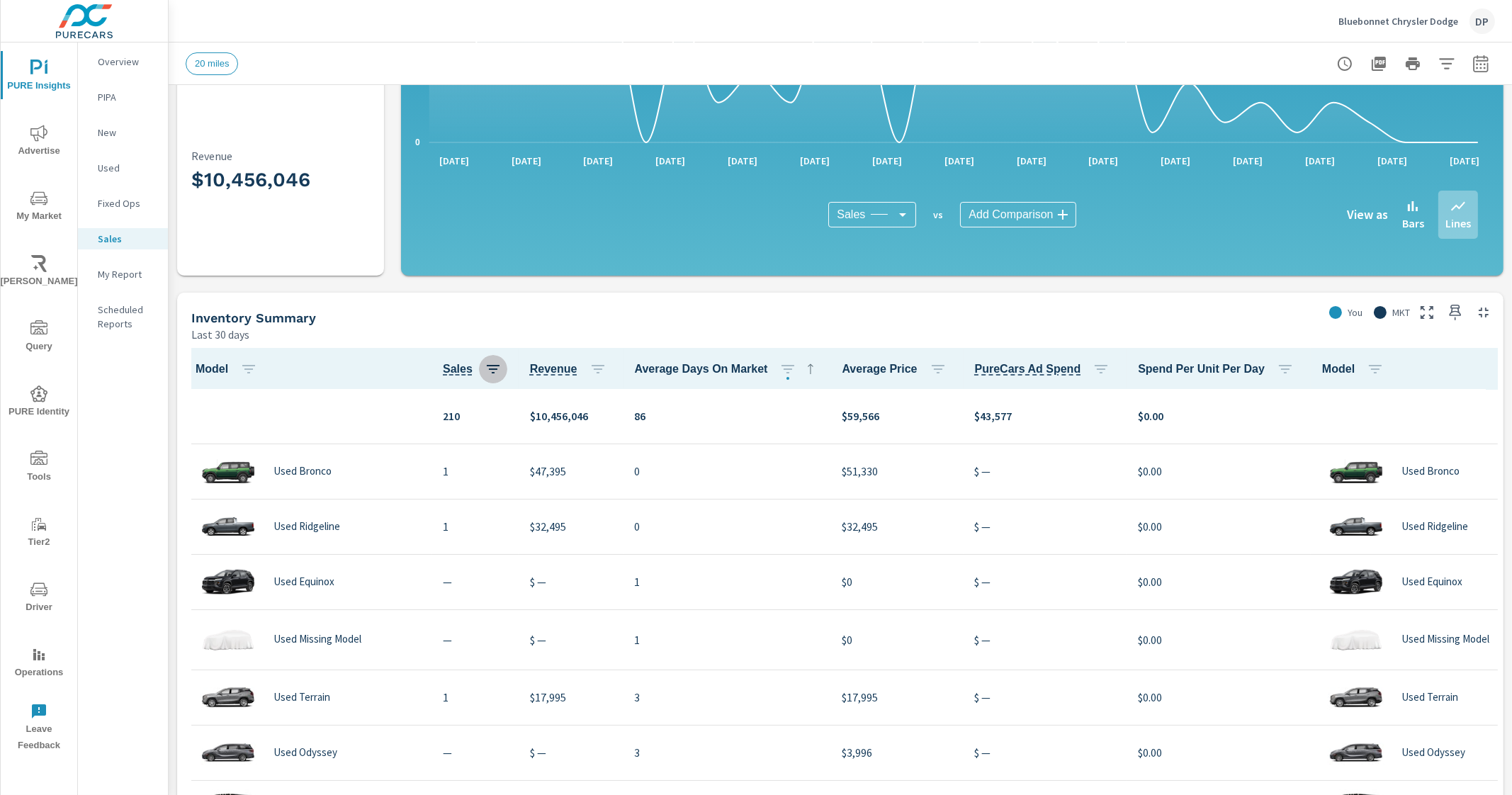
click at [479, 371] on button "button" at bounding box center [493, 369] width 29 height 29
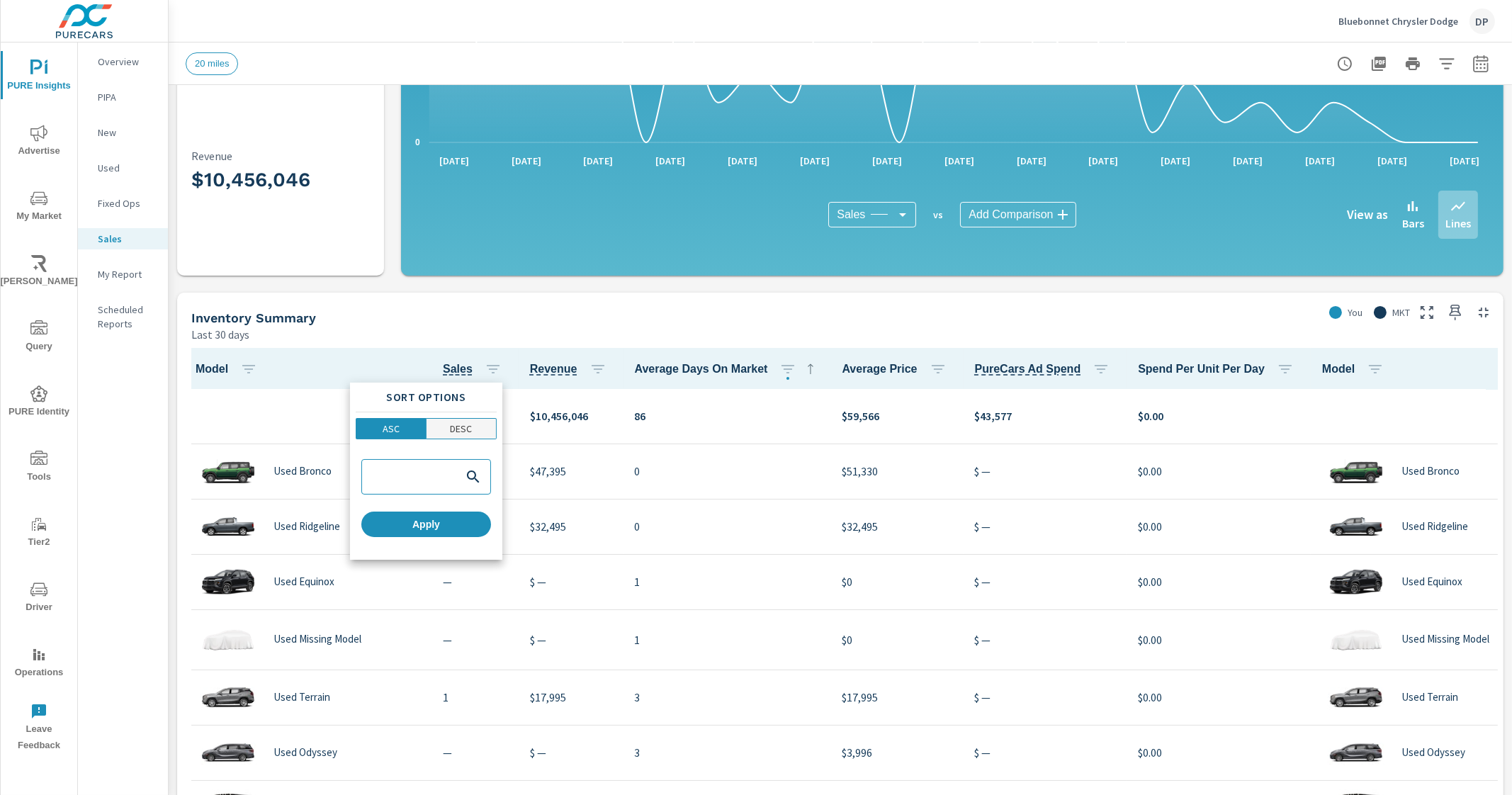
click at [459, 435] on p "DESC" at bounding box center [461, 428] width 22 height 14
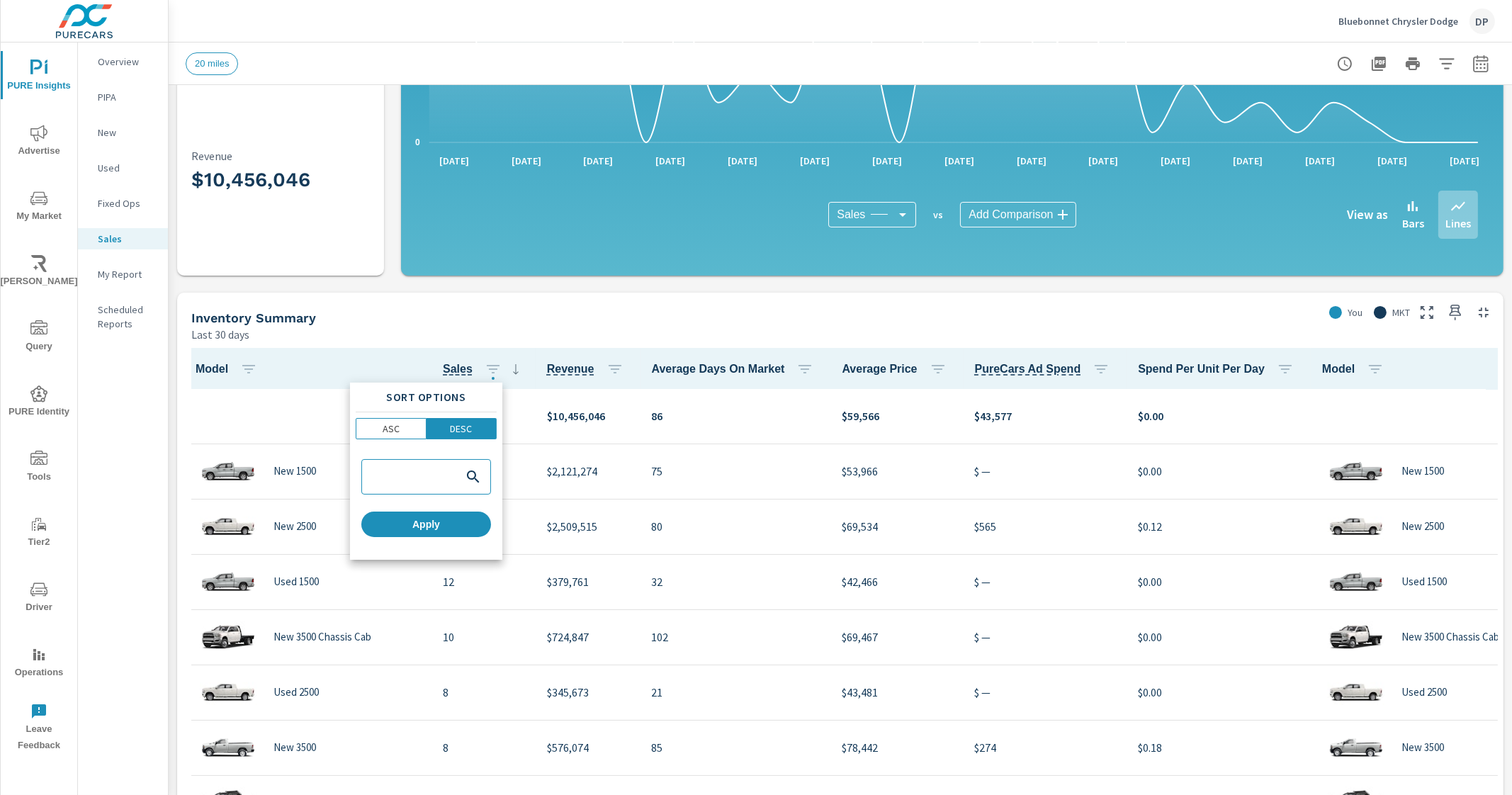
click at [563, 332] on div at bounding box center [756, 397] width 1512 height 795
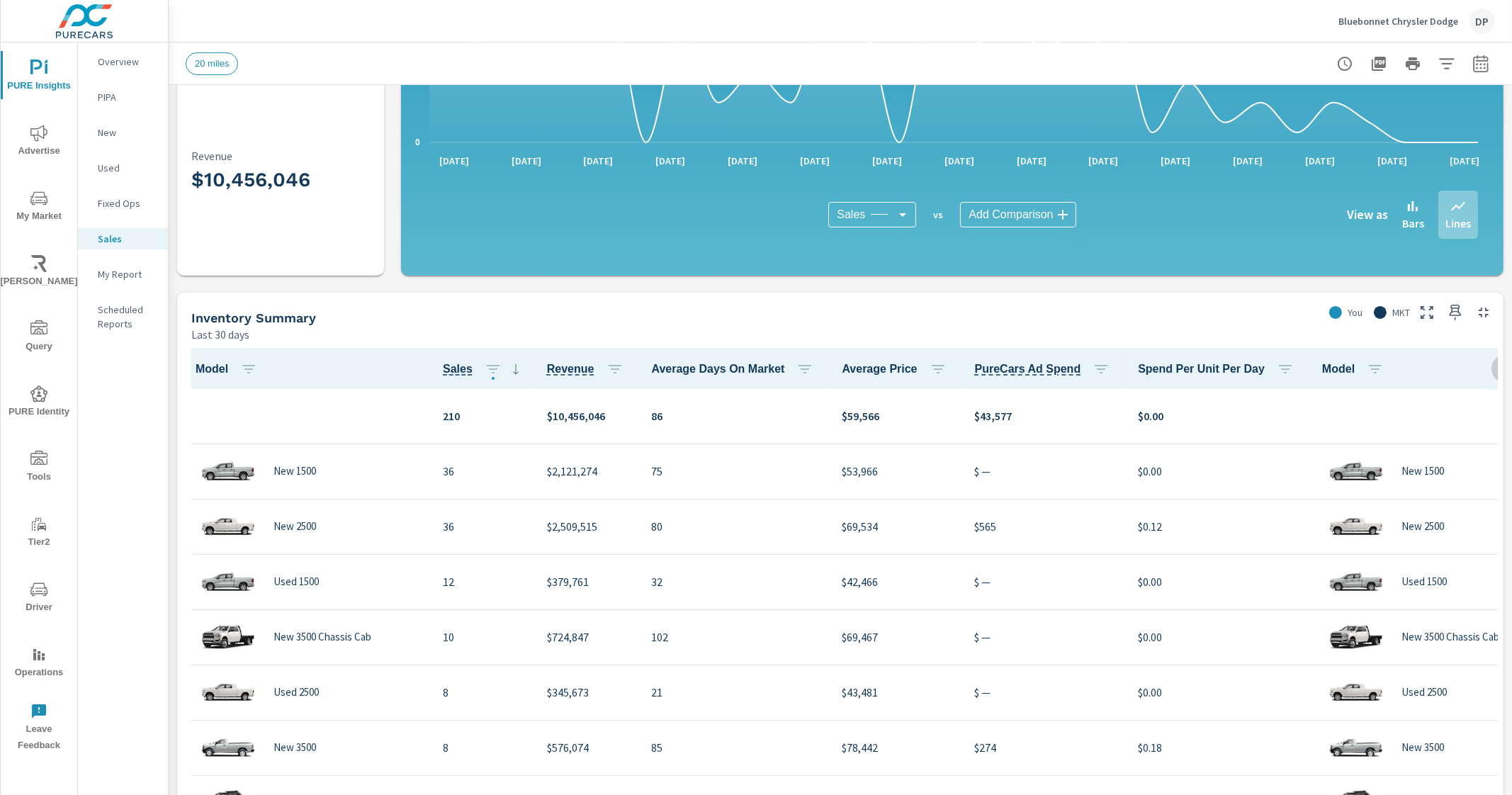
click at [1498, 367] on icon "button" at bounding box center [1506, 369] width 17 height 17
click at [1432, 465] on span "Customize columns..." at bounding box center [1446, 464] width 89 height 14
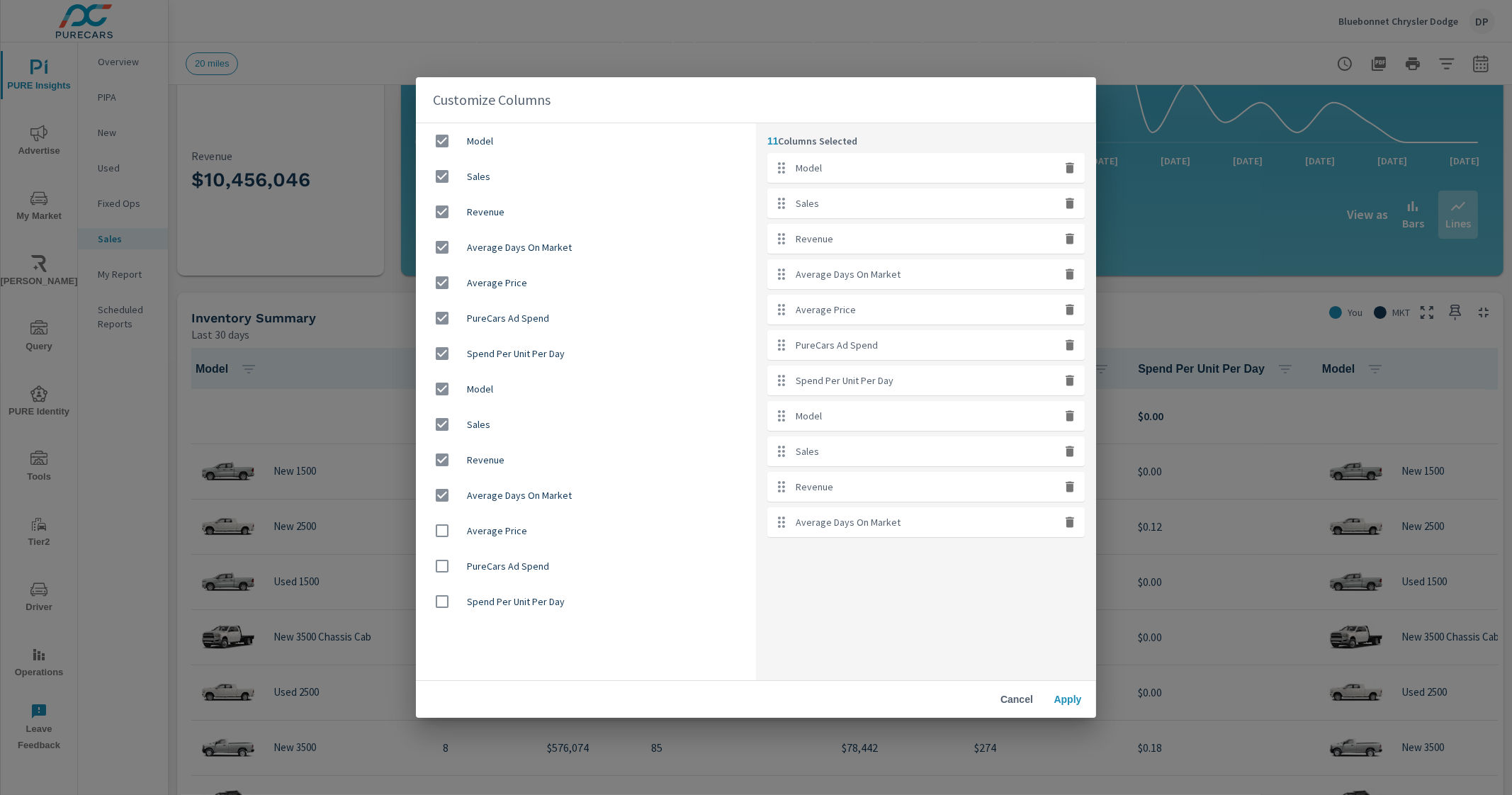
click at [440, 458] on input "checkbox" at bounding box center [442, 459] width 30 height 30
checkbox input "false"
click at [443, 486] on input "checkbox" at bounding box center [442, 495] width 30 height 30
checkbox input "false"
click at [1070, 700] on span "Apply" at bounding box center [1068, 699] width 34 height 13
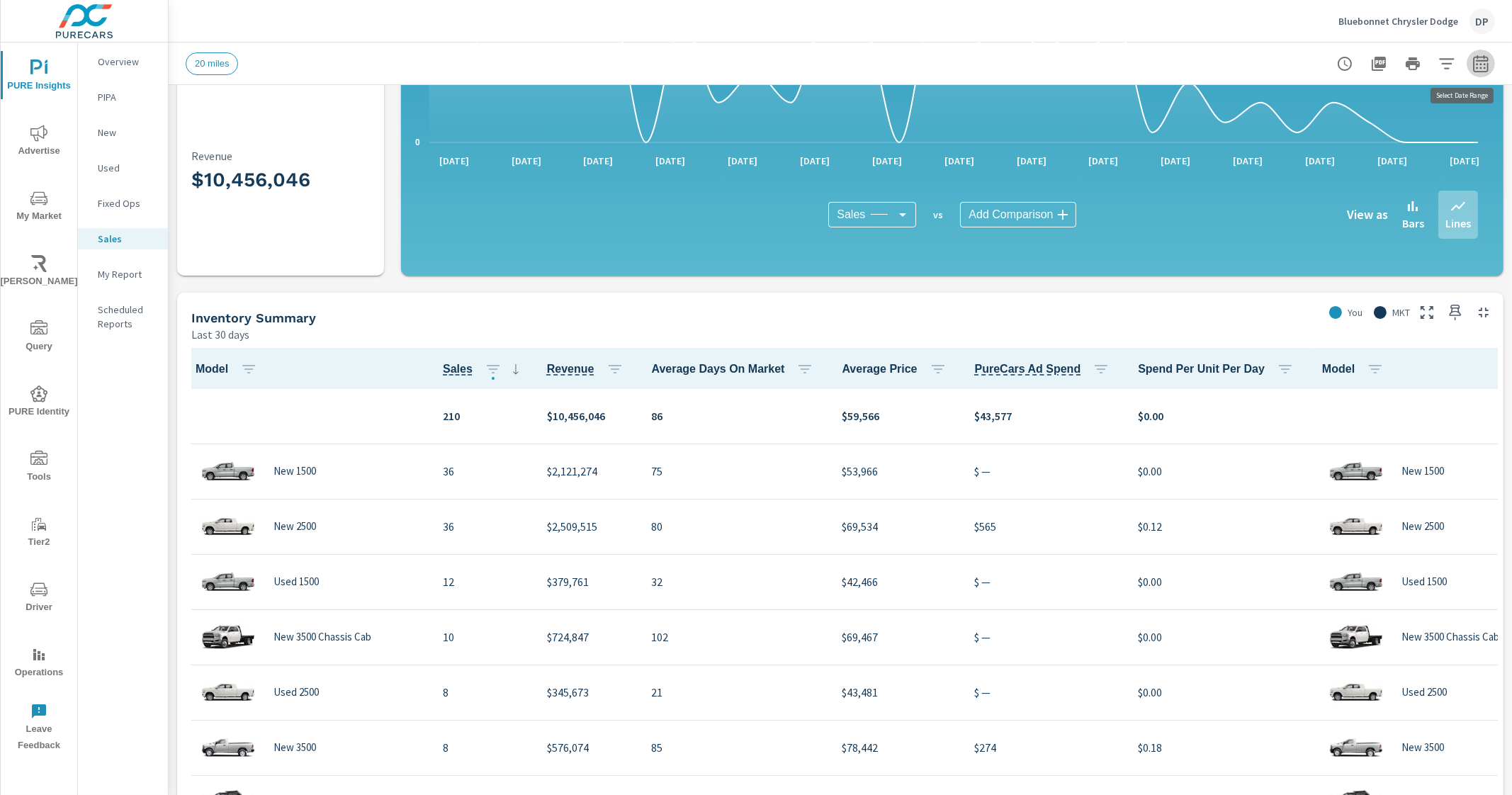
click at [1472, 58] on icon "button" at bounding box center [1481, 64] width 17 height 17
select select "Last 30 days"
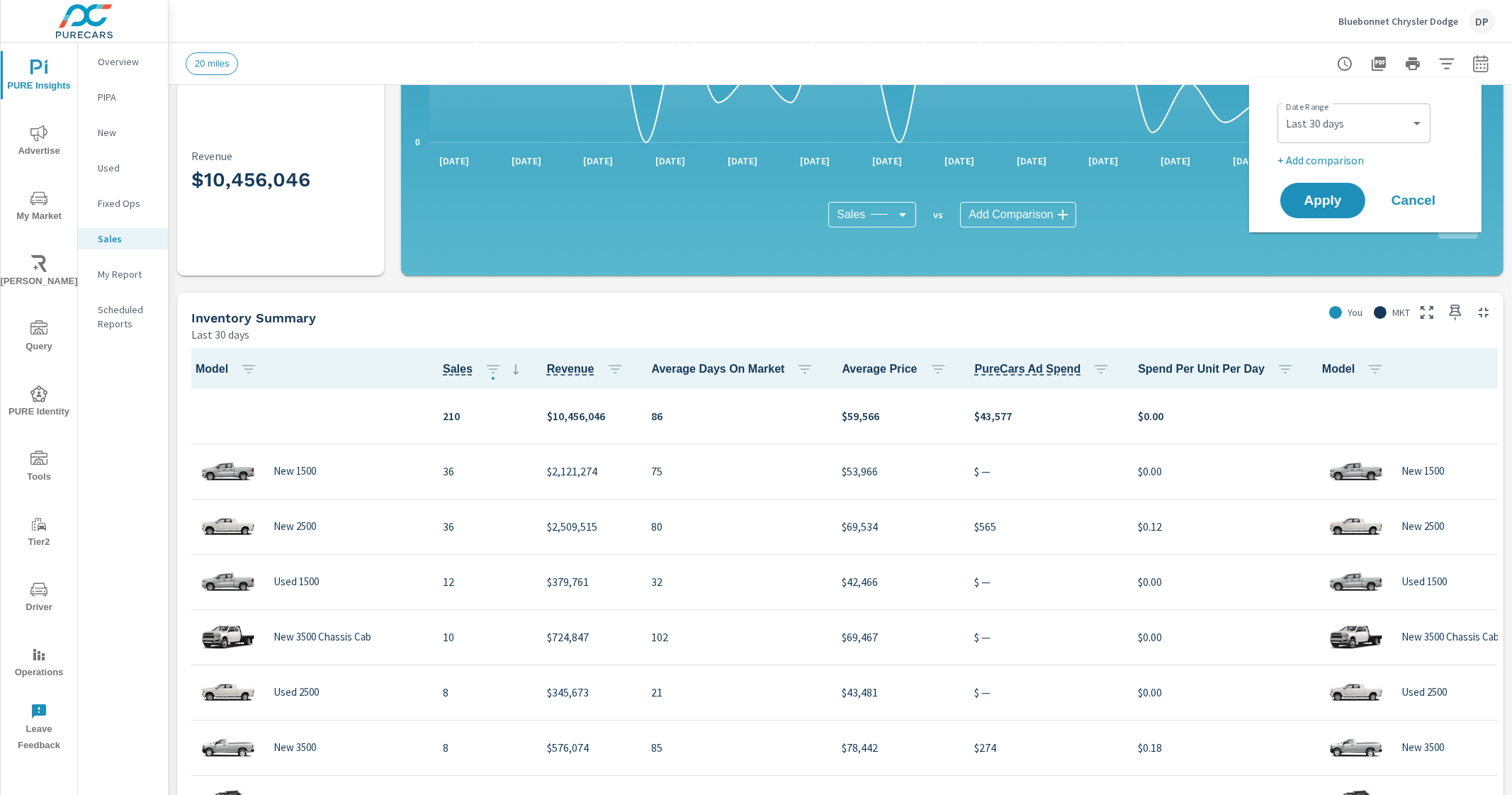
click at [1326, 159] on p "+ Add comparison" at bounding box center [1368, 160] width 181 height 17
select select "Previous period"
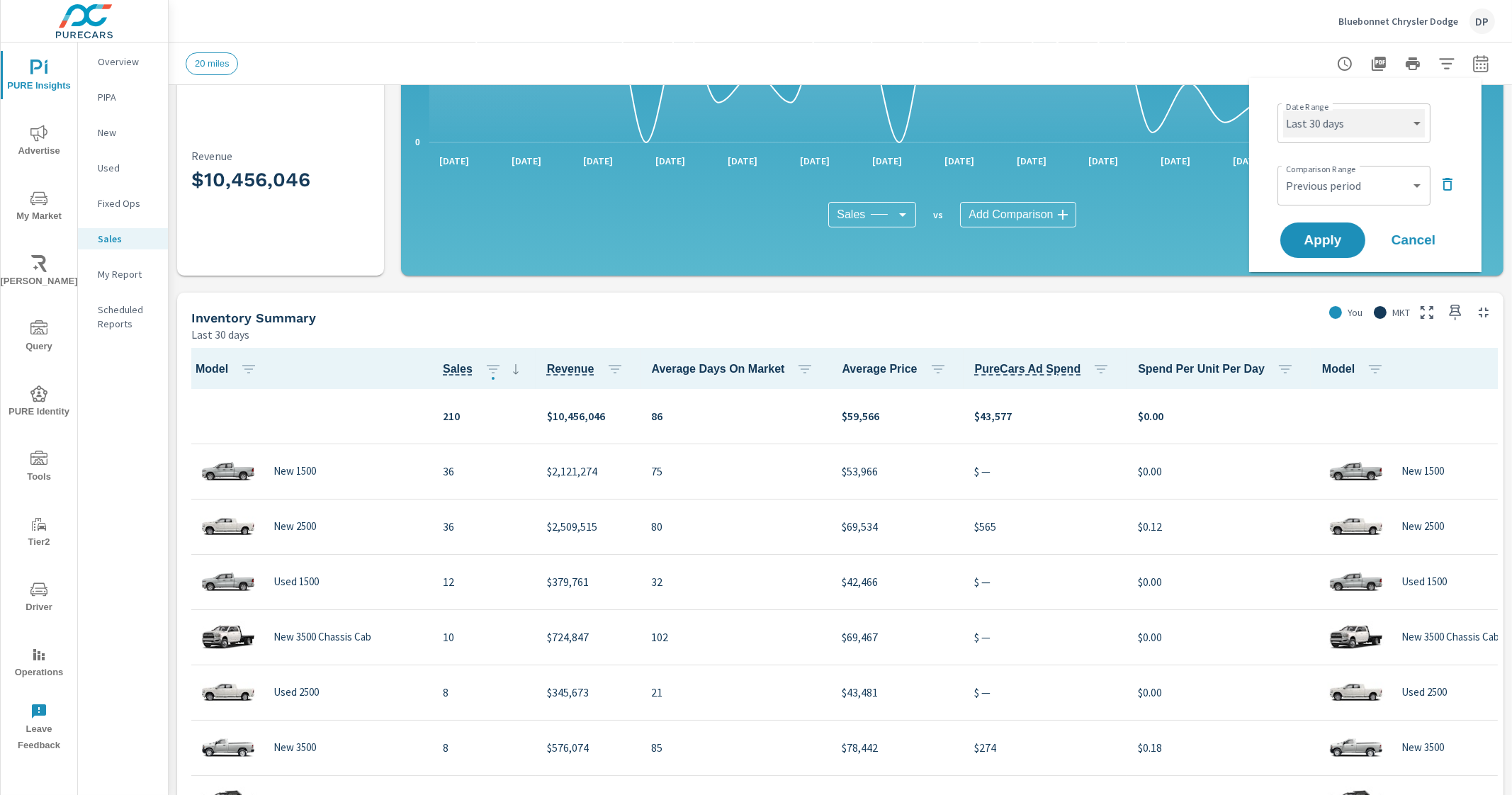
click at [1415, 122] on select "Custom Yesterday Last week Last 7 days Last 14 days Last 30 days Last 45 days L…" at bounding box center [1355, 123] width 142 height 29
click at [1284, 109] on select "Custom Yesterday Last week Last 7 days Last 14 days Last 30 days Last 45 days L…" at bounding box center [1355, 123] width 142 height 29
select select "Last 180 days"
click at [1337, 239] on span "Apply" at bounding box center [1322, 240] width 58 height 13
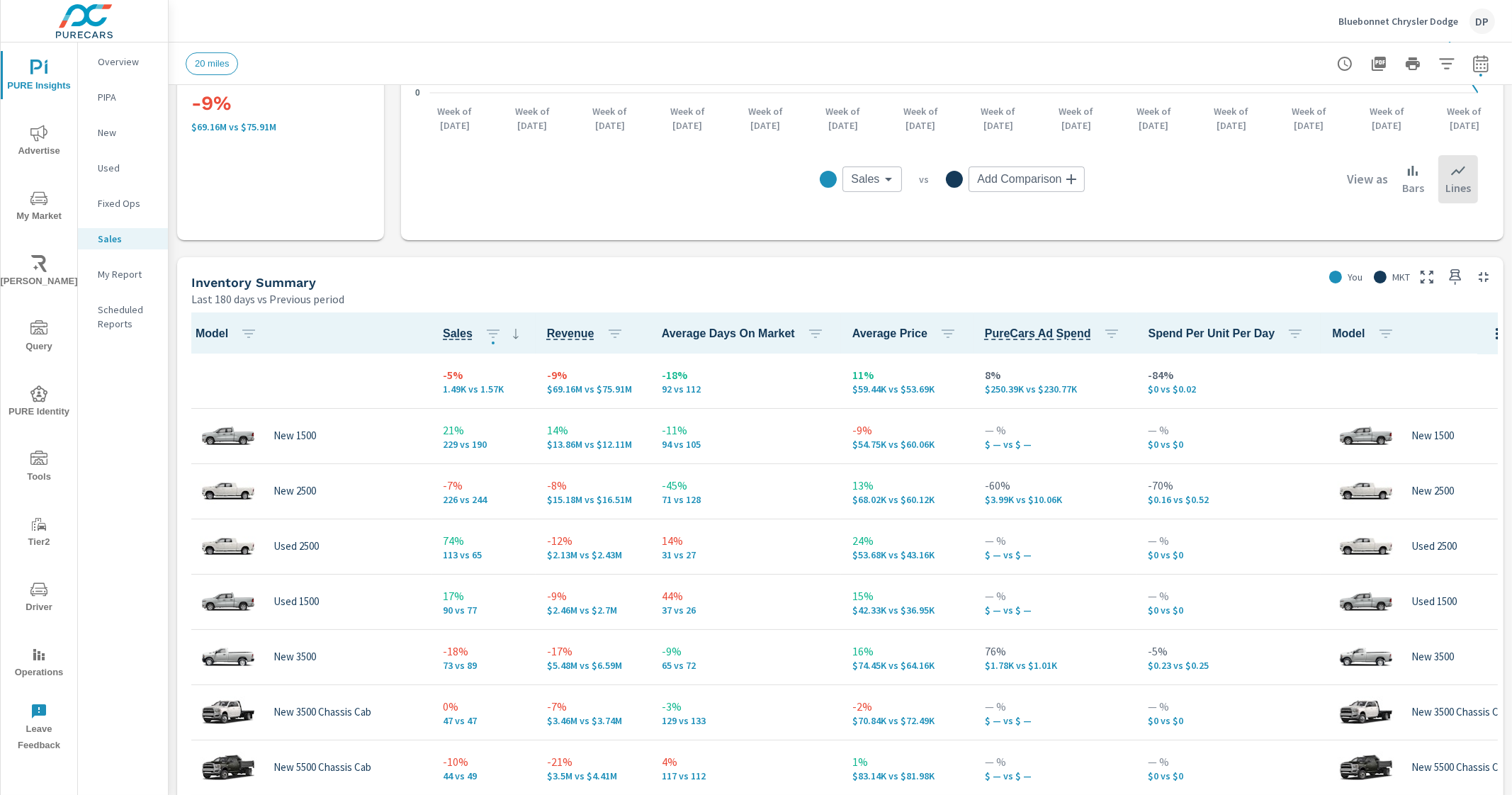
scroll to position [532, 0]
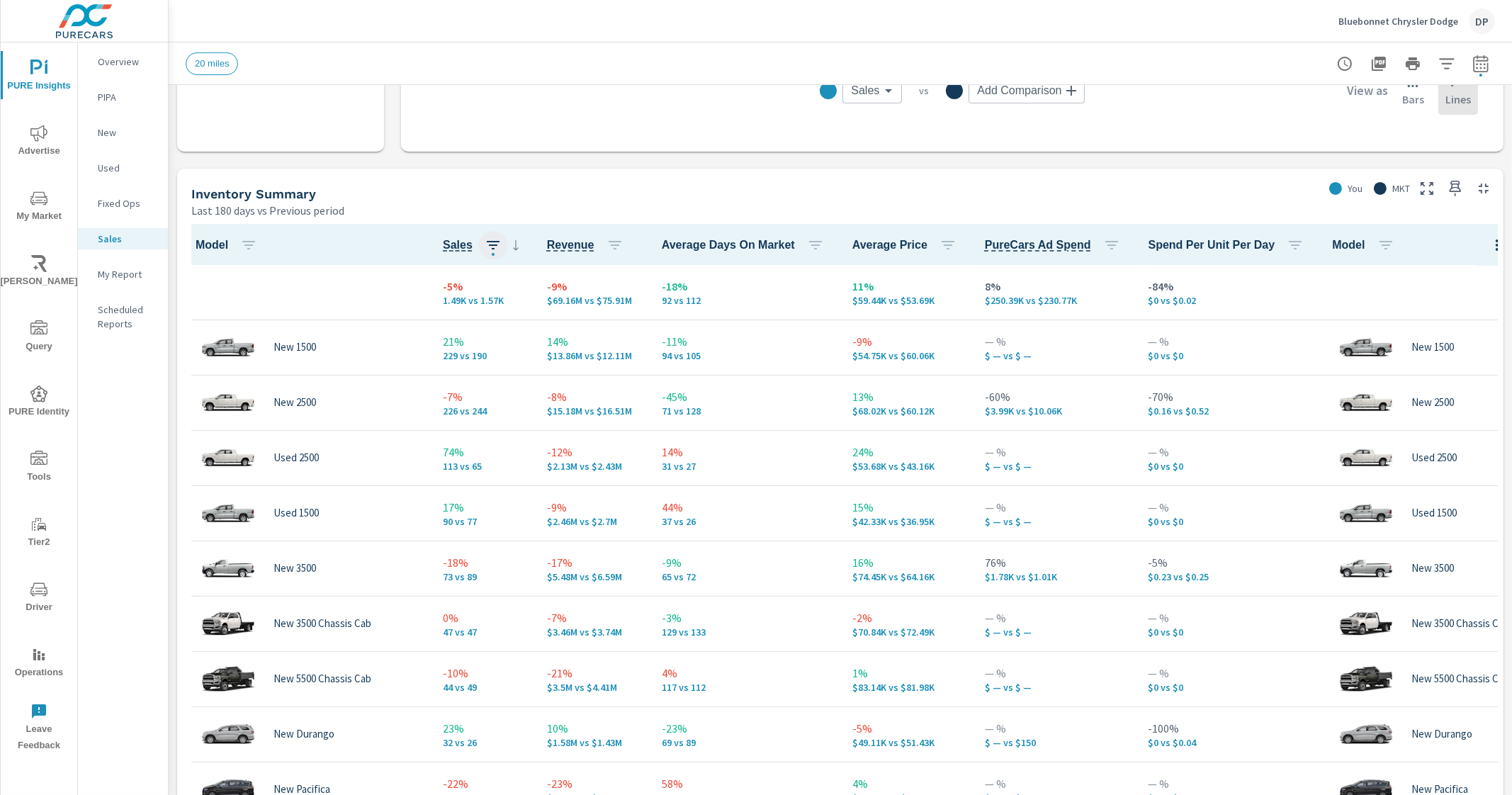
click at [491, 239] on icon "button" at bounding box center [493, 244] width 17 height 17
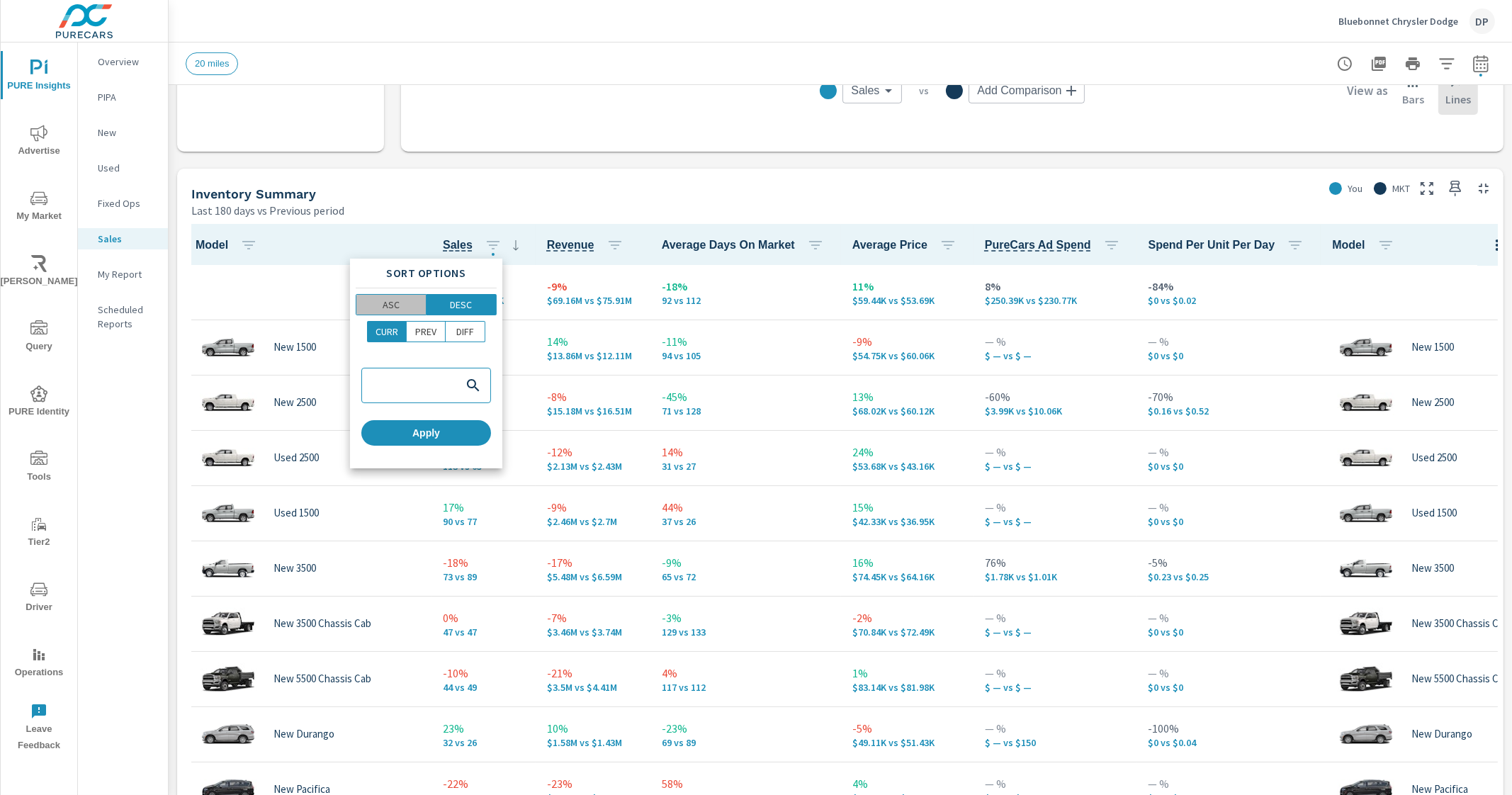
click at [411, 296] on button "ASC" at bounding box center [391, 305] width 71 height 22
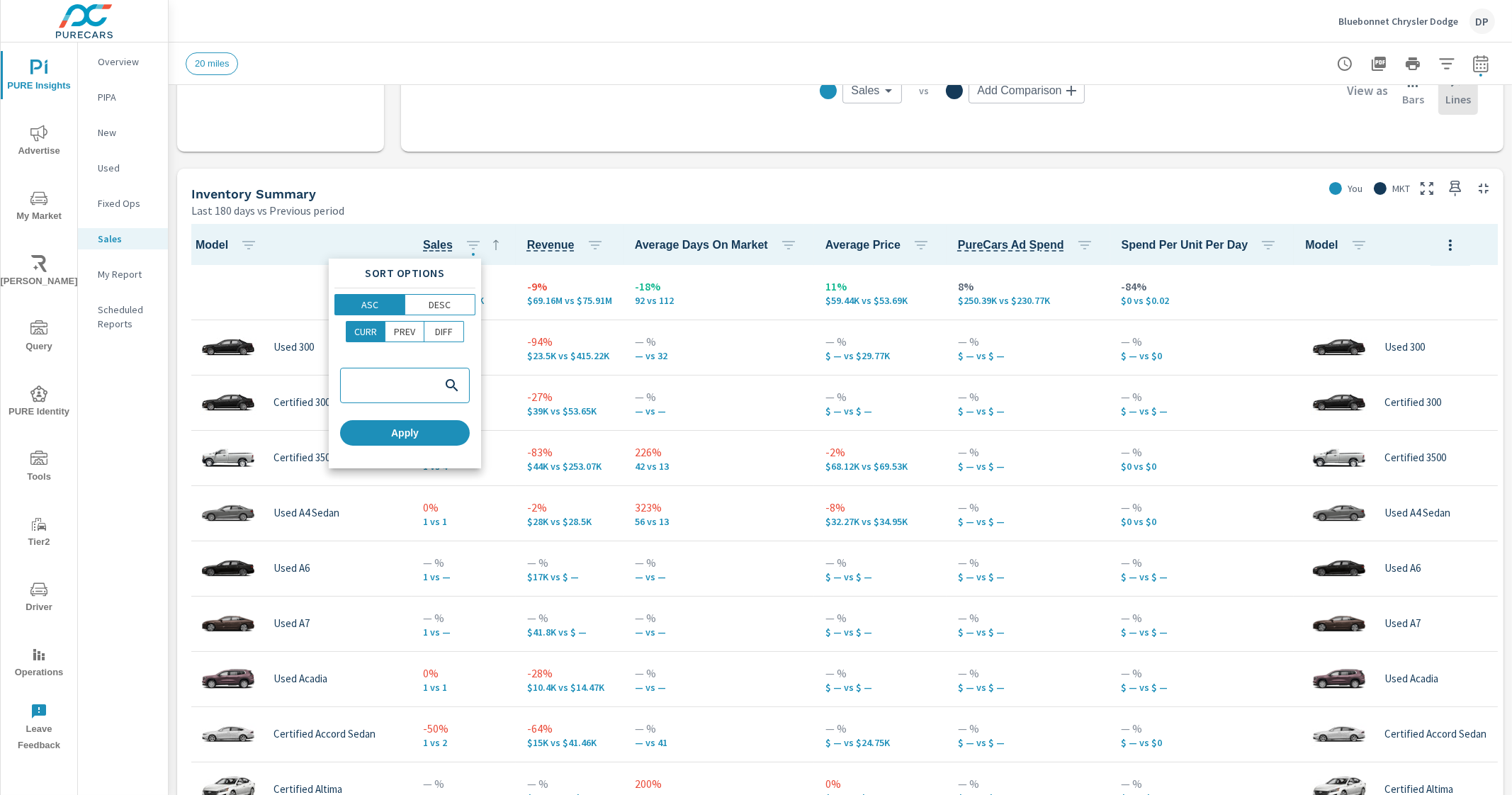
click at [495, 209] on div at bounding box center [756, 397] width 1512 height 795
